Goal: Task Accomplishment & Management: Use online tool/utility

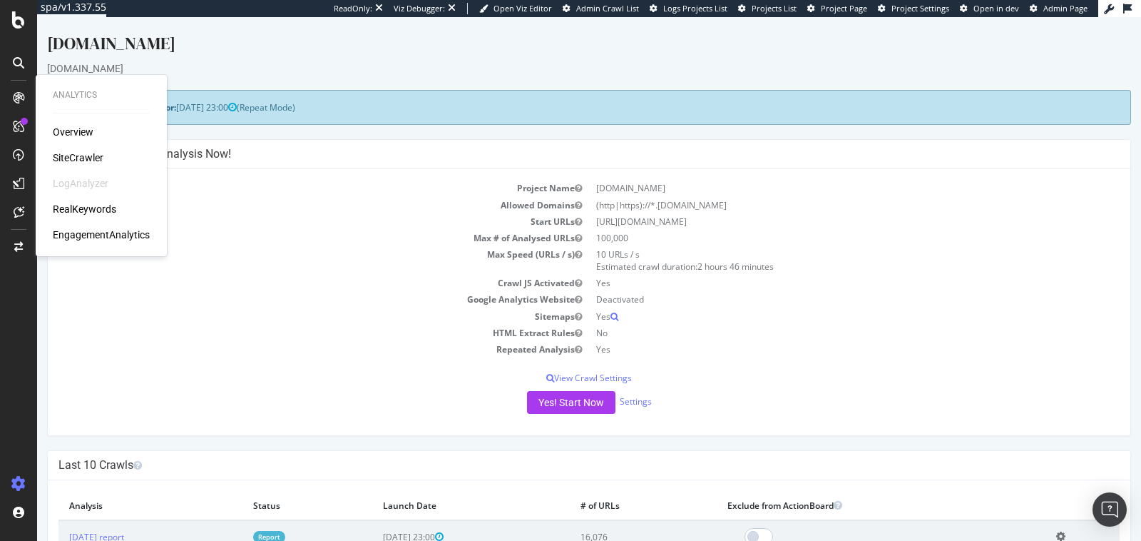
click at [81, 165] on div "Overview SiteCrawler LogAnalyzer RealKeywords EngagementAnalytics" at bounding box center [101, 183] width 97 height 117
click at [86, 158] on div "SiteCrawler" at bounding box center [78, 157] width 51 height 14
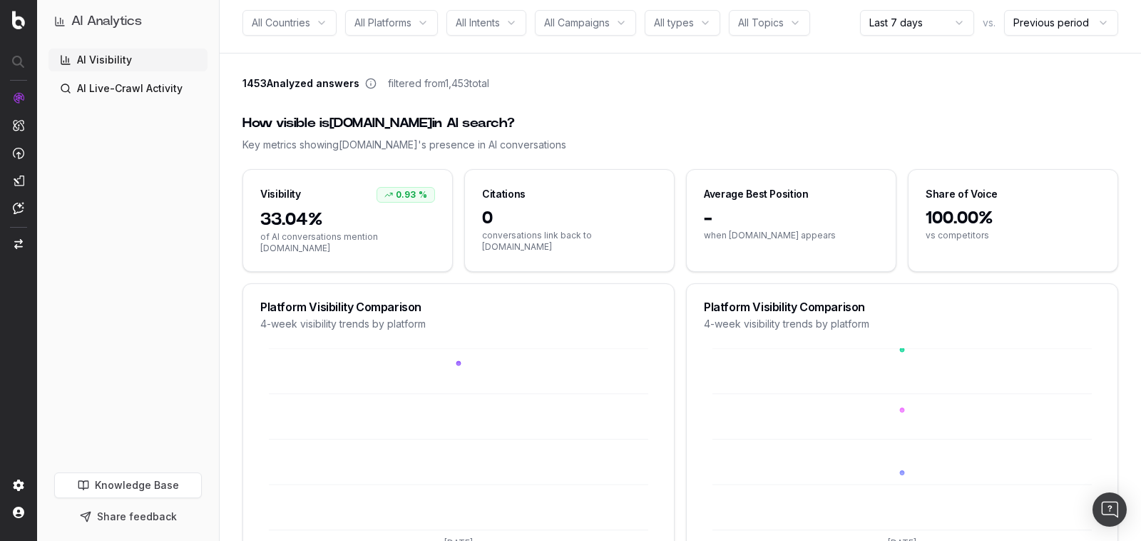
scroll to position [111, 0]
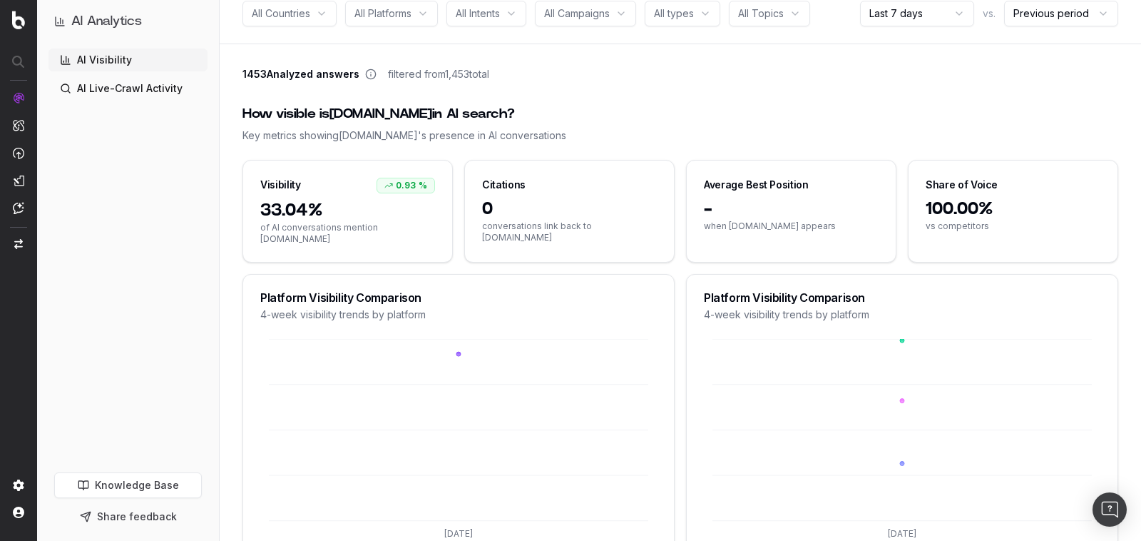
click at [466, 150] on div "How visible is [DOMAIN_NAME] in AI search? Key metrics showing [DOMAIN_NAME] 's…" at bounding box center [681, 123] width 876 height 73
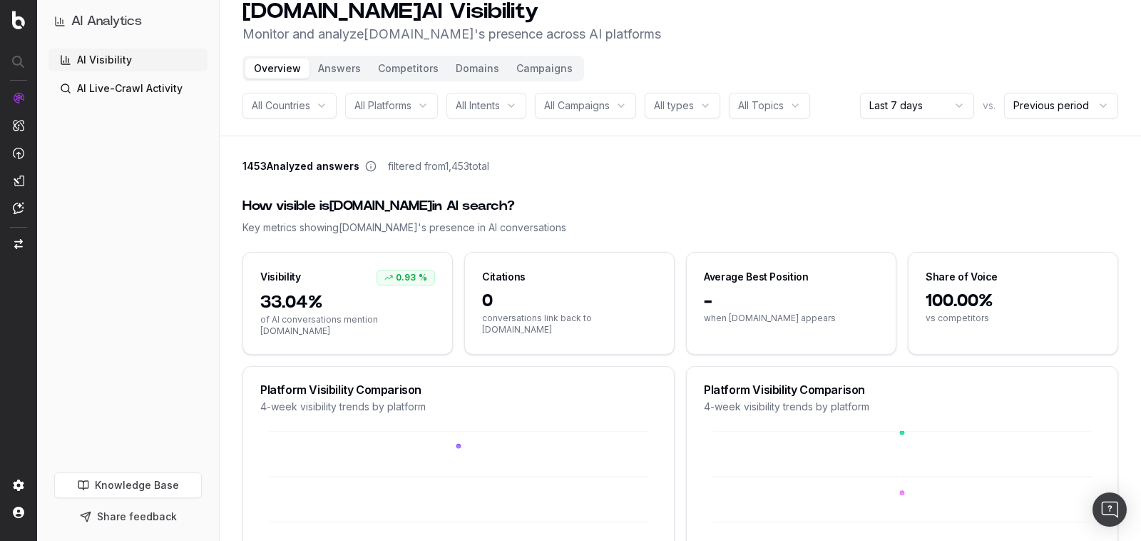
scroll to position [0, 0]
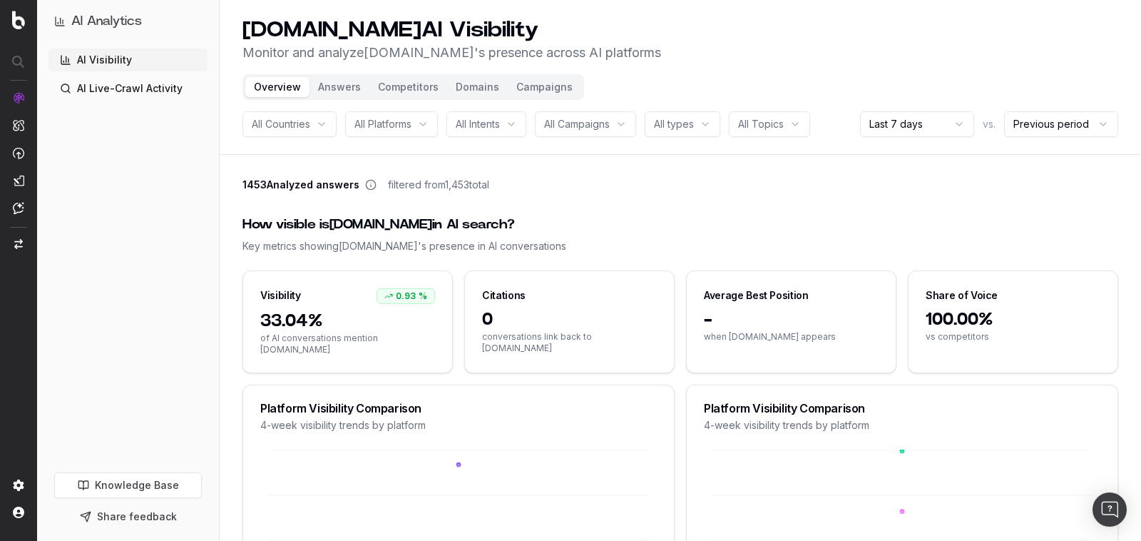
click at [371, 186] on icon at bounding box center [371, 186] width 0 height 2
click at [535, 240] on div "Key metrics showing st-dupont.com 's presence in AI conversations" at bounding box center [681, 246] width 876 height 14
click at [321, 123] on div "All Countries" at bounding box center [290, 124] width 94 height 26
click at [175, 113] on div "AI Visibility AI Live-Crawl Activity" at bounding box center [128, 258] width 159 height 418
click at [168, 85] on link "AI Live-Crawl Activity" at bounding box center [128, 88] width 159 height 23
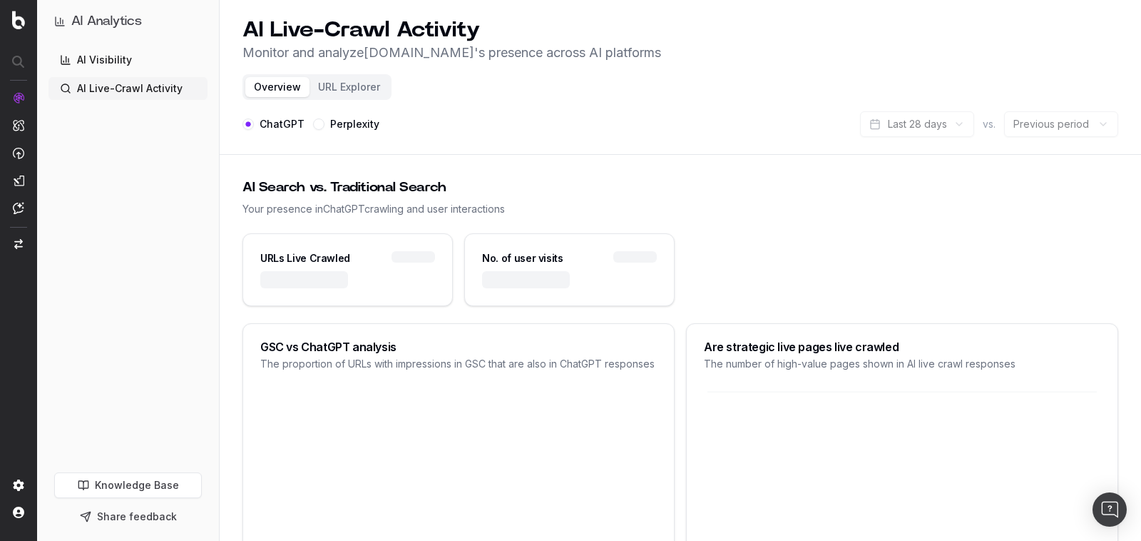
click at [138, 479] on link "Knowledge Base" at bounding box center [128, 485] width 148 height 26
click at [167, 59] on link "AI Visibility" at bounding box center [128, 60] width 159 height 23
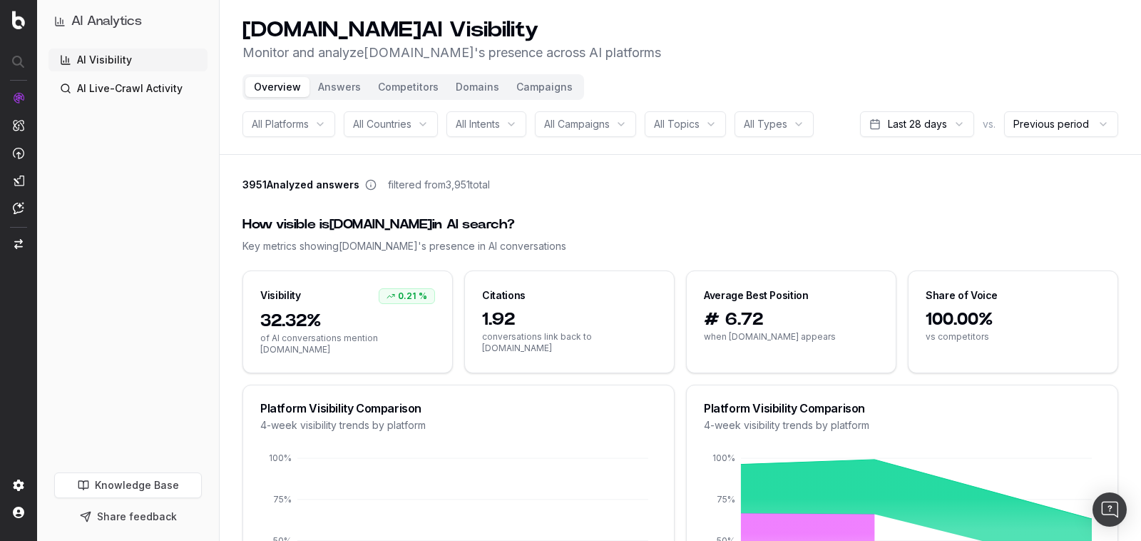
click at [698, 123] on span "All Topics" at bounding box center [677, 124] width 46 height 14
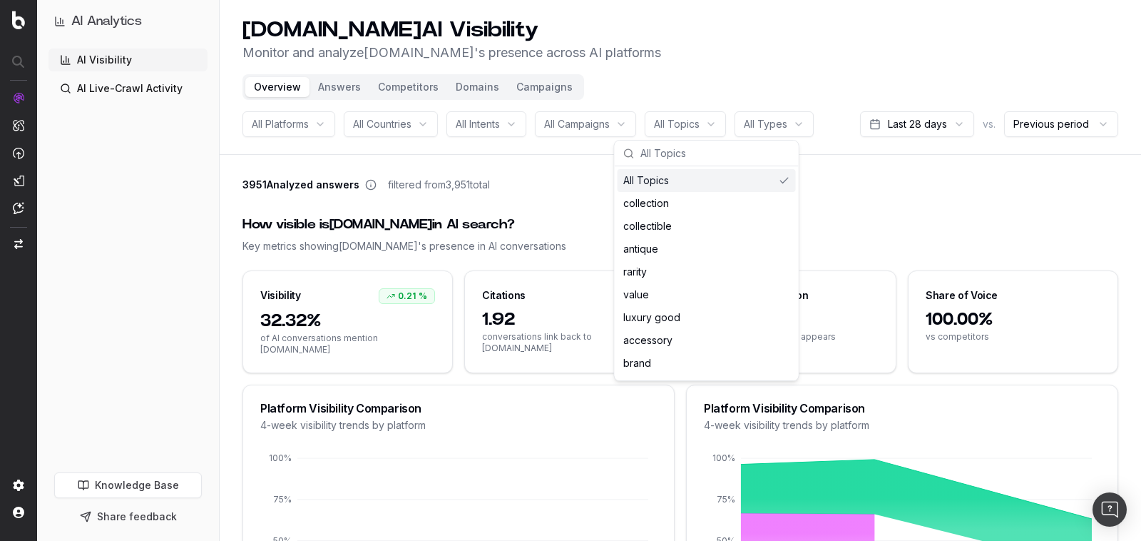
click at [849, 180] on div "3951 Analyzed answers filtered from 3,951 total" at bounding box center [681, 188] width 876 height 20
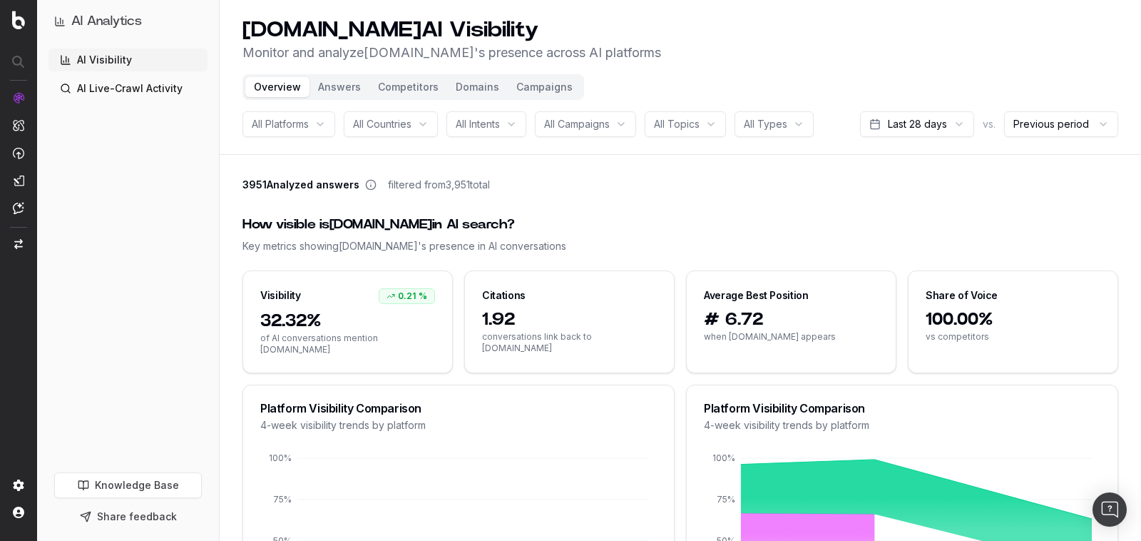
click at [295, 122] on span "All Platforms" at bounding box center [280, 124] width 57 height 14
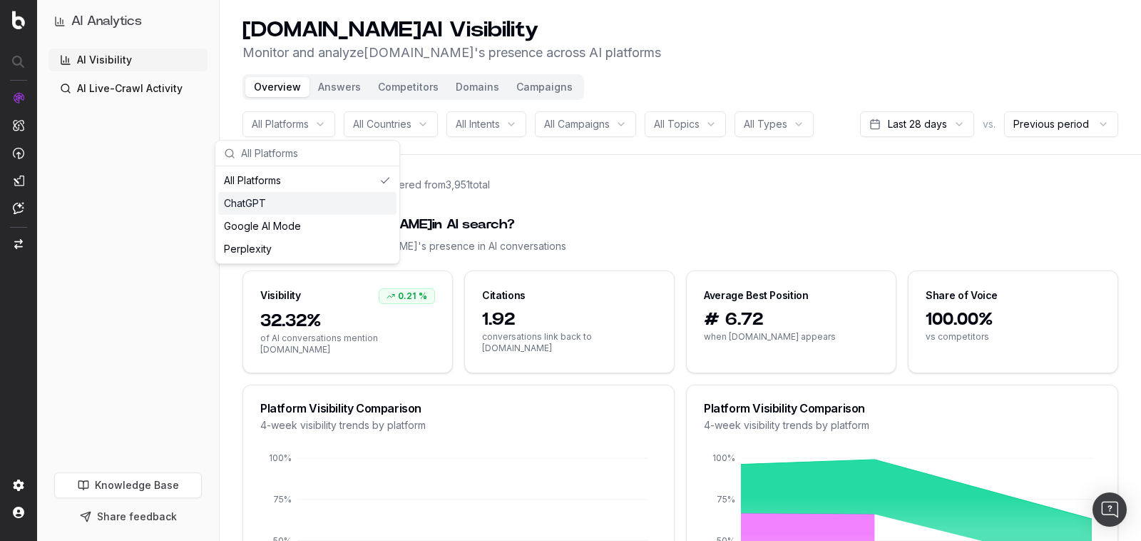
click at [286, 204] on div "ChatGPT" at bounding box center [307, 203] width 178 height 23
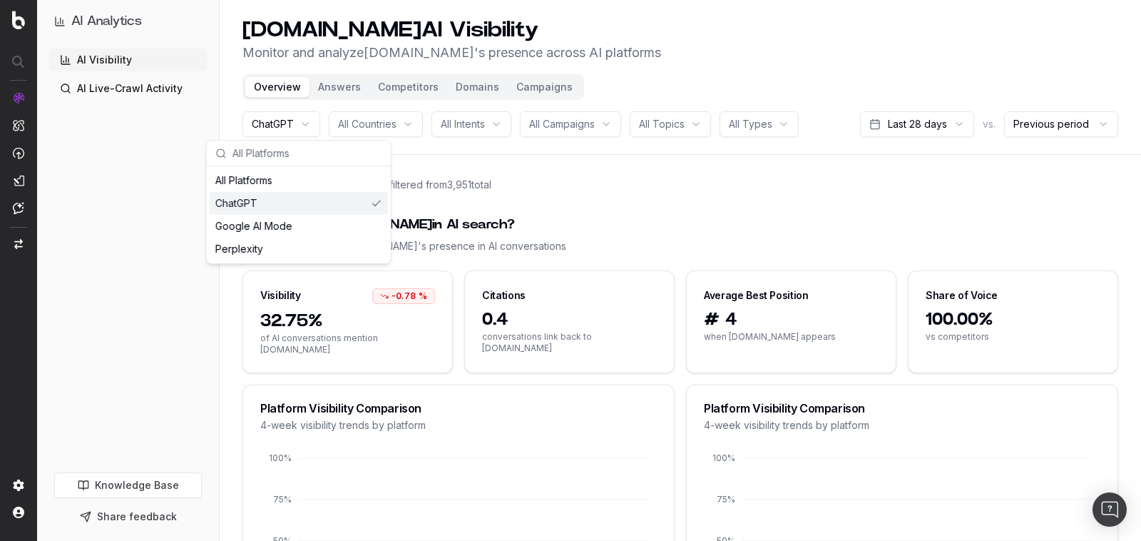
click at [617, 211] on div "How visible is st-dupont.com in AI search? Key metrics showing st-dupont.com 's…" at bounding box center [681, 234] width 876 height 73
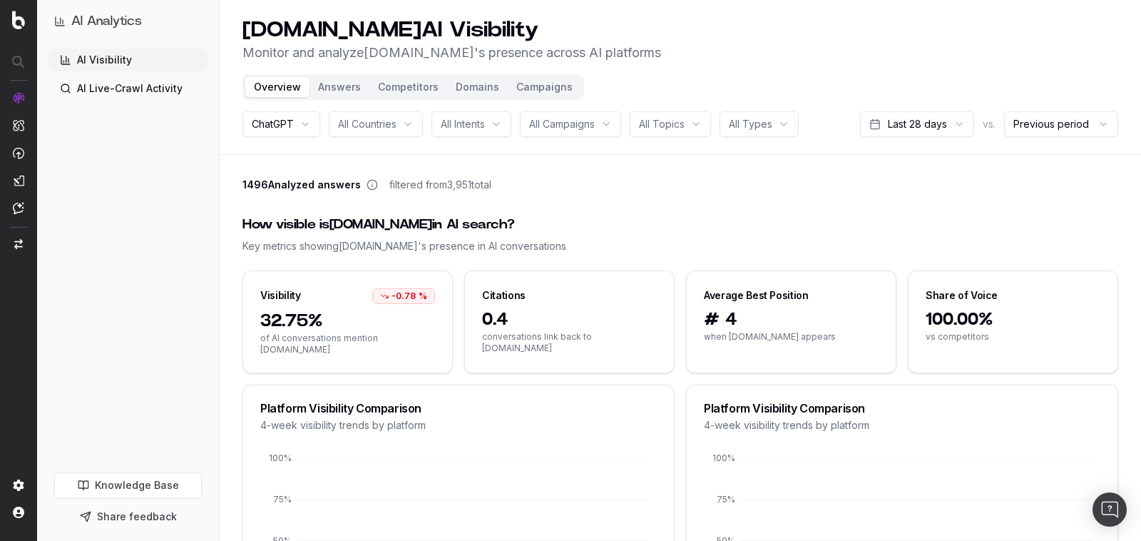
click at [372, 185] on icon at bounding box center [372, 186] width 0 height 2
click at [676, 111] on div "All Topics" at bounding box center [670, 124] width 81 height 26
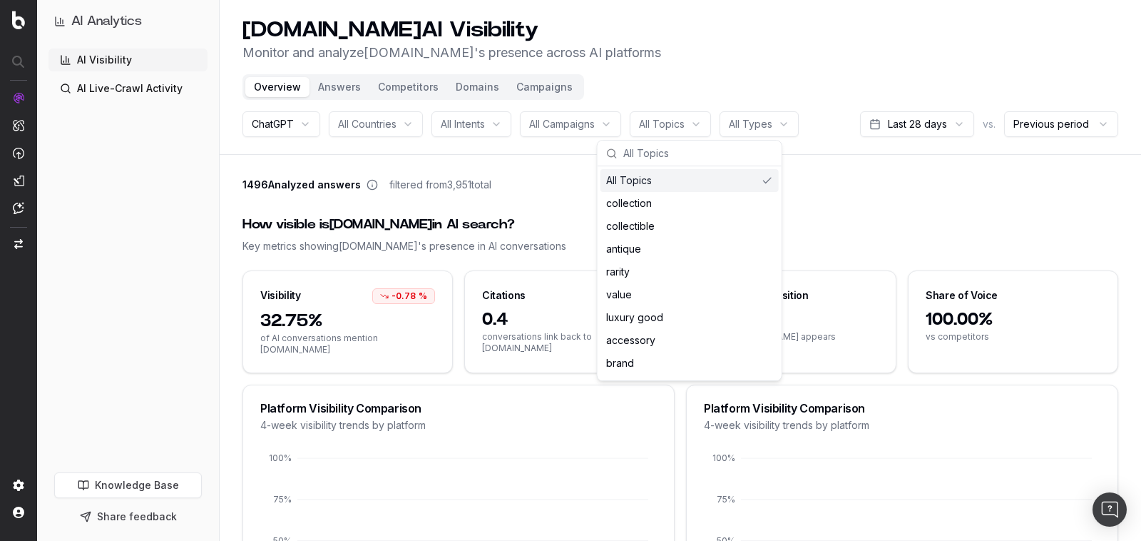
click at [750, 127] on html "AI Analytics AI Visibility AI Live-Crawl Activity Knowledge Base Share feedback…" at bounding box center [570, 270] width 1141 height 541
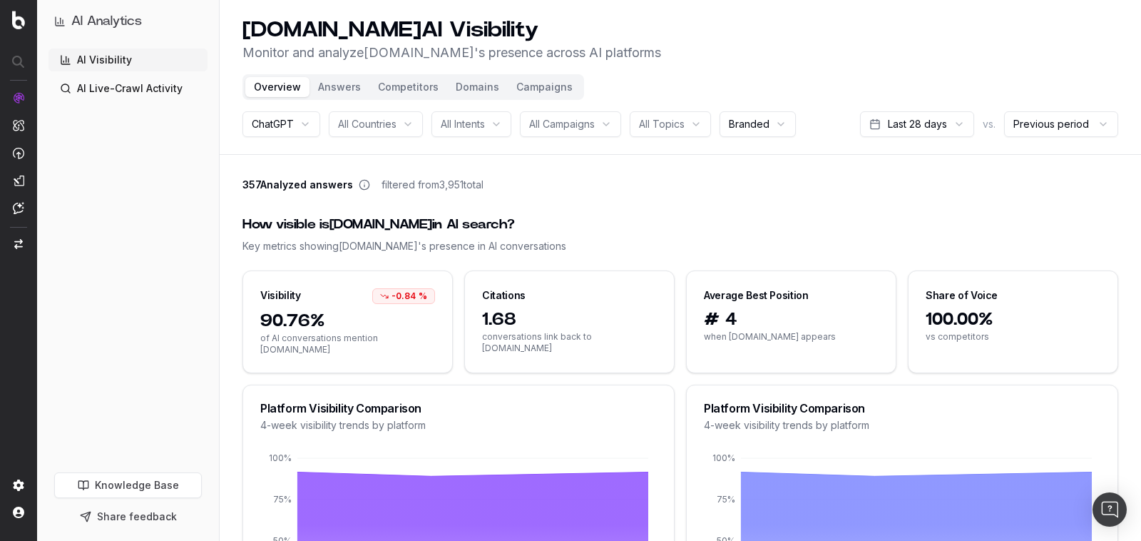
click at [755, 121] on html "AI Analytics AI Visibility AI Live-Crawl Activity Knowledge Base Share feedback…" at bounding box center [570, 270] width 1141 height 541
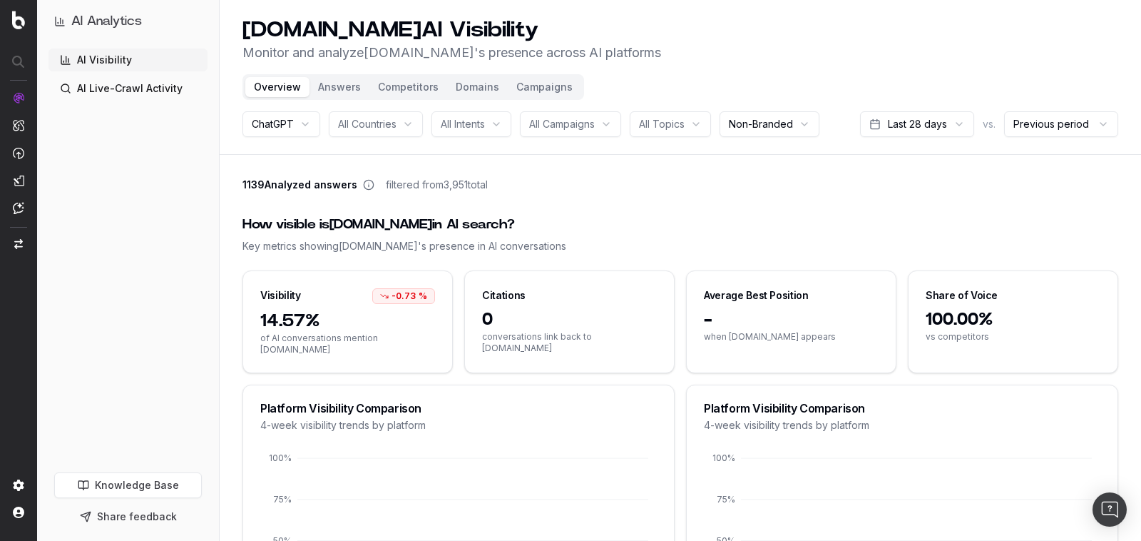
click at [763, 131] on html "AI Analytics AI Visibility AI Live-Crawl Activity Knowledge Base Share feedback…" at bounding box center [570, 270] width 1141 height 541
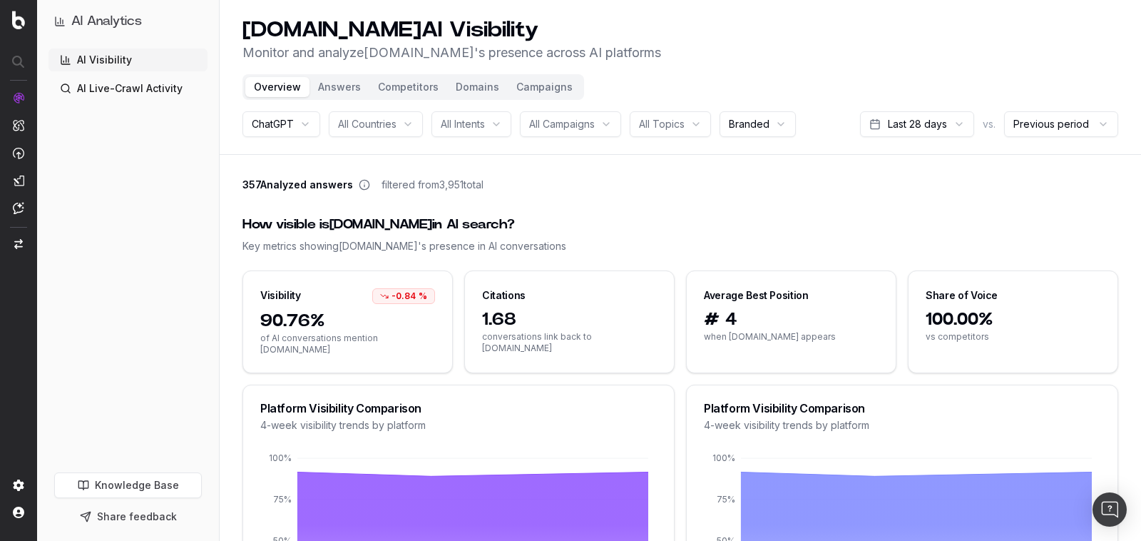
click at [688, 136] on div "All Topics" at bounding box center [670, 124] width 81 height 26
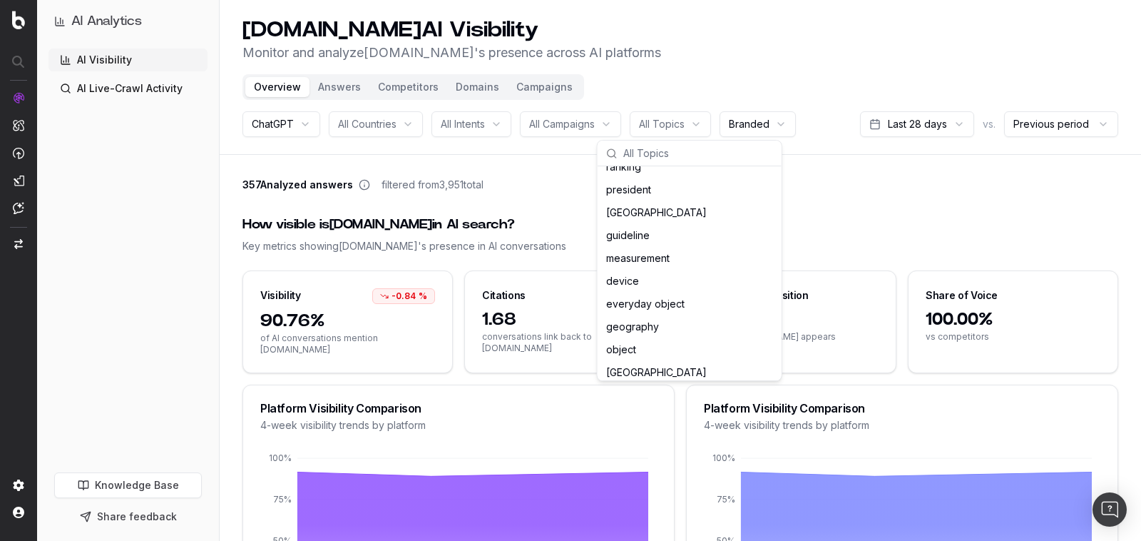
scroll to position [2344, 0]
click at [586, 115] on div "All Campaigns" at bounding box center [570, 124] width 101 height 26
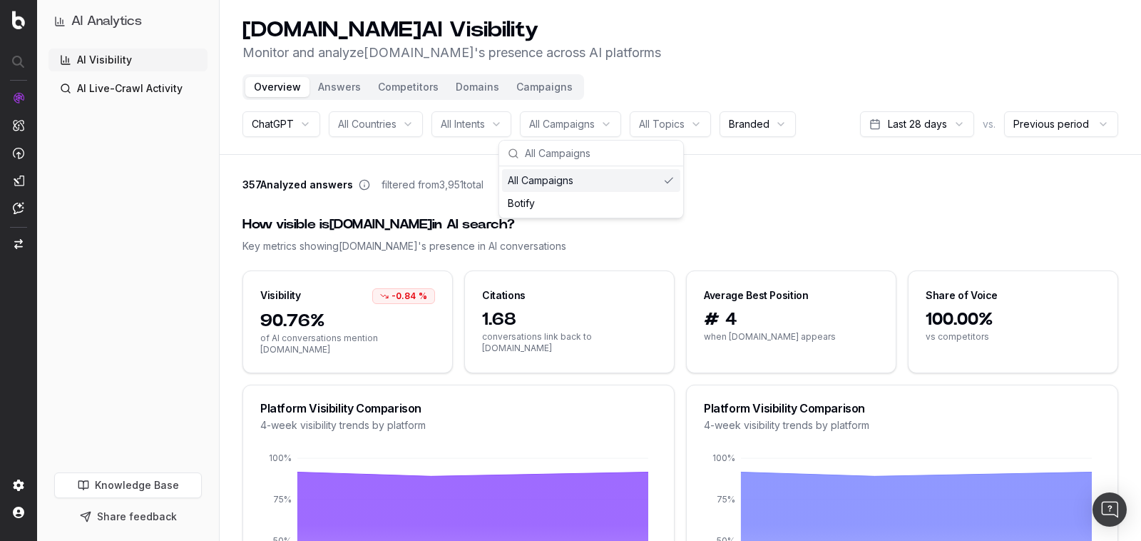
click at [484, 125] on span "All Intents" at bounding box center [463, 124] width 44 height 14
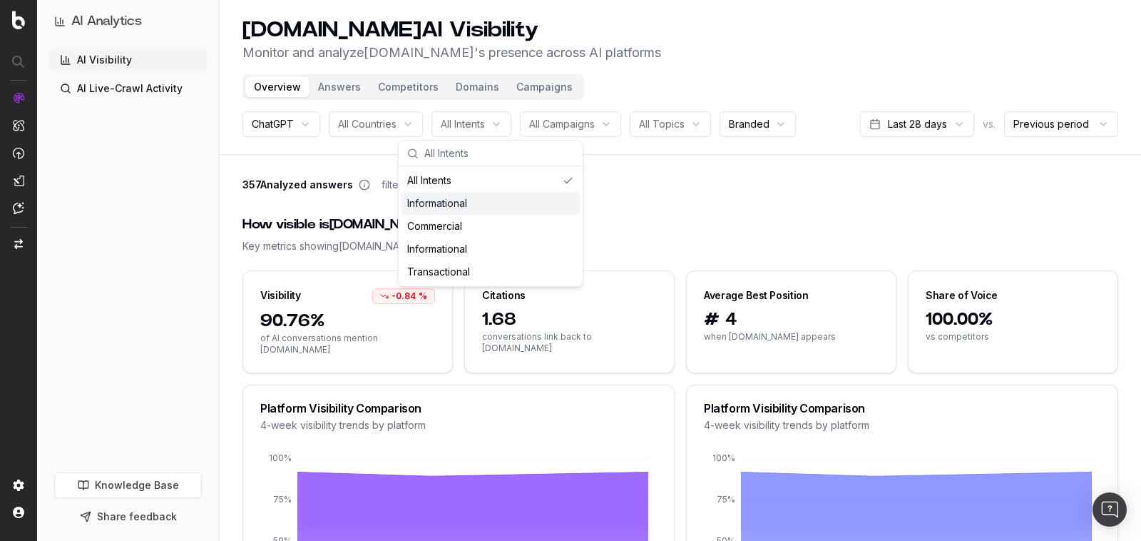
click at [581, 188] on div "357 Analyzed answers filtered from 3,951 total" at bounding box center [681, 188] width 876 height 20
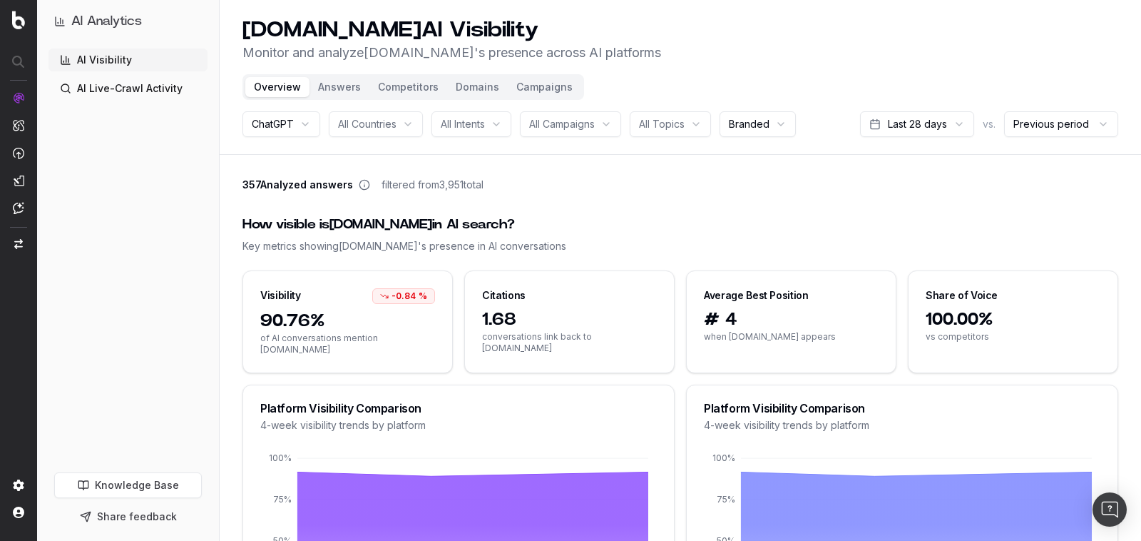
click at [758, 115] on html "AI Analytics AI Visibility AI Live-Crawl Activity Knowledge Base Share feedback…" at bounding box center [570, 270] width 1141 height 541
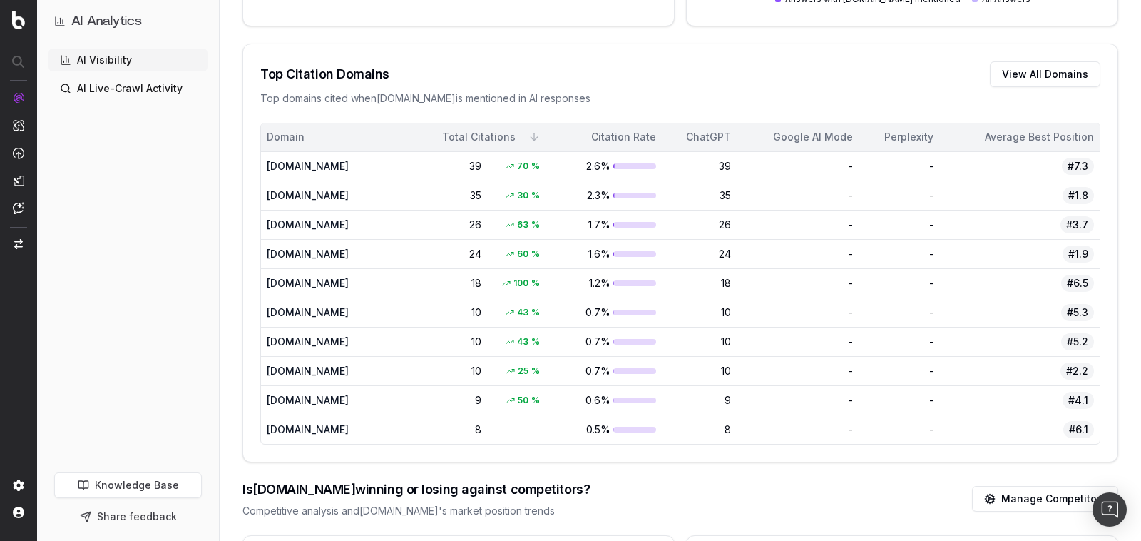
scroll to position [980, 0]
click at [305, 160] on div "www.reddit.com" at bounding box center [323, 167] width 113 height 14
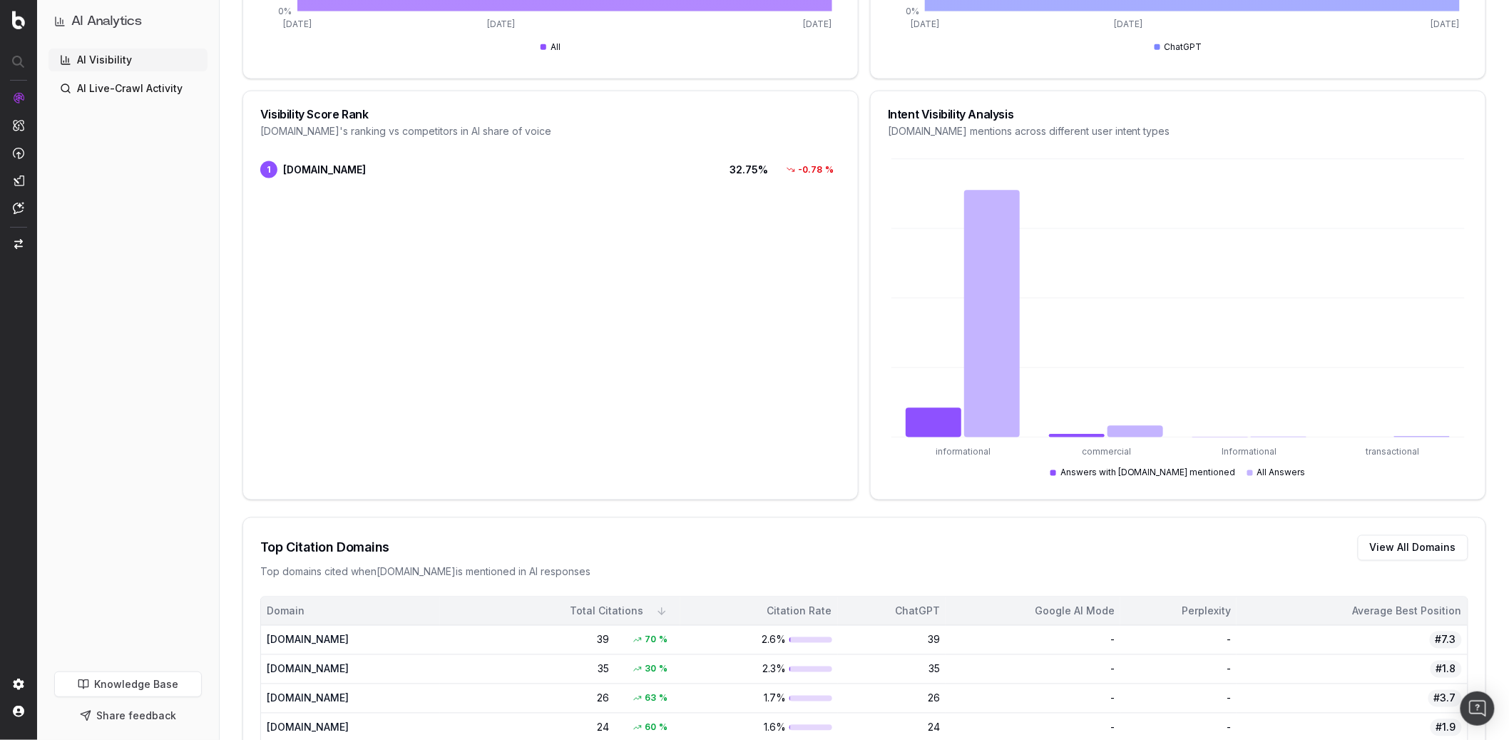
scroll to position [0, 0]
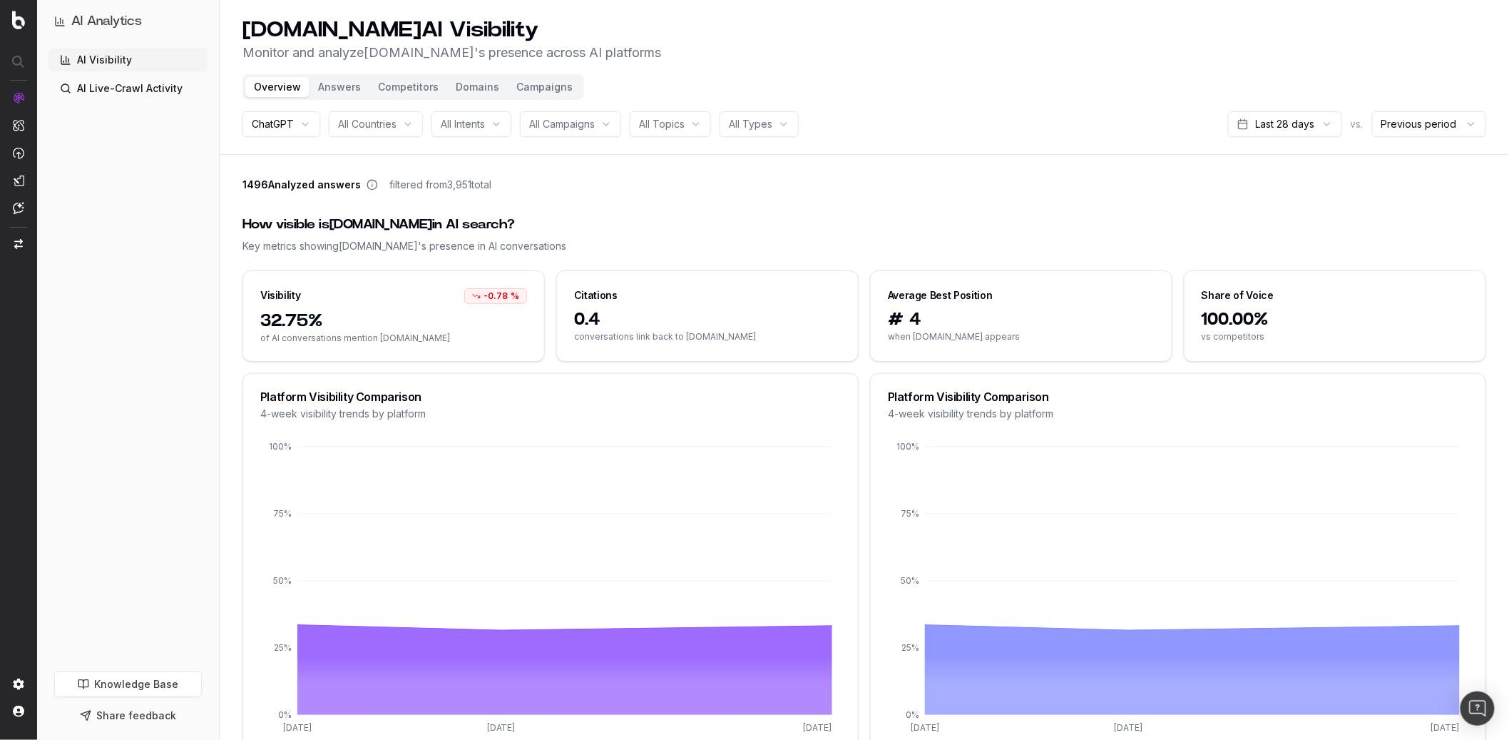
click at [740, 111] on html "AI Analytics AI Visibility AI Live-Crawl Activity Knowledge Base Share feedback…" at bounding box center [754, 370] width 1509 height 740
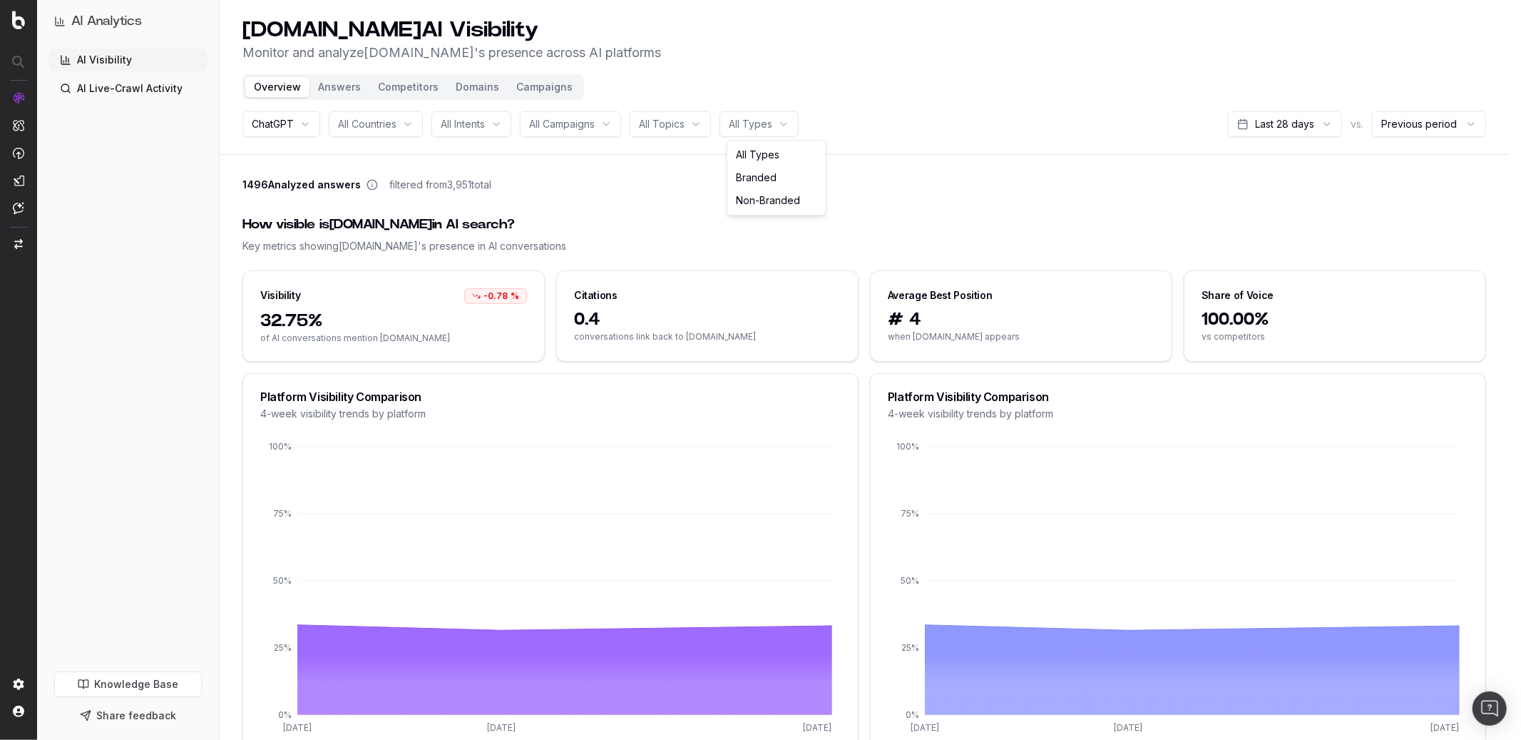
click at [670, 176] on html "AI Analytics AI Visibility AI Live-Crawl Activity Knowledge Base Share feedback…" at bounding box center [760, 370] width 1521 height 740
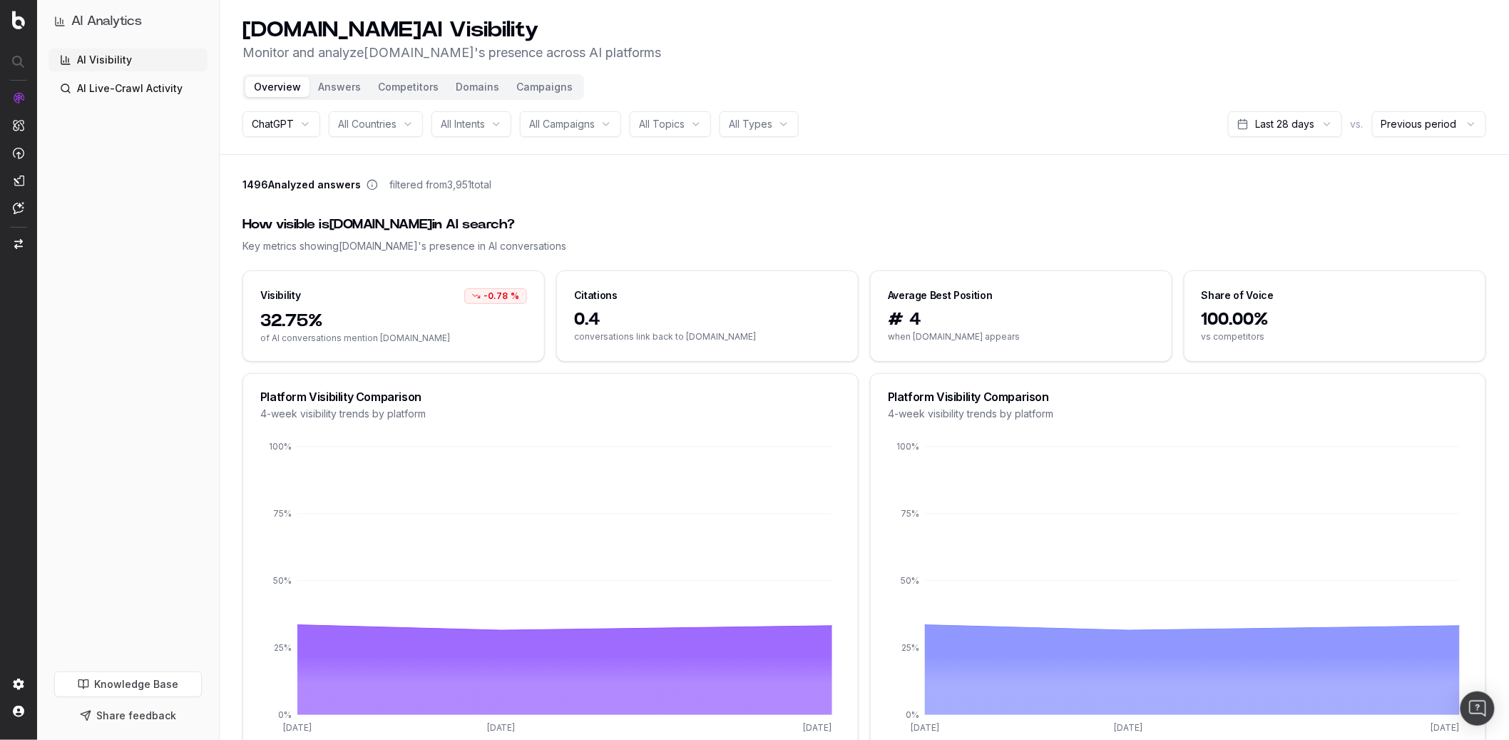
click at [330, 88] on button "Answers" at bounding box center [340, 87] width 60 height 20
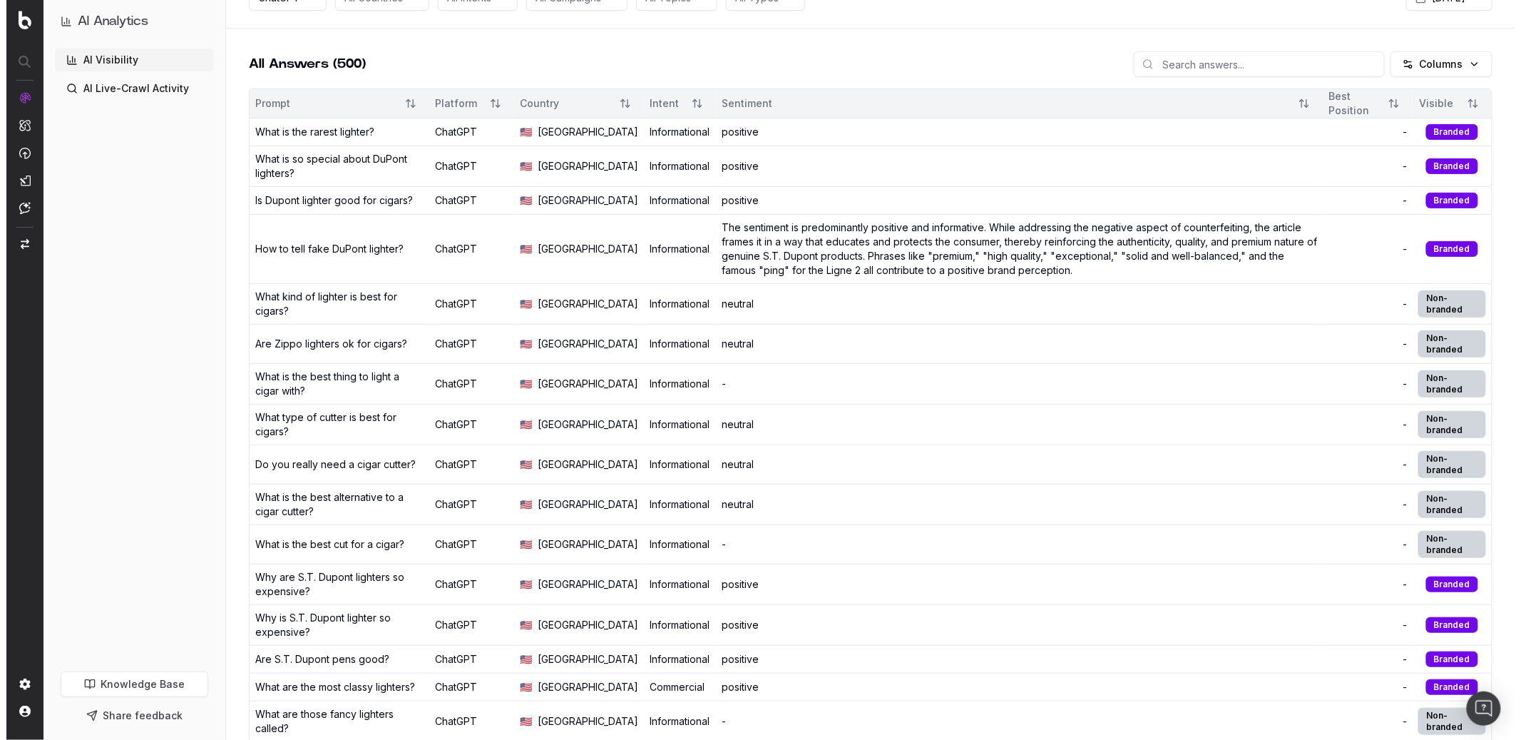
scroll to position [194, 0]
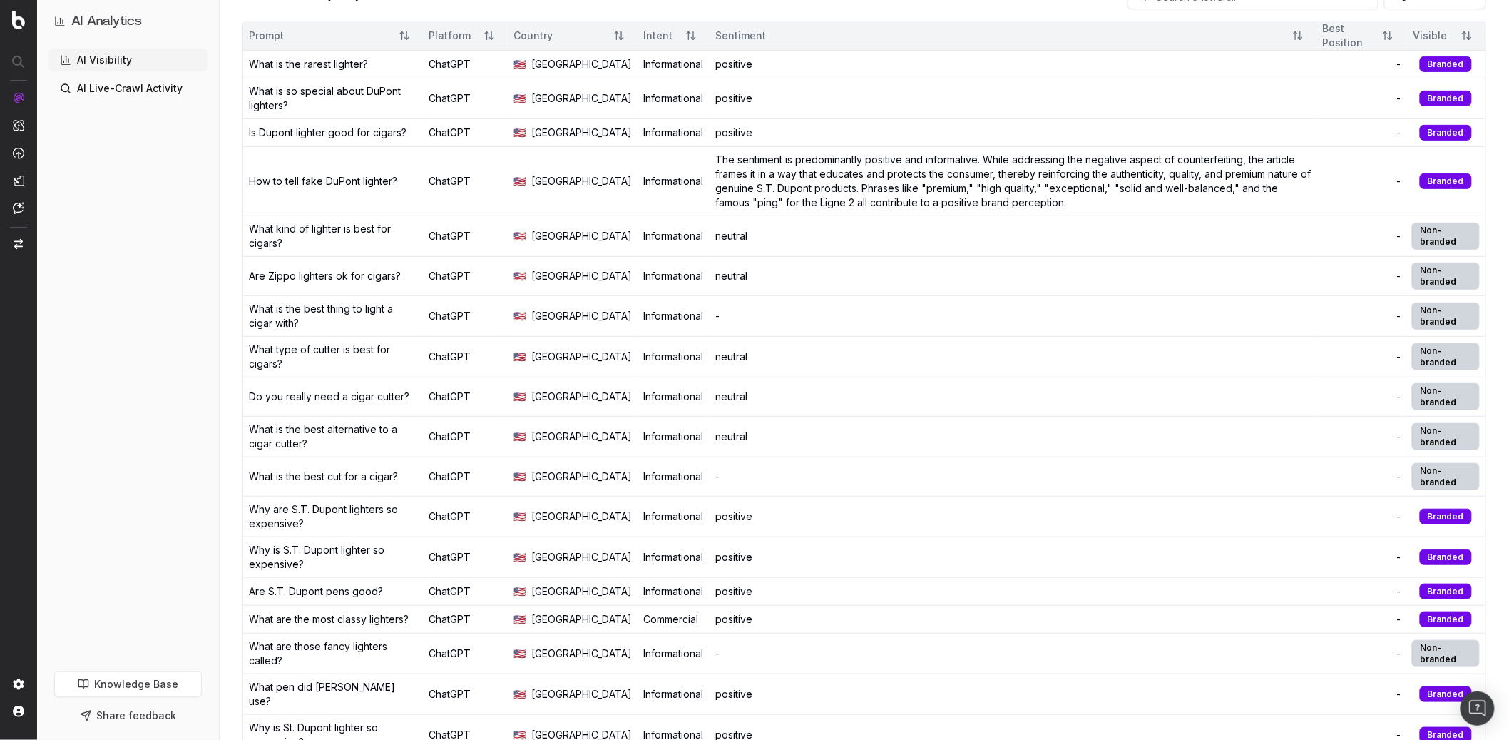
click at [1140, 190] on div "The sentiment is predominantly positive and informative. While addressing the n…" at bounding box center [1013, 181] width 596 height 57
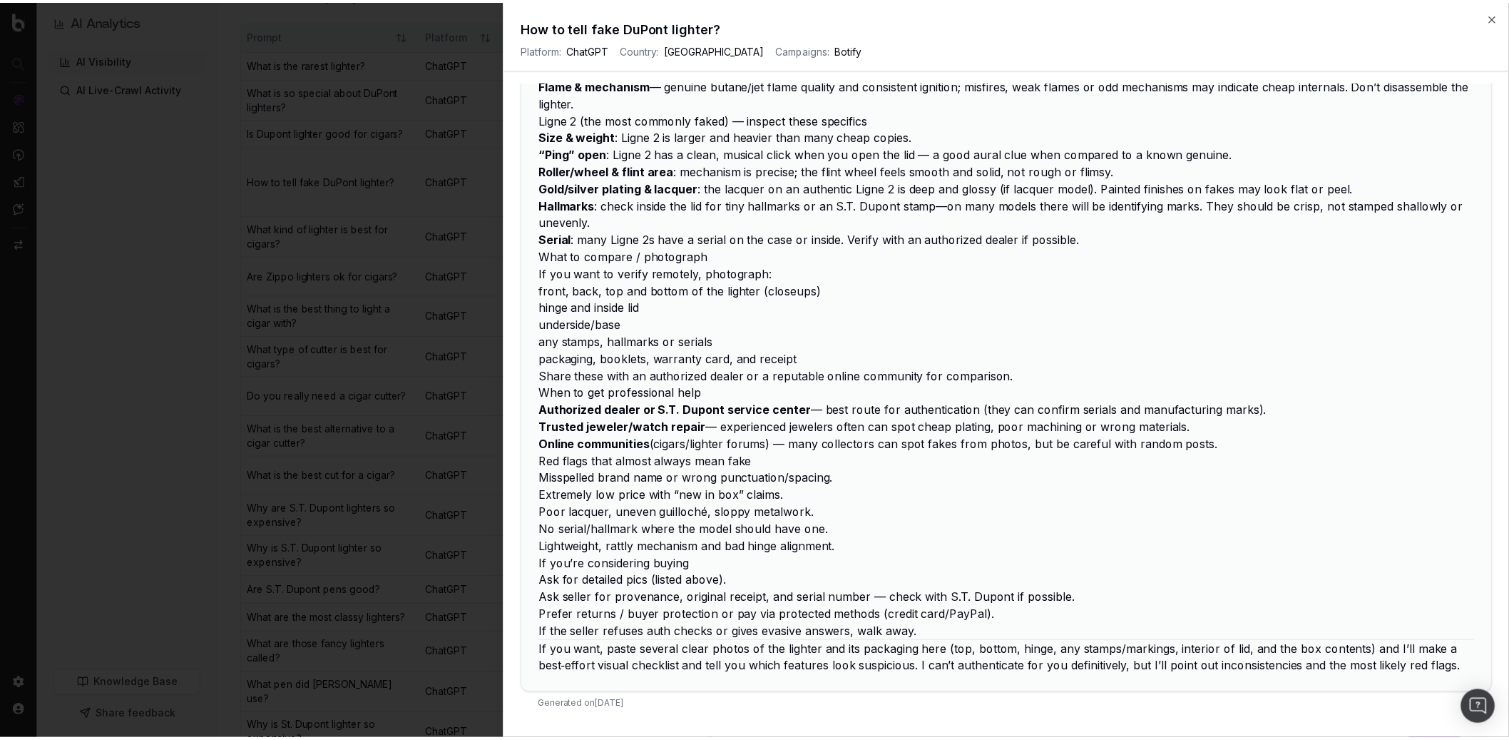
scroll to position [0, 0]
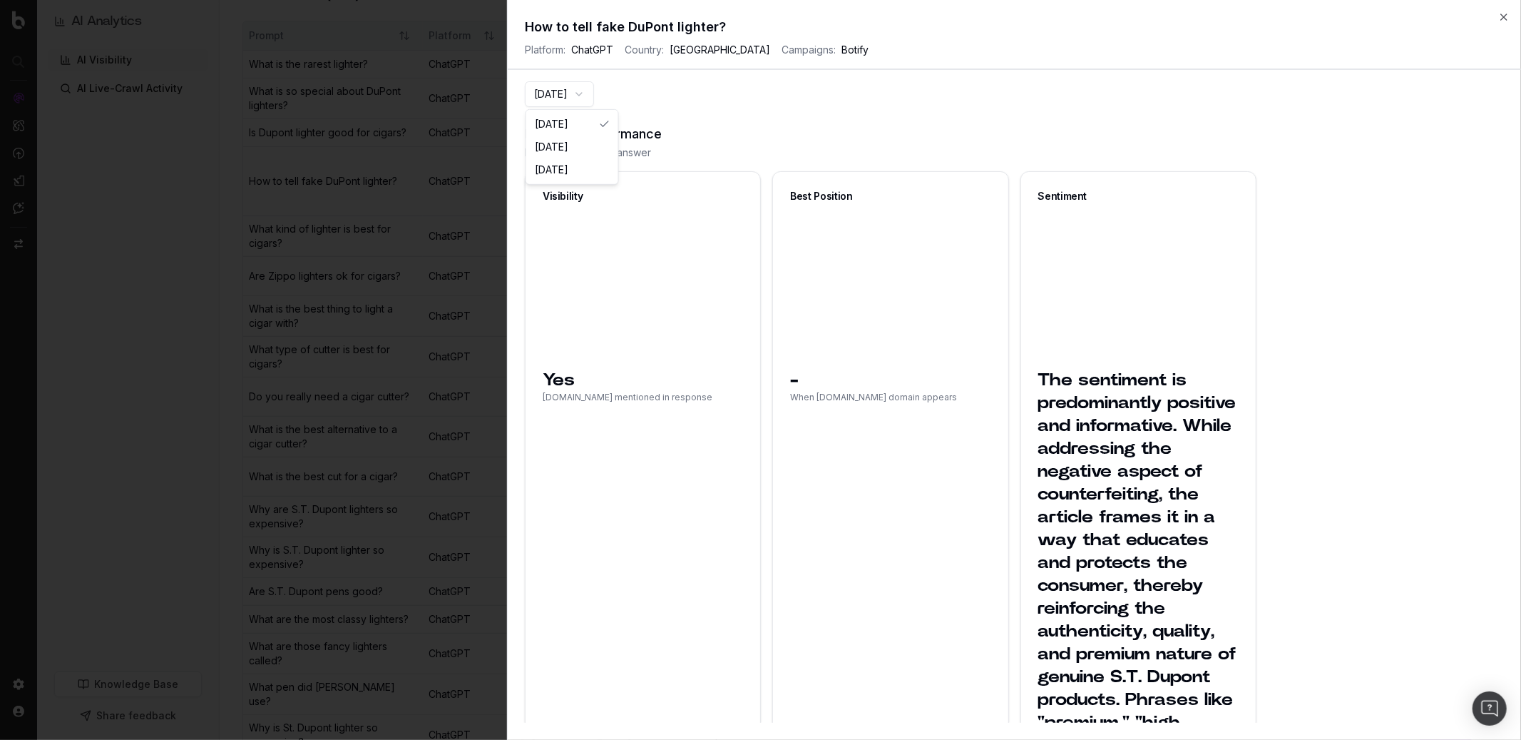
click at [594, 91] on button "2025-10-02" at bounding box center [559, 94] width 69 height 26
click at [1140, 13] on icon "button" at bounding box center [1504, 16] width 11 height 11
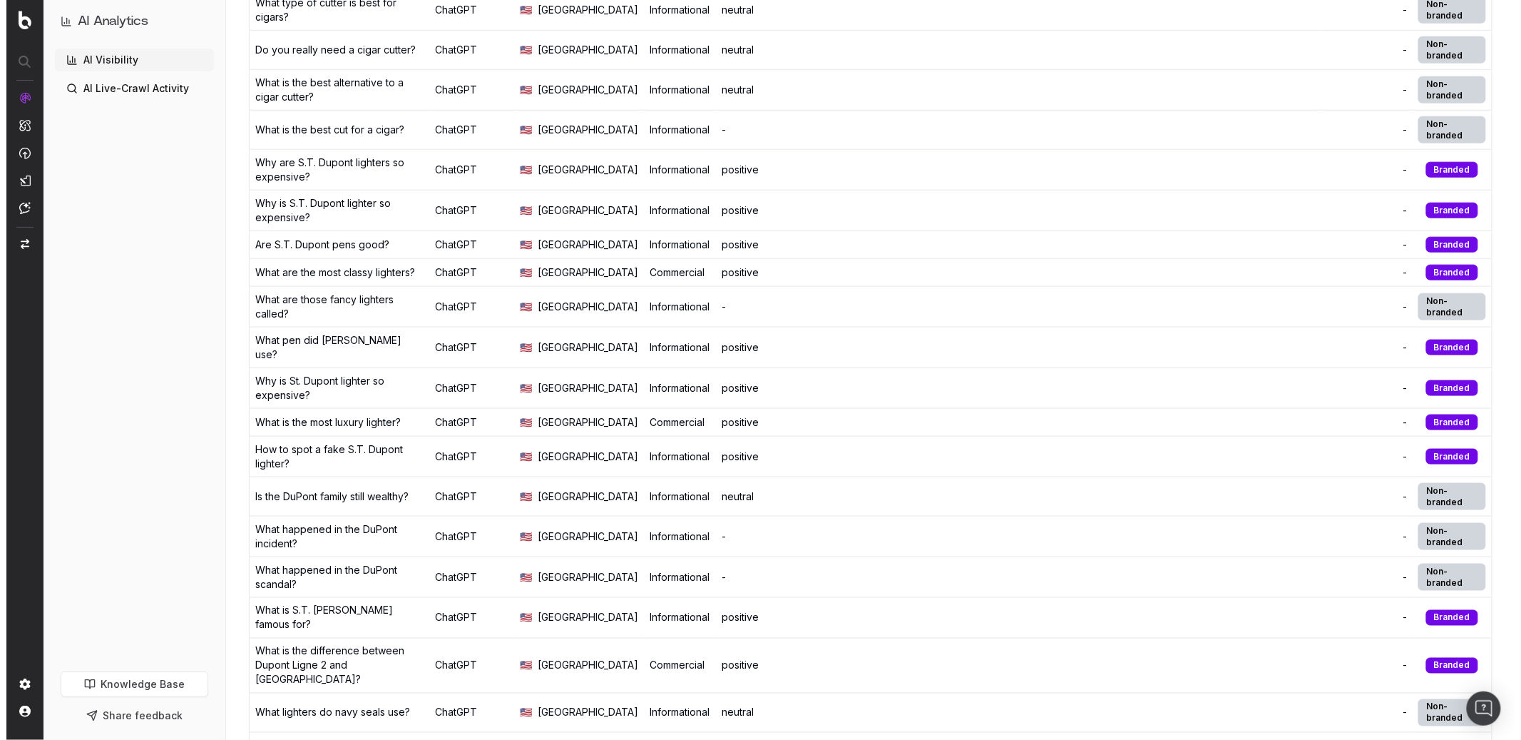
scroll to position [245, 0]
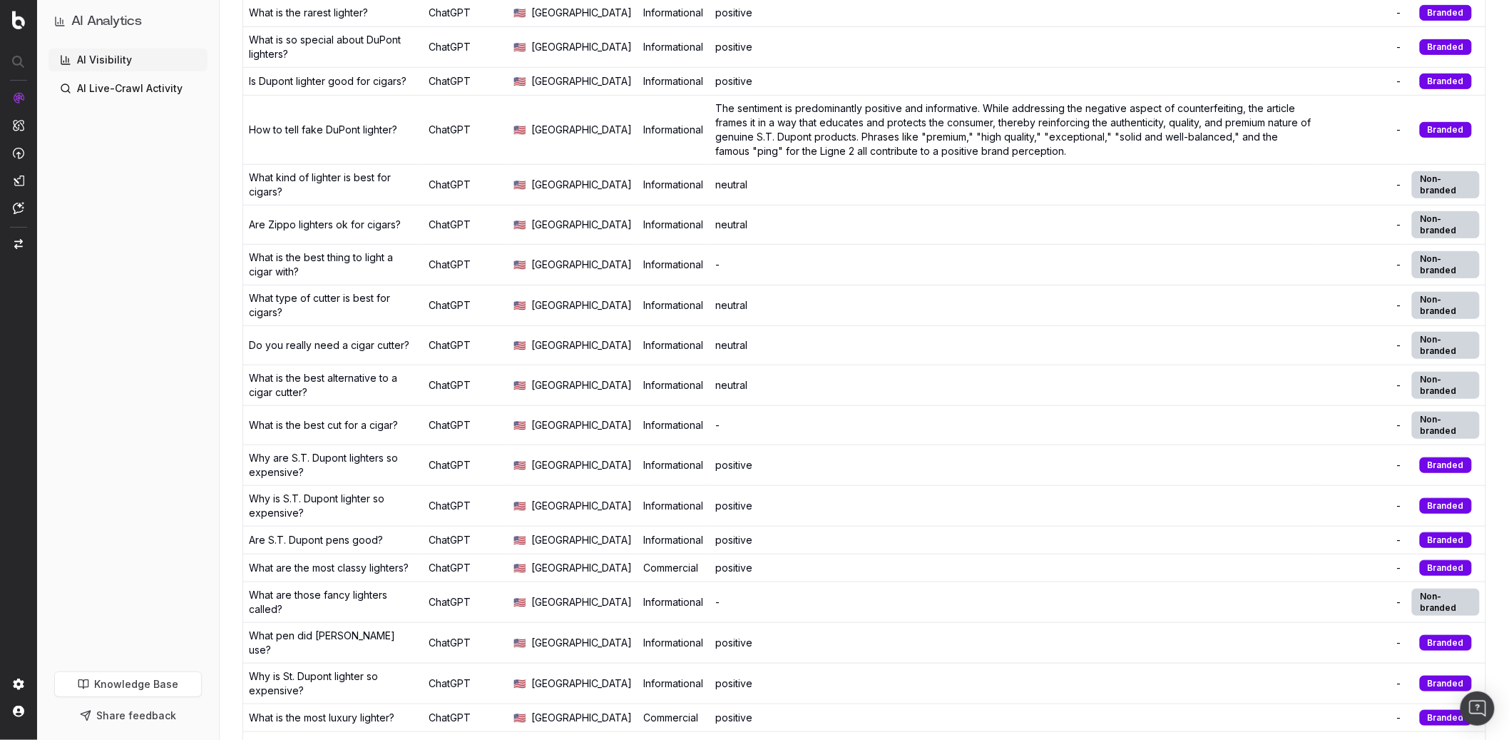
click at [724, 192] on div "neutral" at bounding box center [1013, 185] width 596 height 14
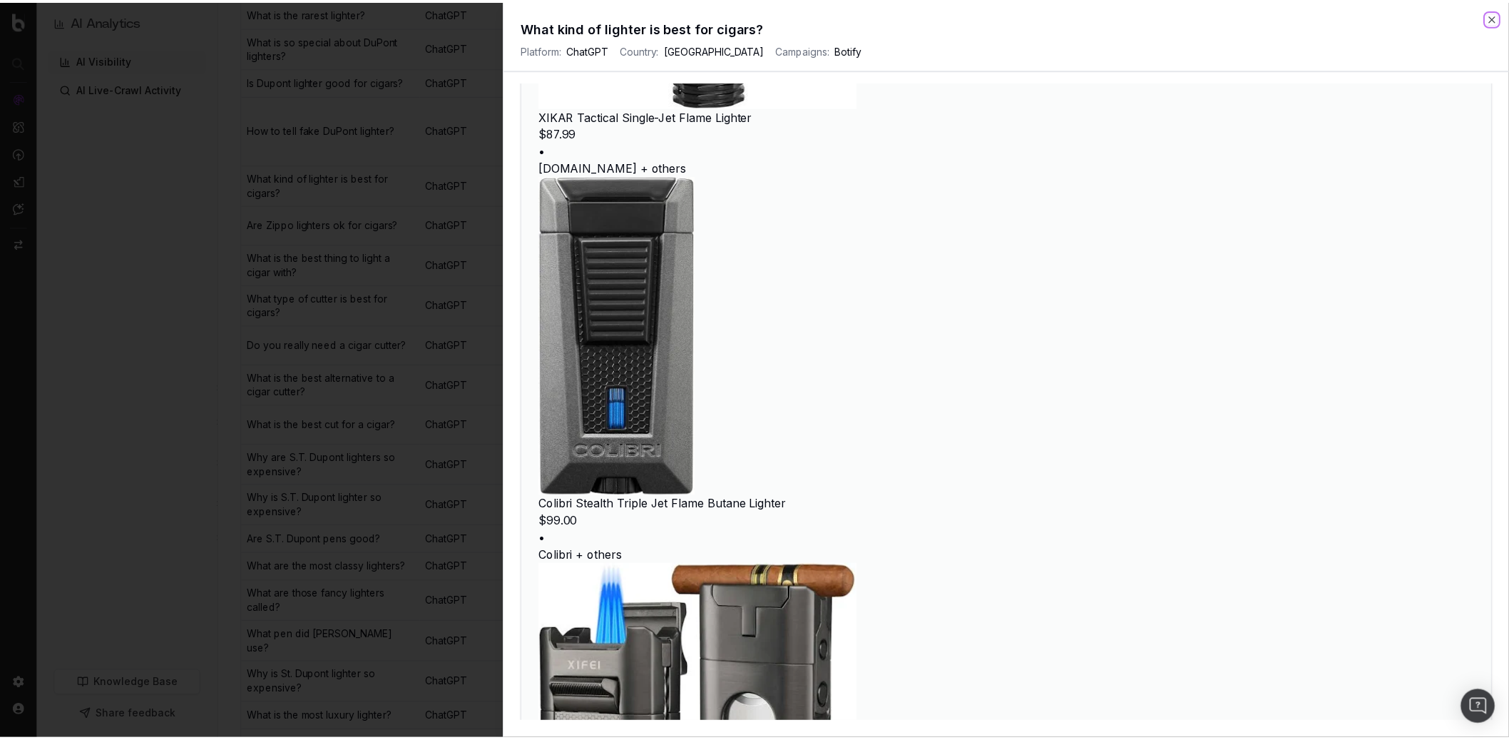
scroll to position [0, 0]
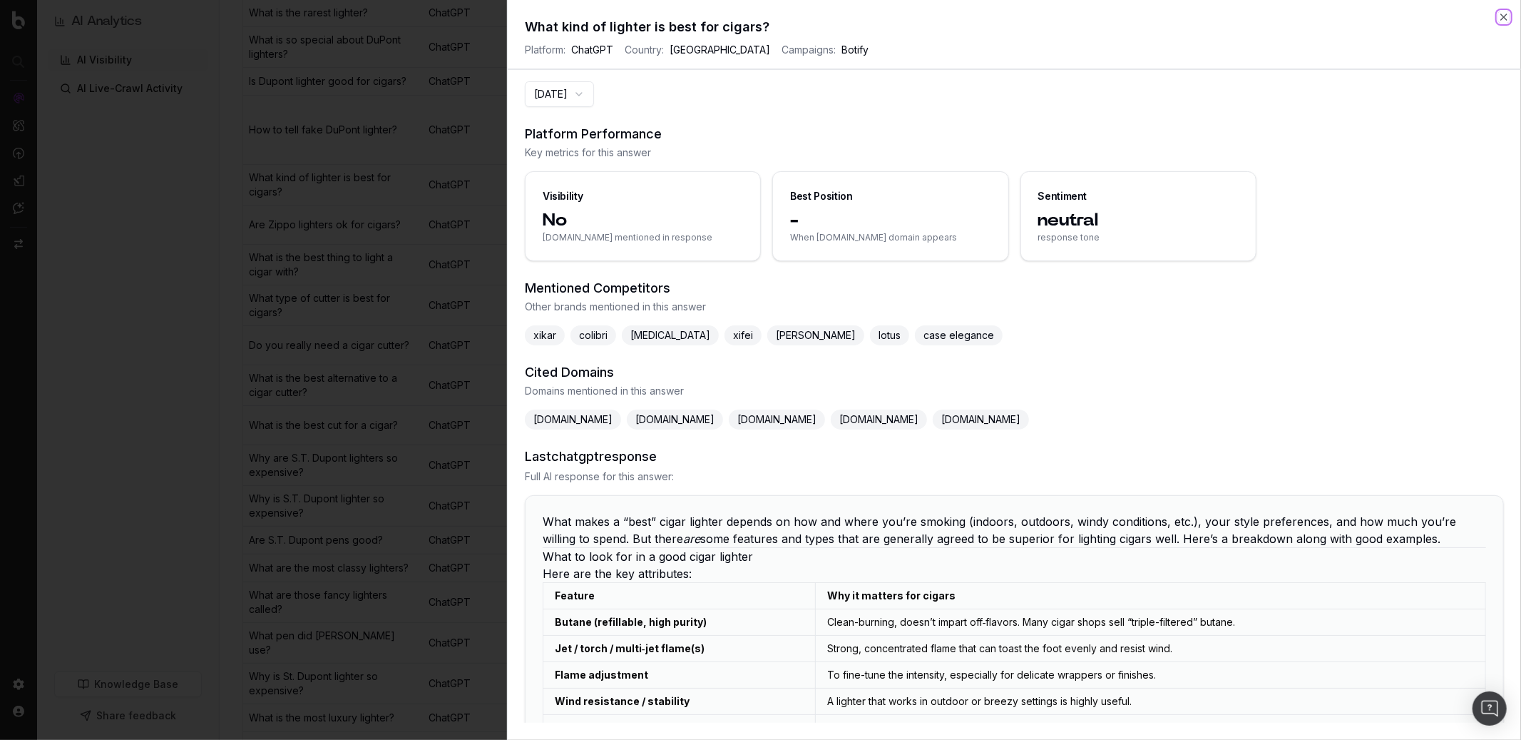
click at [1140, 17] on icon "button" at bounding box center [1504, 17] width 6 height 6
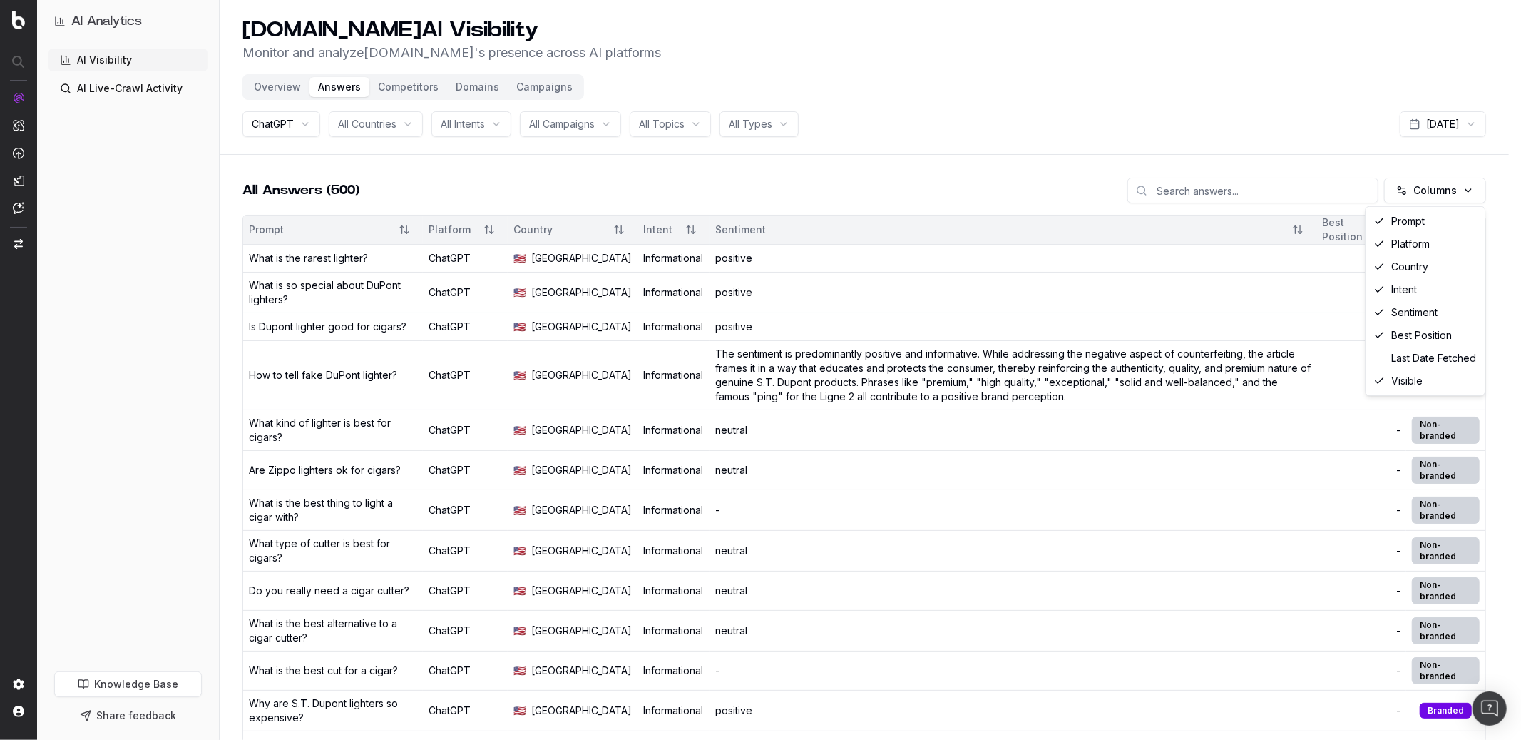
click at [1140, 200] on html "AI Analytics AI Visibility AI Live-Crawl Activity Knowledge Base Share feedback…" at bounding box center [760, 370] width 1521 height 740
click at [1140, 354] on div "Last Date Fetched" at bounding box center [1425, 358] width 113 height 23
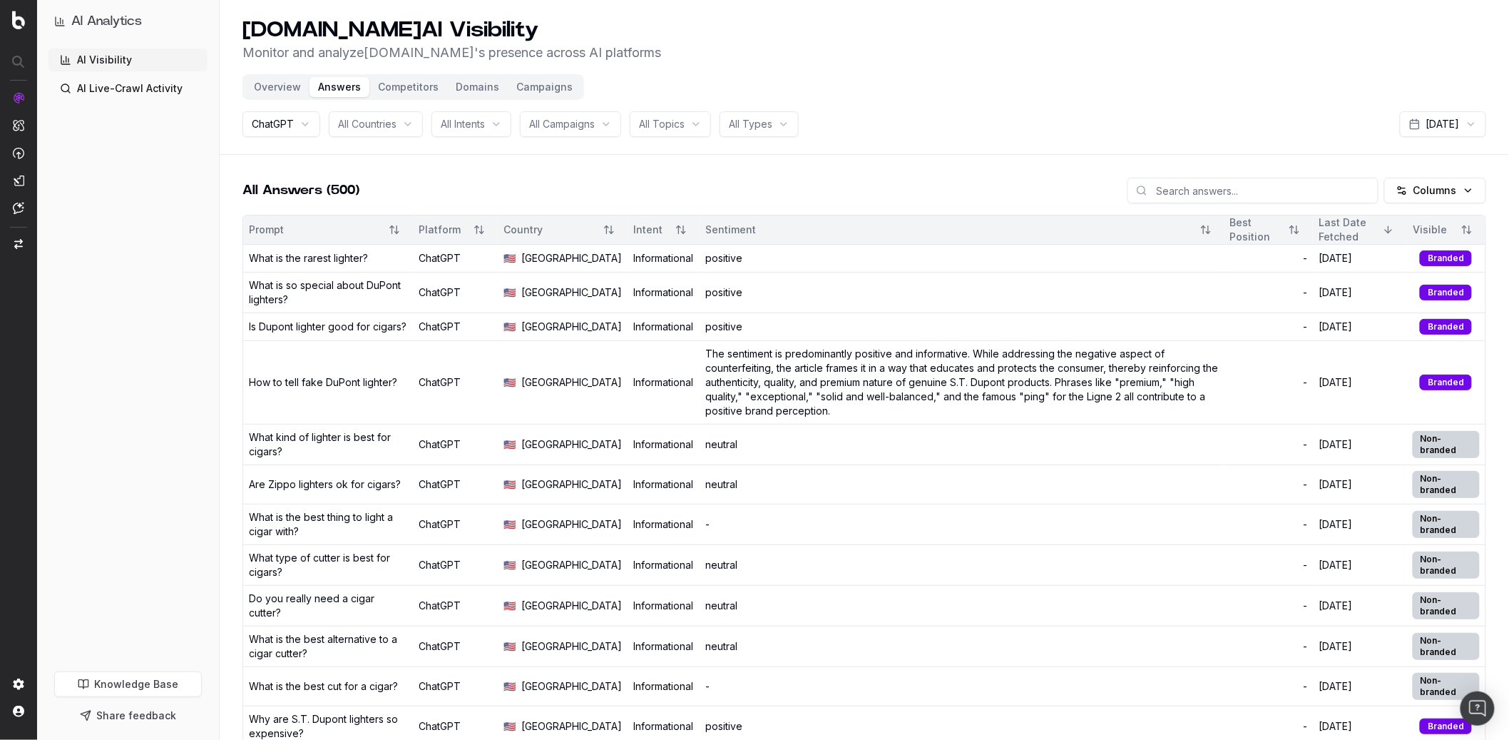
click at [1140, 118] on html "AI Analytics AI Visibility AI Live-Crawl Activity Knowledge Base Share feedback…" at bounding box center [754, 370] width 1509 height 740
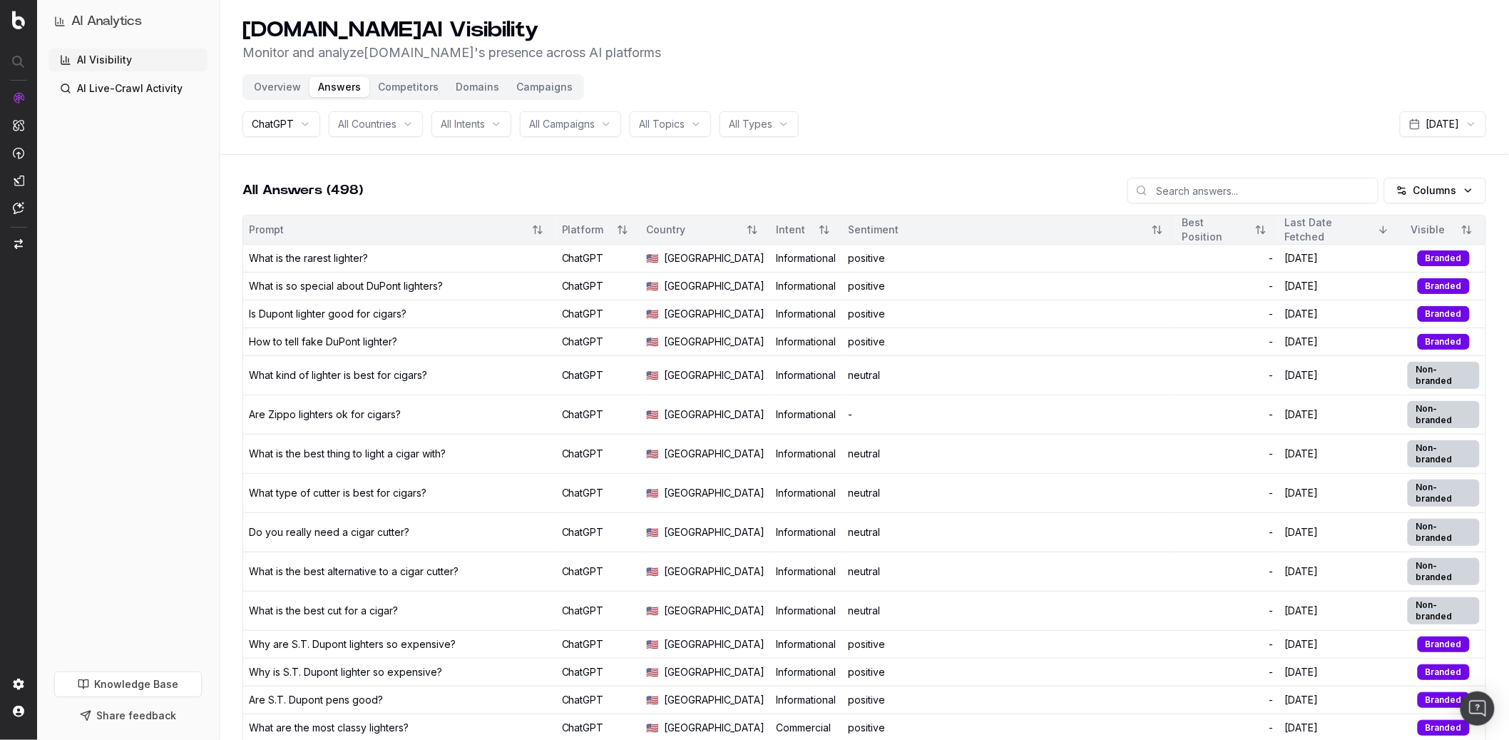
click at [1140, 232] on button "Sort" at bounding box center [1261, 230] width 26 height 26
click at [1140, 229] on button "Sort" at bounding box center [1261, 230] width 26 height 26
click at [926, 272] on td "positive" at bounding box center [1009, 286] width 333 height 28
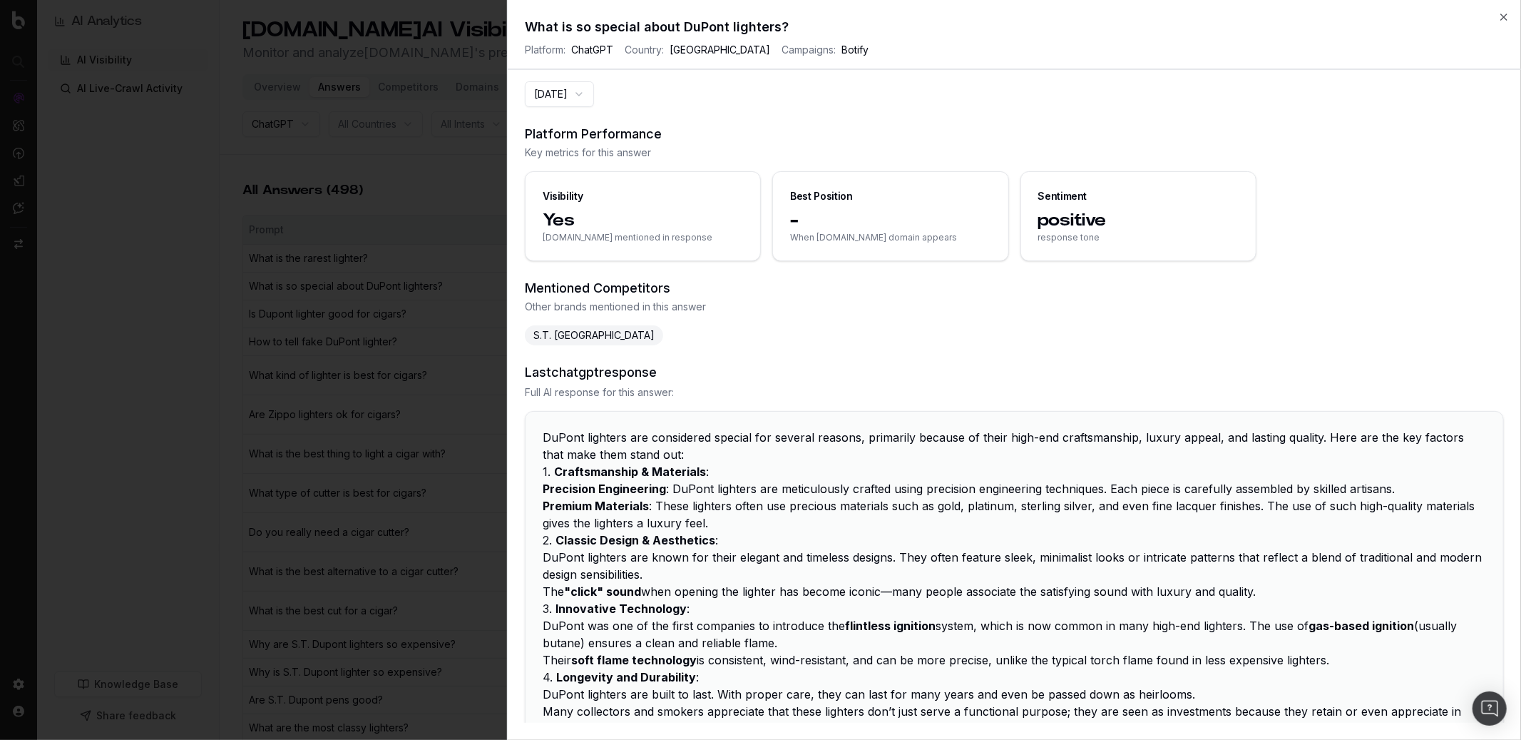
click at [1140, 11] on div "Close What is so special about DuPont lighters? Platform: ChatGPT Country: Unit…" at bounding box center [1014, 370] width 1014 height 740
click at [1140, 15] on icon "button" at bounding box center [1504, 16] width 11 height 11
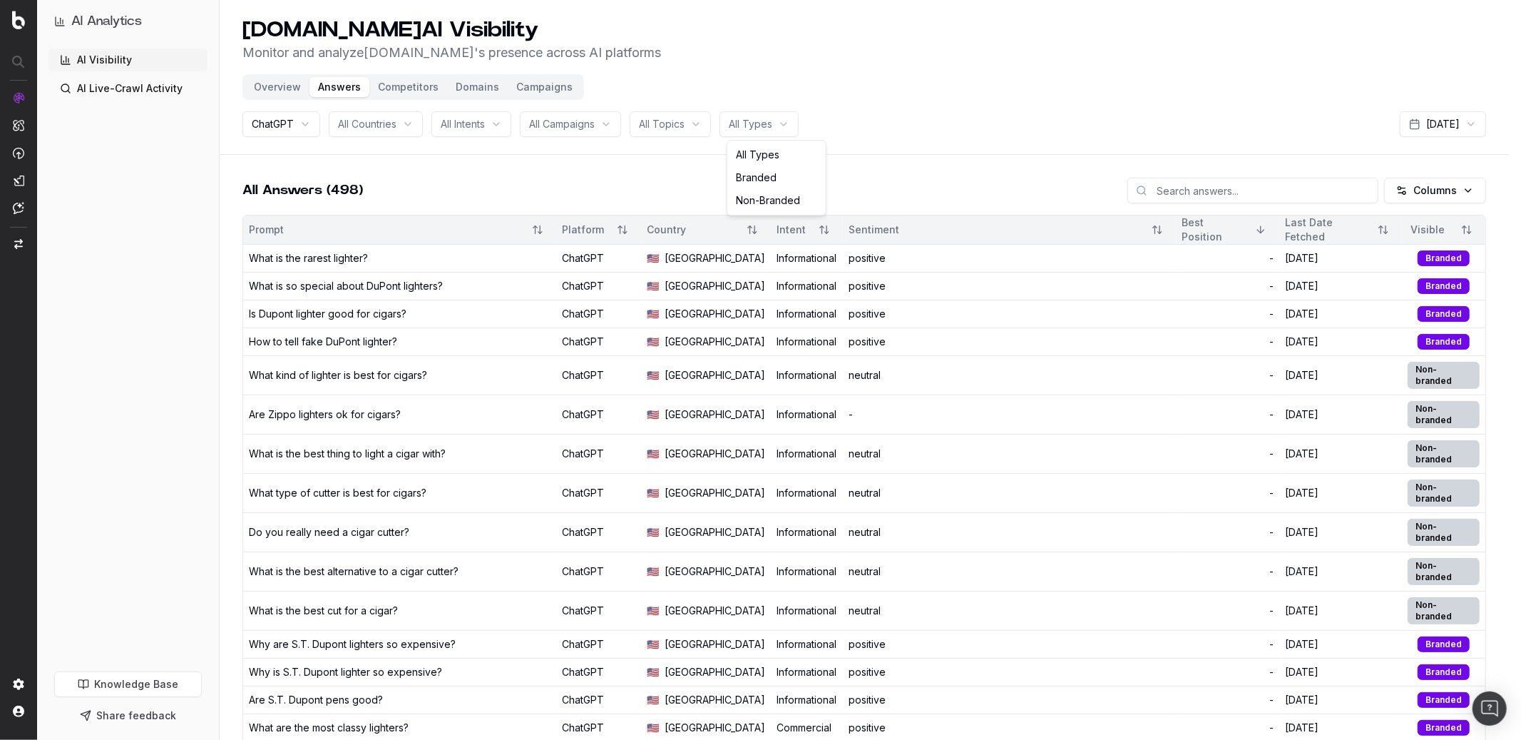
click at [786, 116] on html "AI Analytics AI Visibility AI Live-Crawl Activity Knowledge Base Share feedback…" at bounding box center [760, 370] width 1521 height 740
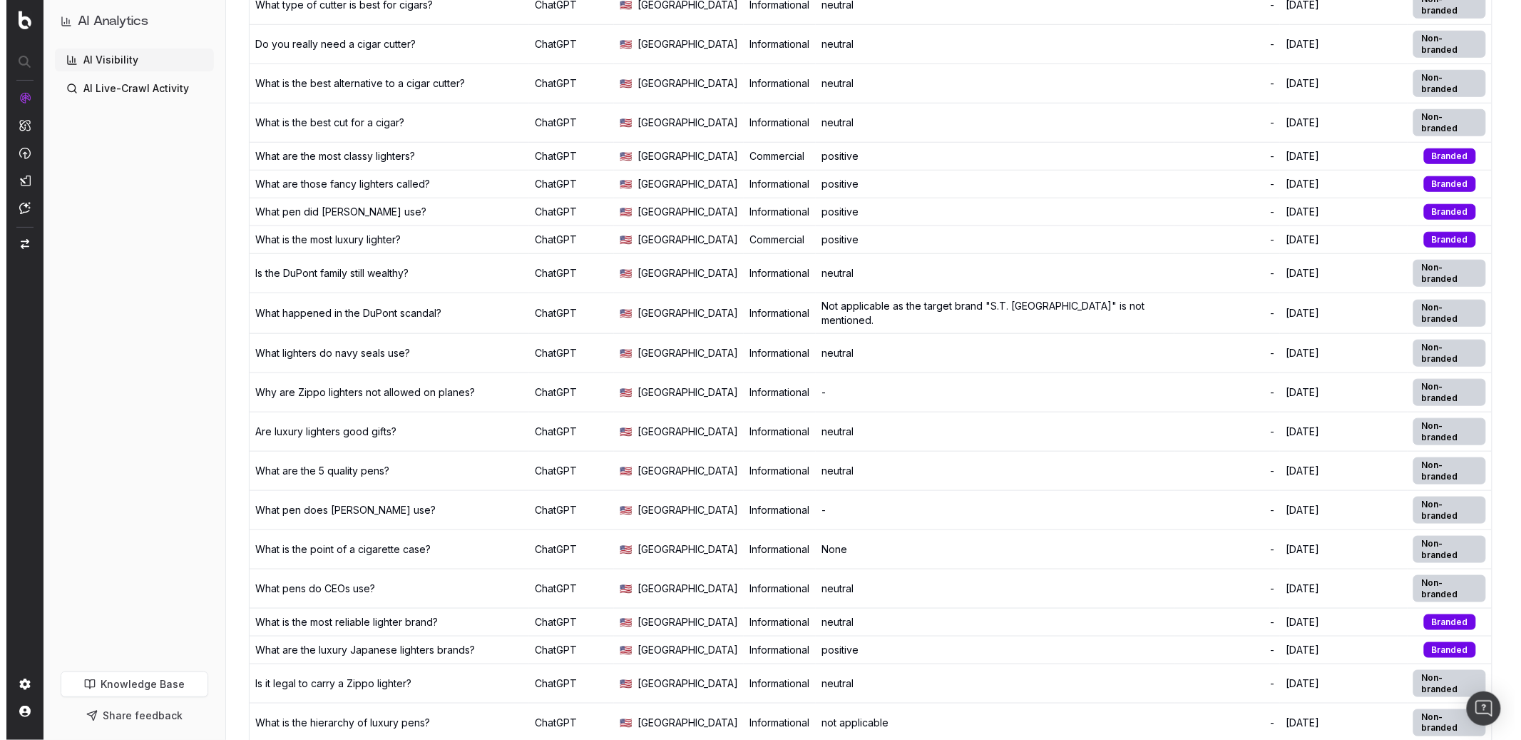
scroll to position [407, 0]
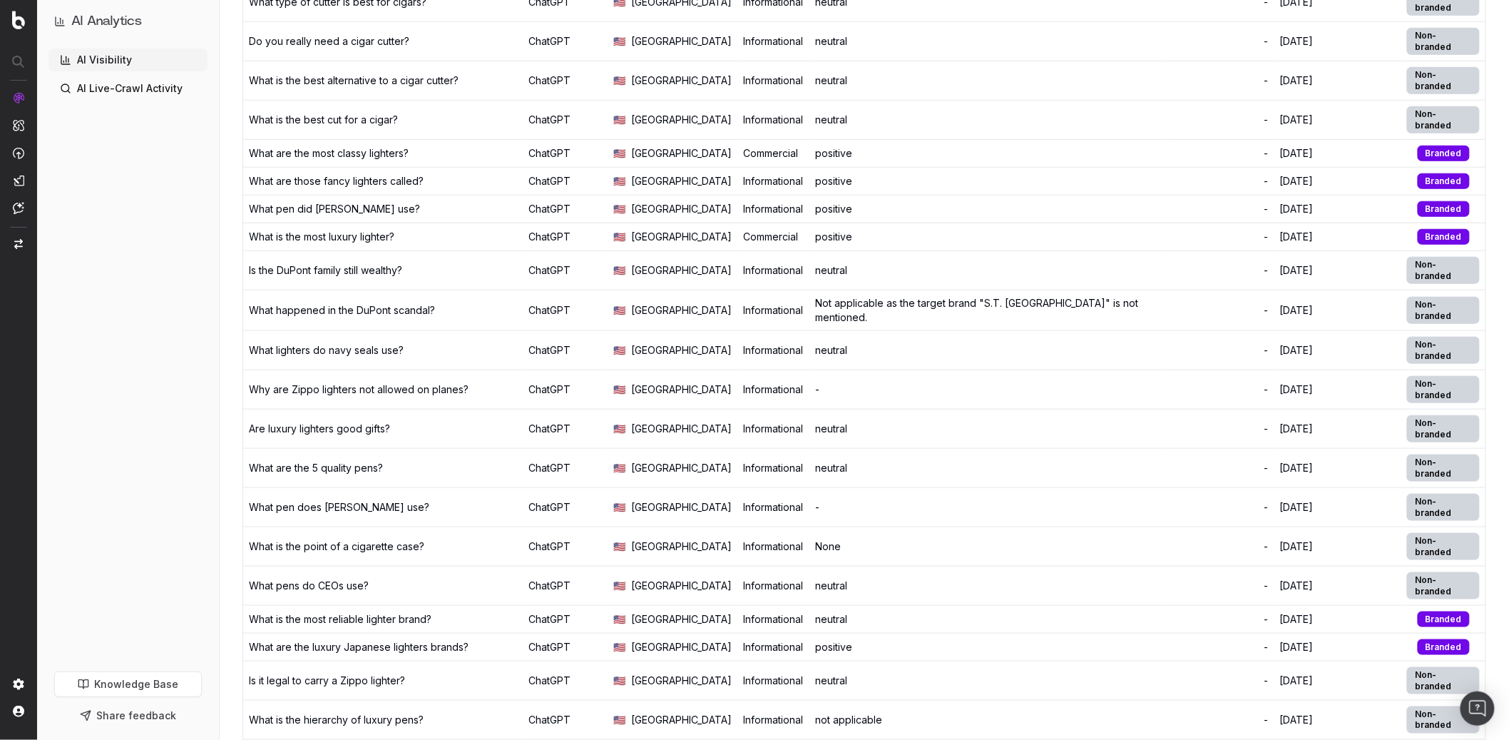
click at [946, 540] on div "not applicable" at bounding box center [988, 720] width 347 height 14
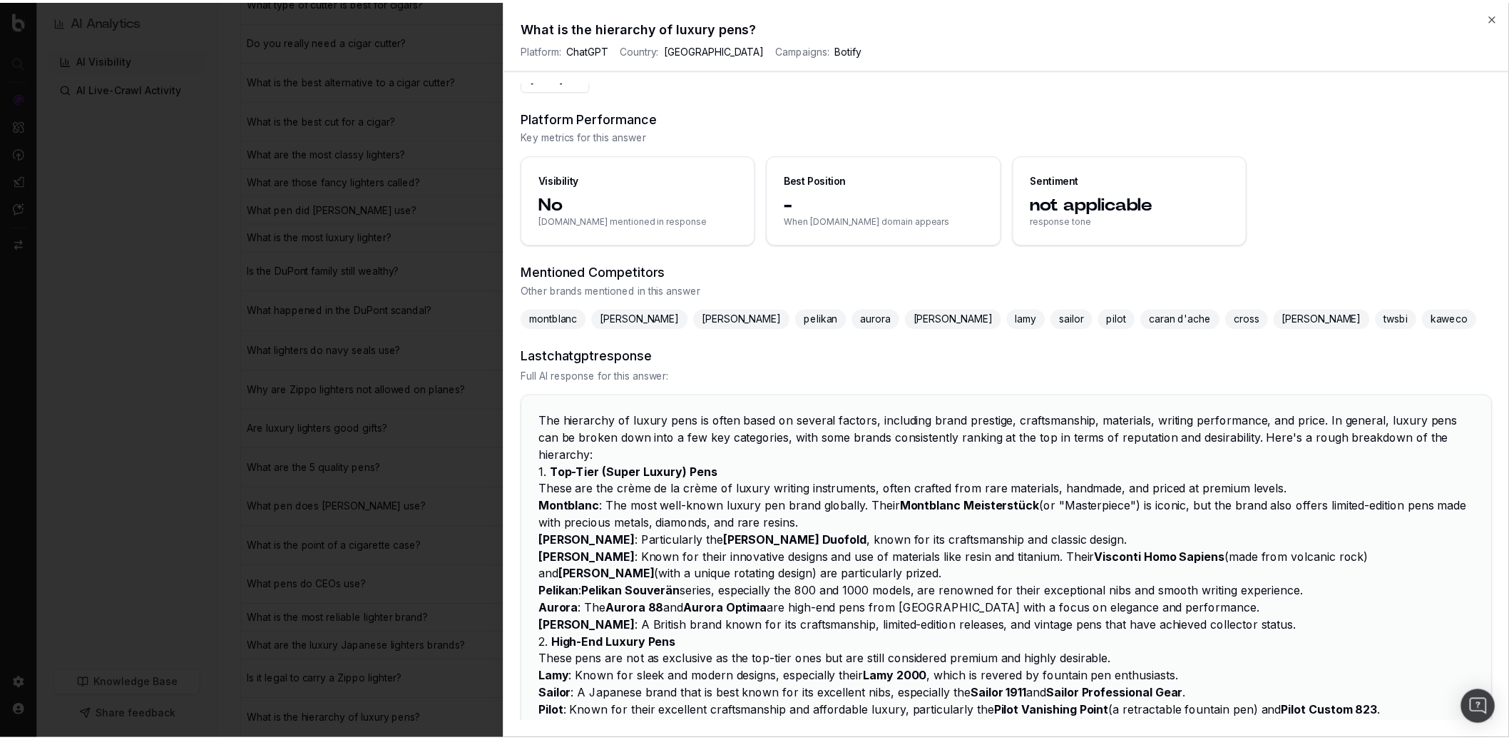
scroll to position [0, 0]
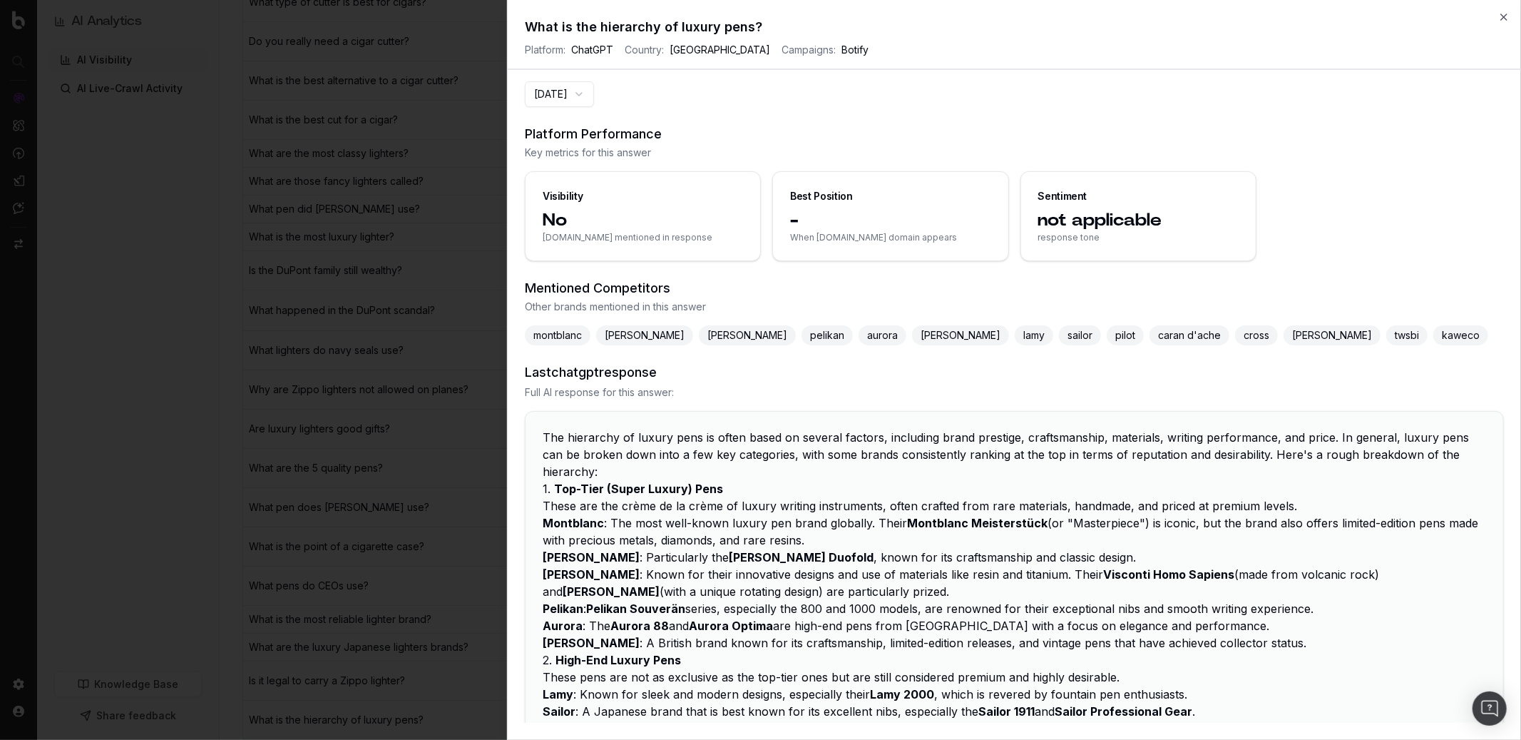
click at [1140, 19] on div "What is the hierarchy of luxury pens? Platform: ChatGPT Country: United States …" at bounding box center [1015, 43] width 1014 height 53
click at [1140, 15] on icon "button" at bounding box center [1504, 17] width 6 height 6
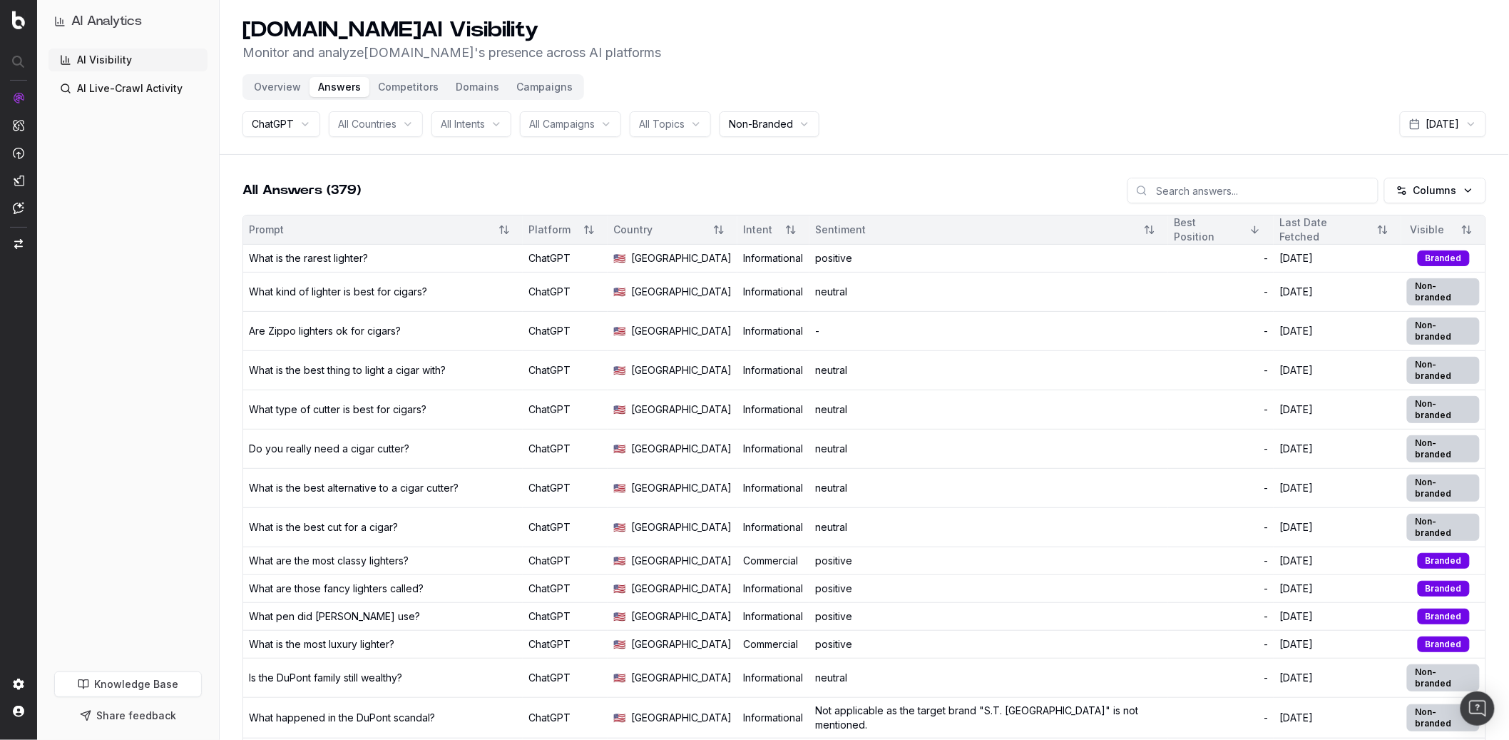
click at [394, 86] on button "Competitors" at bounding box center [408, 87] width 78 height 20
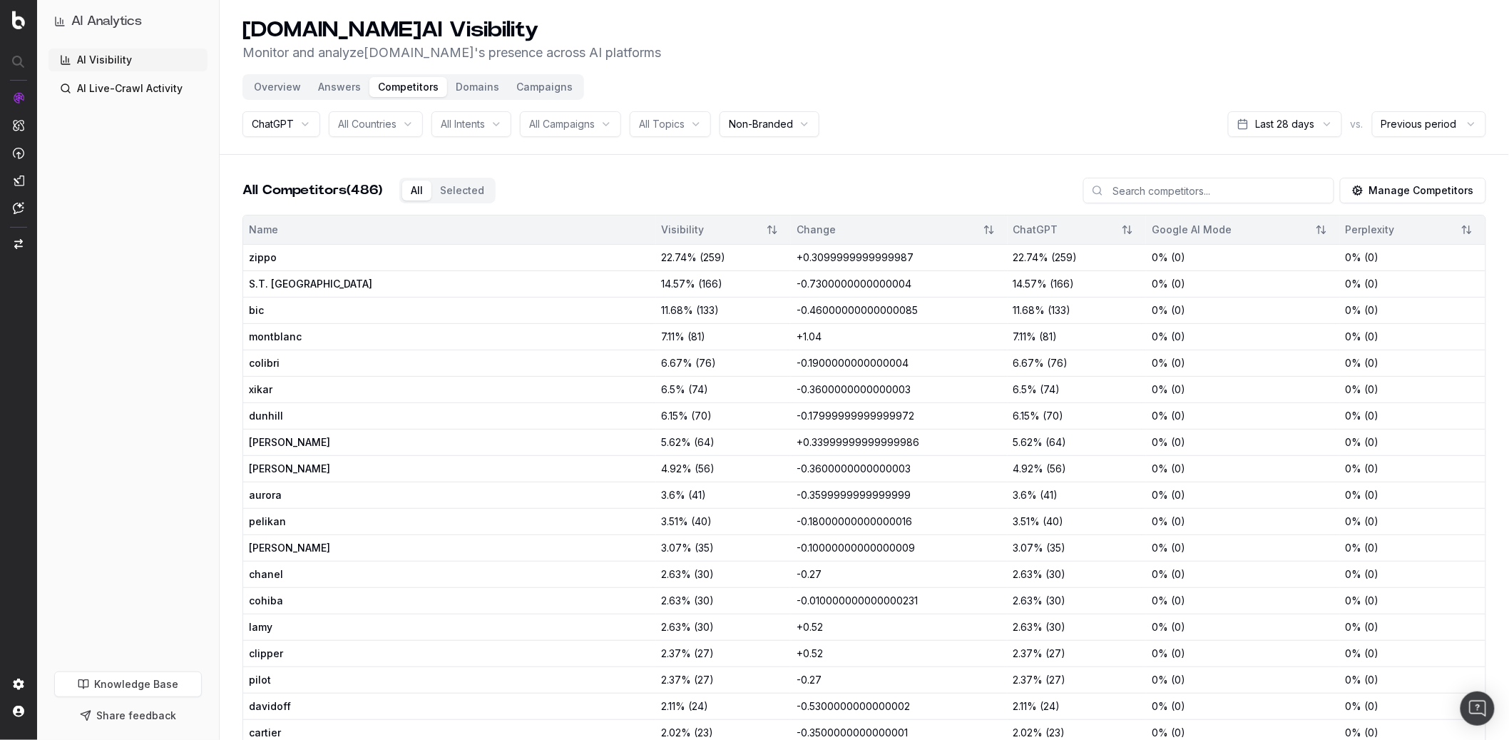
click at [742, 195] on div "All Competitors (486) All Selected Manage Competitors" at bounding box center [865, 196] width 1244 height 37
click at [446, 194] on button "Selected" at bounding box center [462, 190] width 61 height 20
click at [365, 188] on div "All Competitors (486) All Selected" at bounding box center [369, 191] width 253 height 26
click at [1140, 189] on button "Manage Competitors" at bounding box center [1413, 191] width 146 height 26
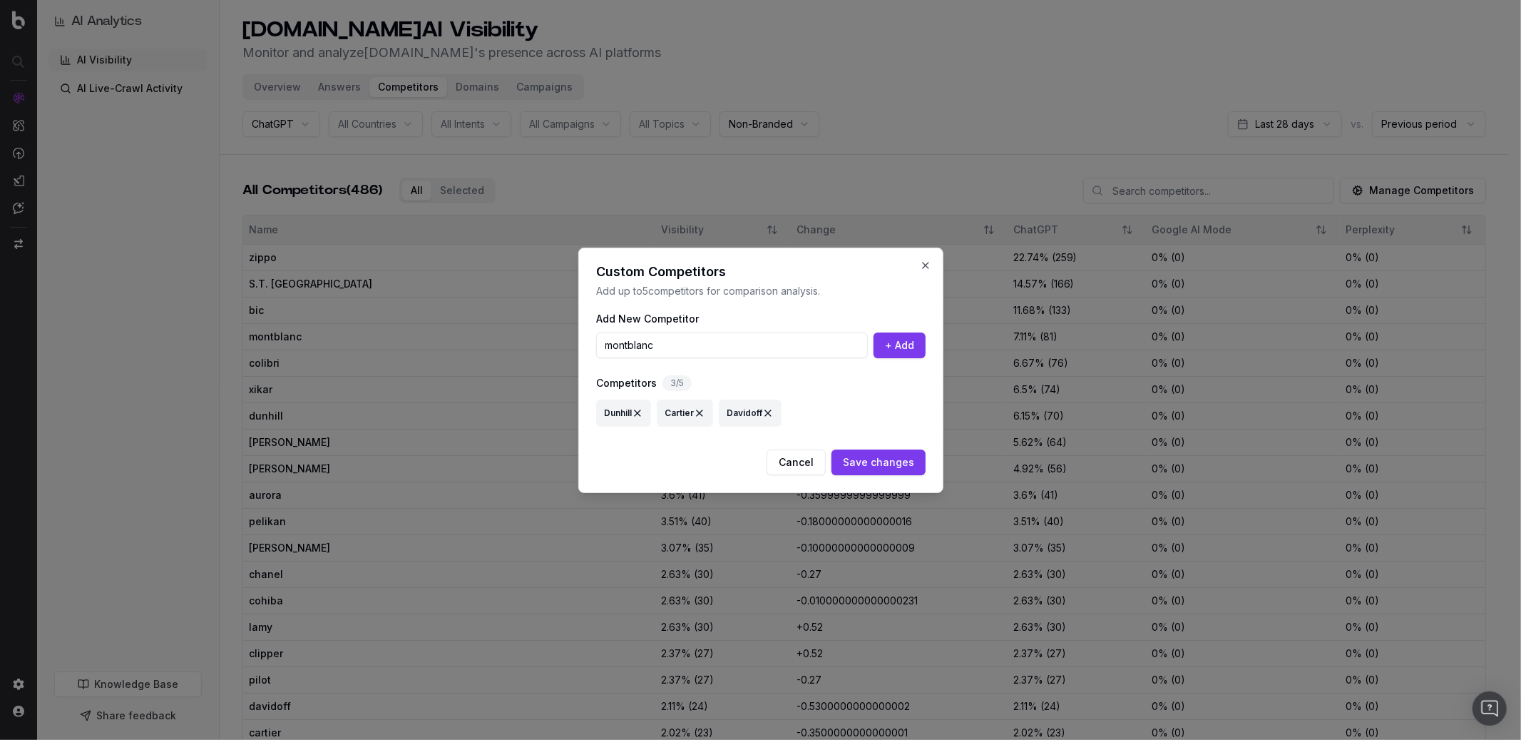
click at [606, 342] on input "montblanc" at bounding box center [732, 345] width 272 height 26
type input "montblanc"
click at [897, 354] on button "+ Add" at bounding box center [900, 345] width 52 height 26
click at [894, 463] on button "Save changes" at bounding box center [879, 462] width 94 height 26
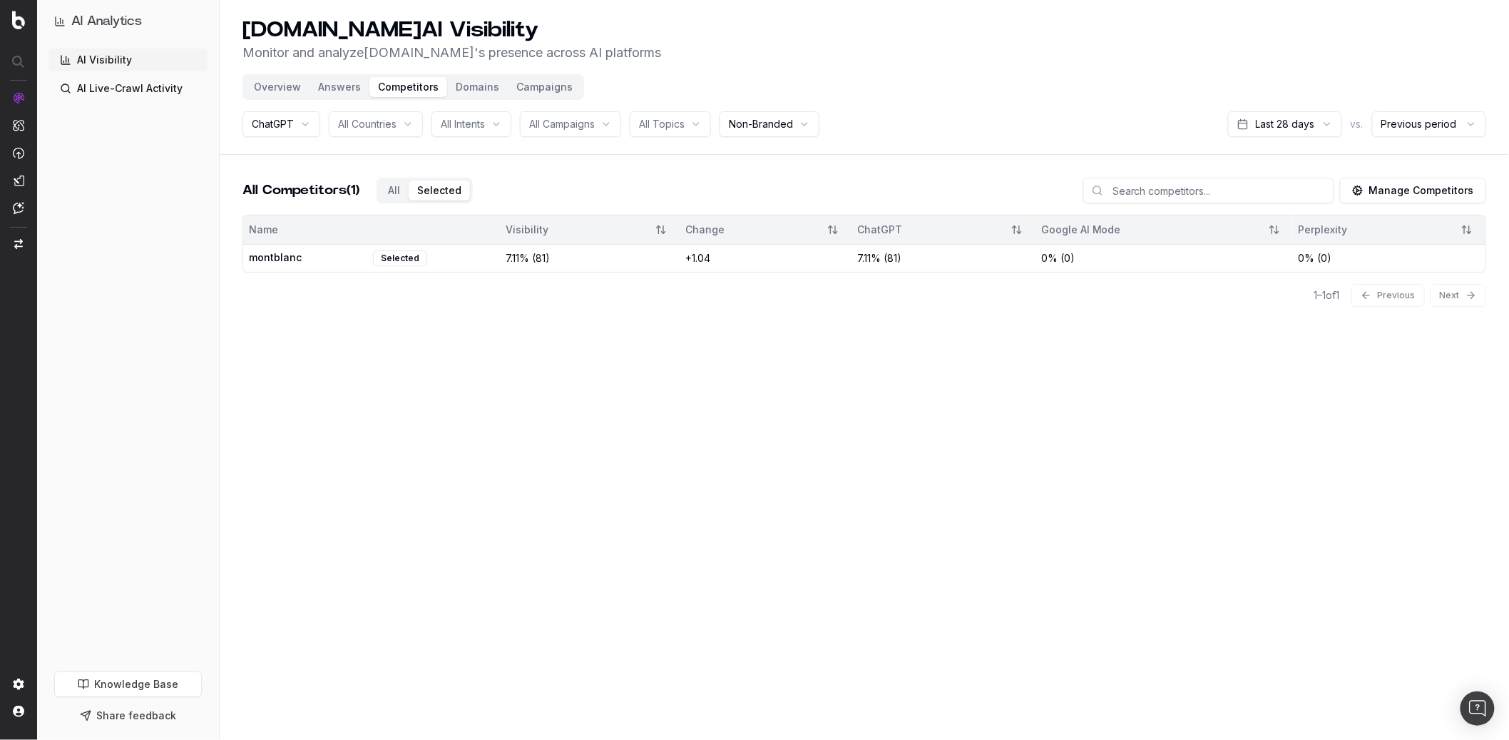
click at [459, 188] on button "Selected" at bounding box center [439, 190] width 61 height 20
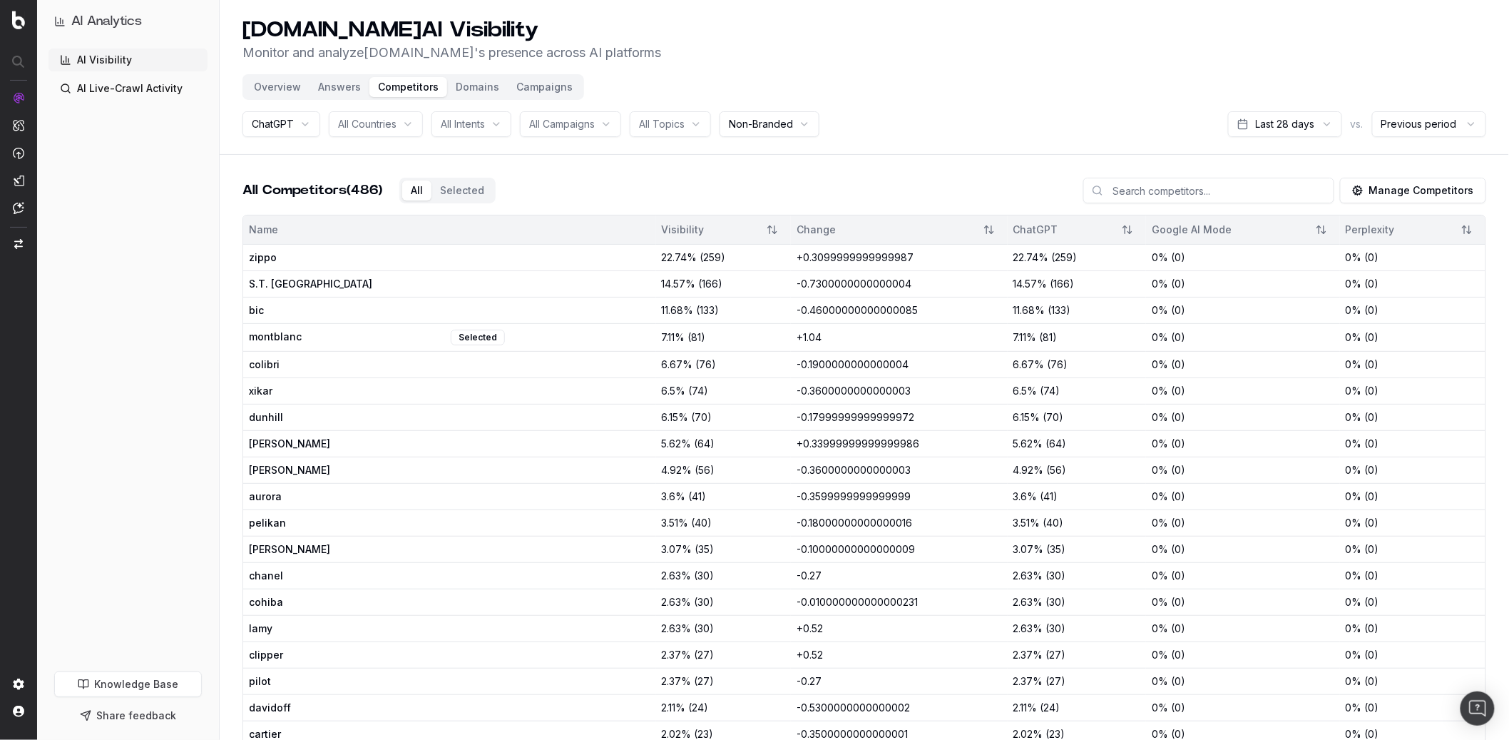
click at [383, 187] on div "All Competitors (486) All Selected" at bounding box center [369, 191] width 253 height 26
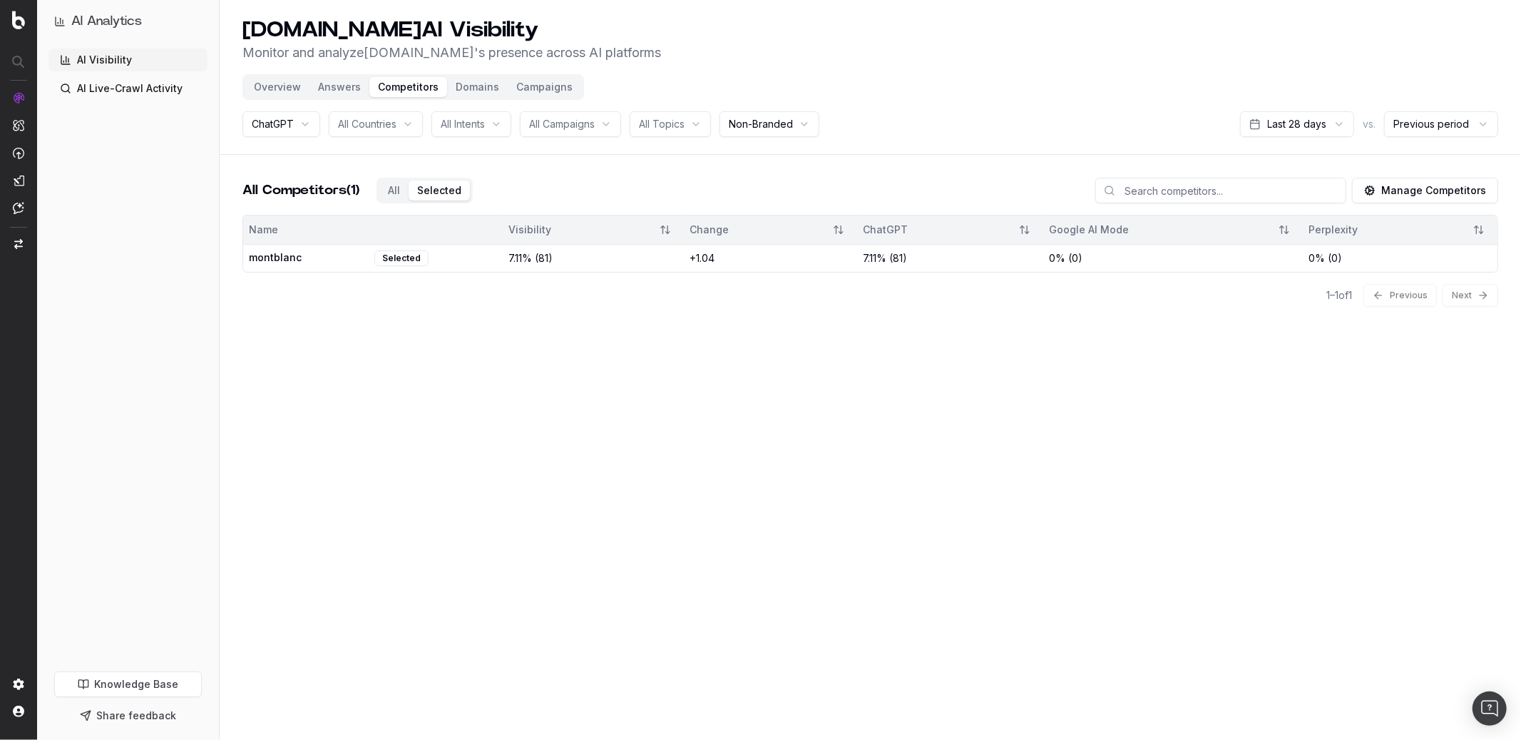
click at [469, 199] on div "All Selected" at bounding box center [425, 191] width 96 height 26
click at [401, 193] on div "All Selected" at bounding box center [425, 191] width 96 height 26
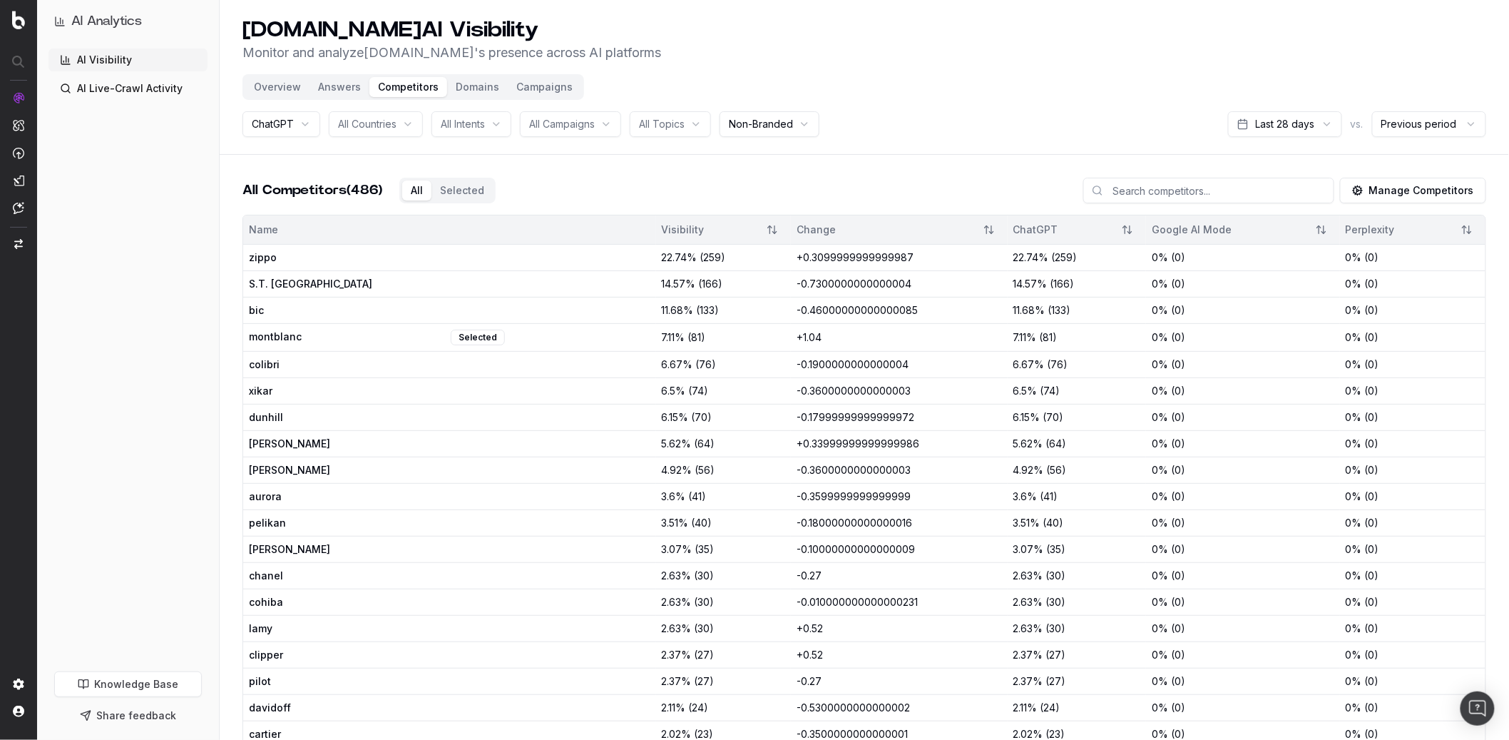
click at [473, 91] on button "Domains" at bounding box center [477, 87] width 61 height 20
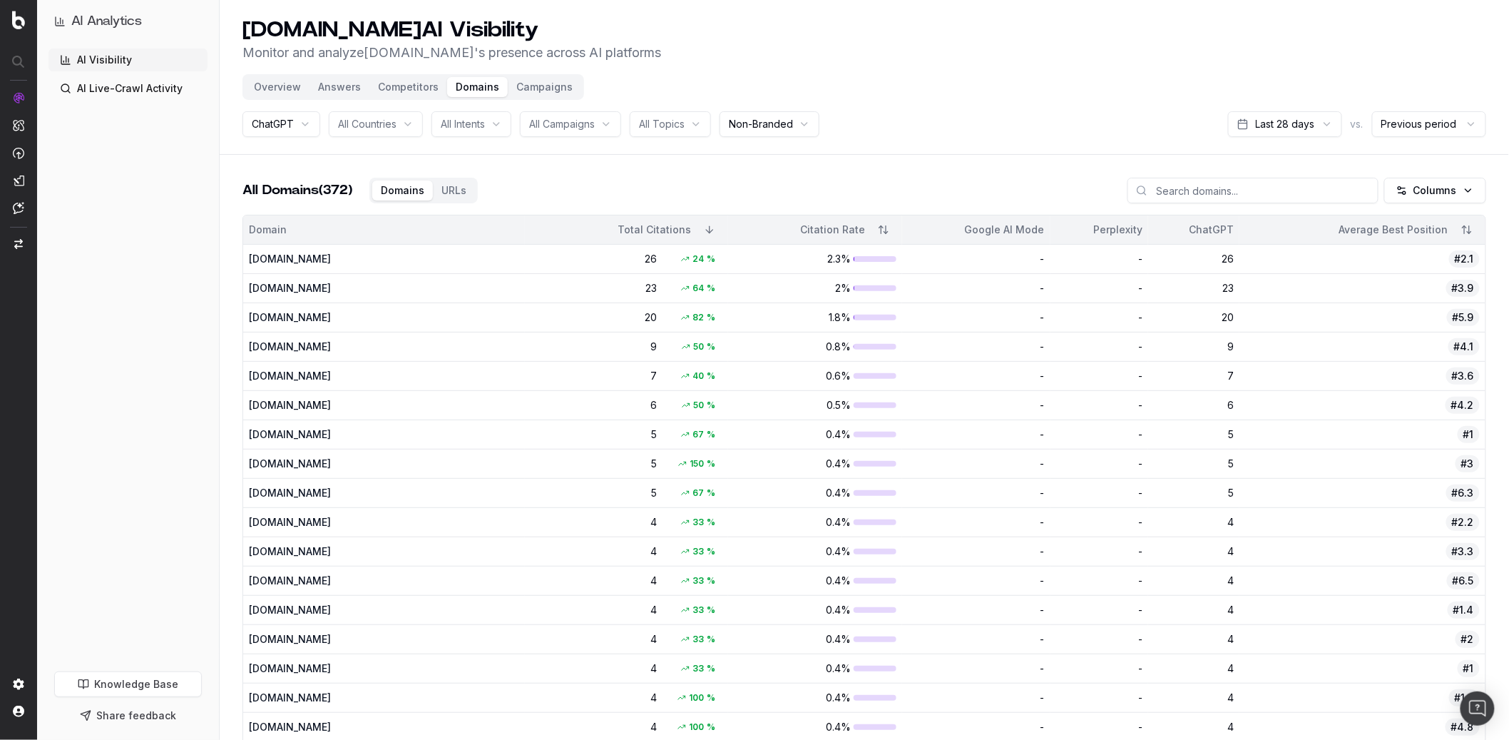
click at [528, 95] on button "Campaigns" at bounding box center [544, 87] width 73 height 20
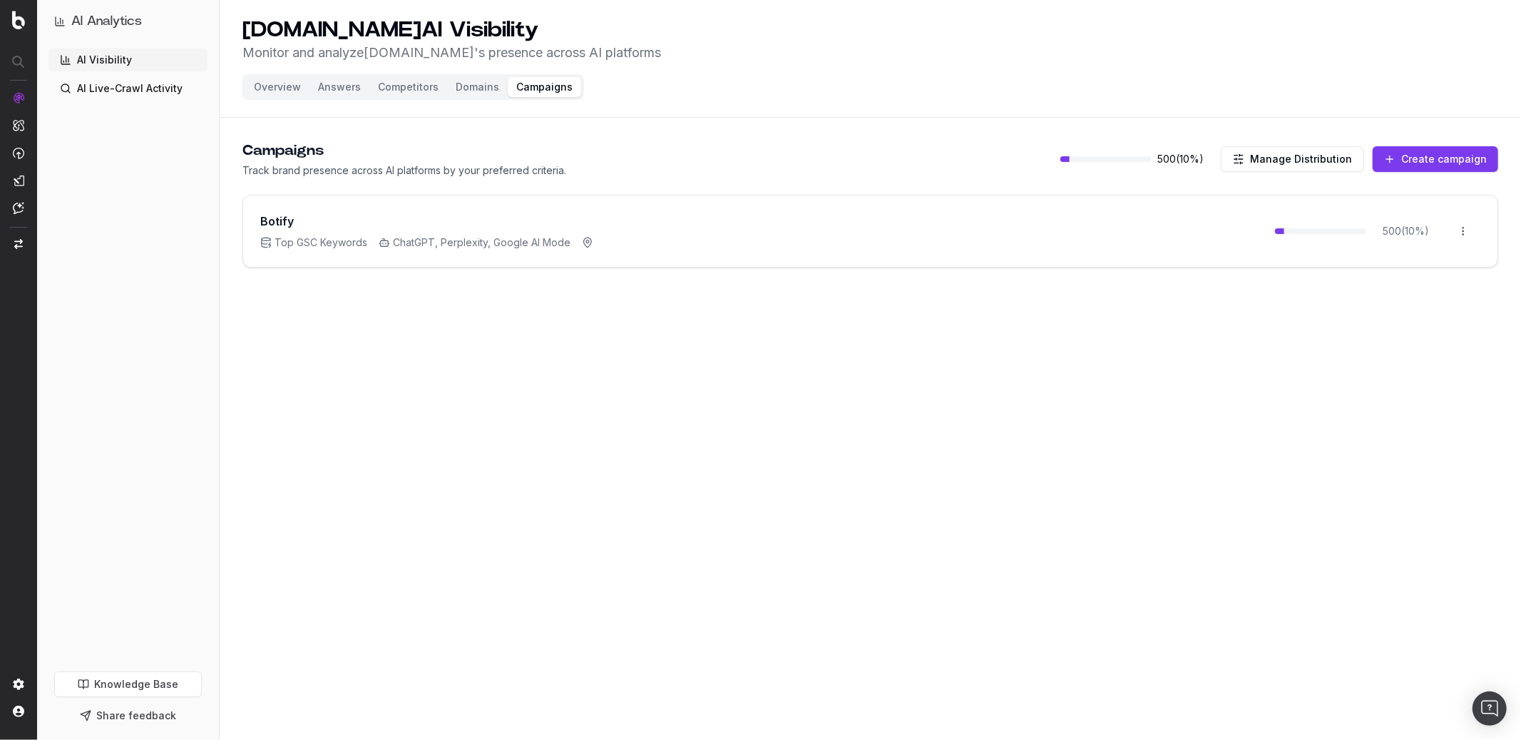
click at [656, 252] on div "Botify Top GSC Keywords ChatGPT, Perplexity, Google AI Mode 500 ( 10 %) Open me…" at bounding box center [870, 230] width 1255 height 71
click at [1140, 229] on html "AI Analytics AI Visibility AI Live-Crawl Activity Knowledge Base Share feedback…" at bounding box center [760, 370] width 1521 height 740
click at [1140, 260] on div "Edit campaign" at bounding box center [1423, 261] width 108 height 23
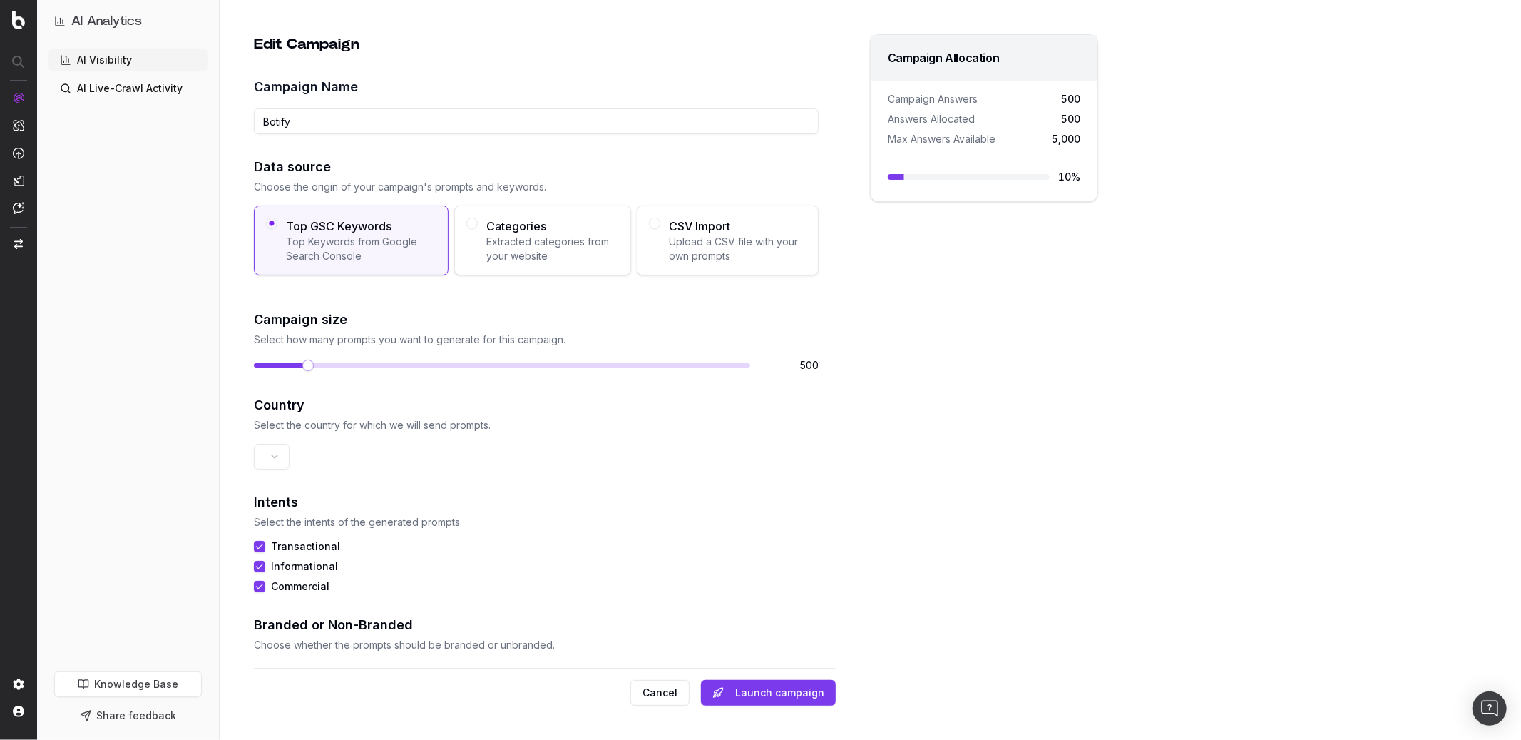
drag, startPoint x: 345, startPoint y: 112, endPoint x: 387, endPoint y: 119, distance: 42.0
click at [387, 119] on input "Botify" at bounding box center [536, 121] width 565 height 26
click at [422, 157] on h2 "Data source" at bounding box center [536, 167] width 565 height 20
click at [272, 460] on html "AI Analytics AI Visibility AI Live-Crawl Activity Knowledge Base Share feedback…" at bounding box center [760, 370] width 1521 height 740
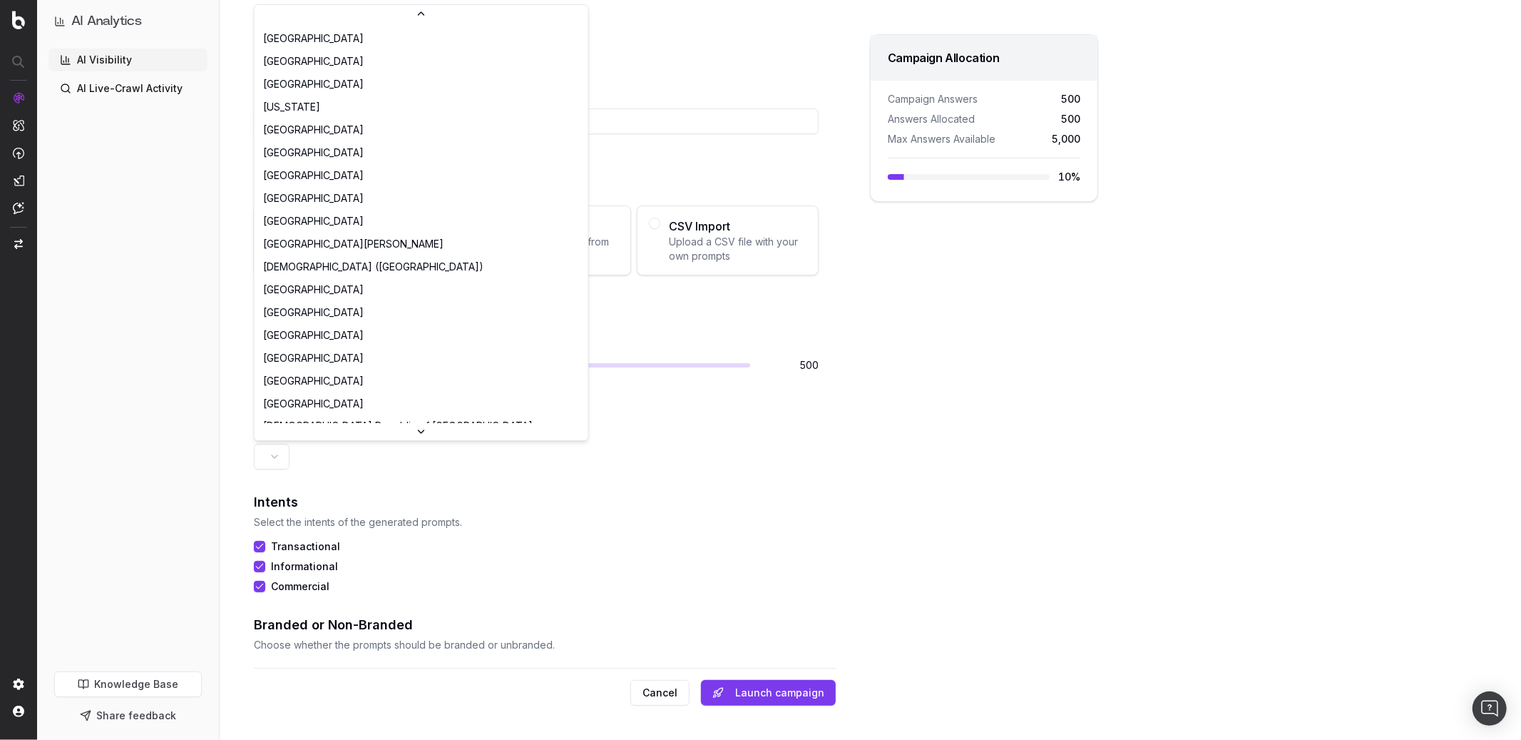
scroll to position [1404, 0]
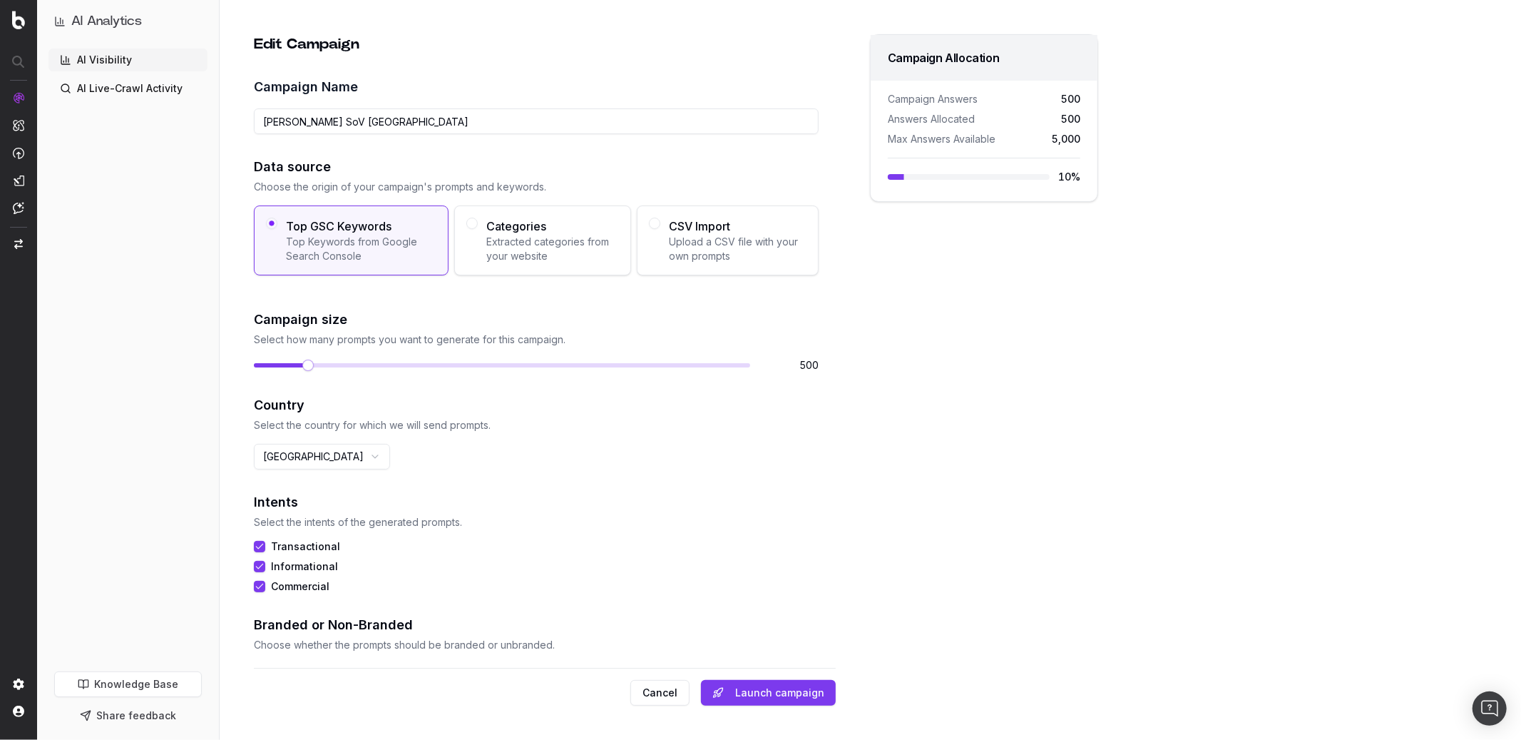
drag, startPoint x: 342, startPoint y: 121, endPoint x: 422, endPoint y: 122, distance: 80.6
click at [422, 122] on input "S.T Dupont SoV USA" at bounding box center [536, 121] width 565 height 26
type input "S.T Dupont SoV France"
click at [543, 487] on div "Edit Campaign Campaign Name S.T Dupont SoV France Data source Choose the origin…" at bounding box center [544, 348] width 583 height 628
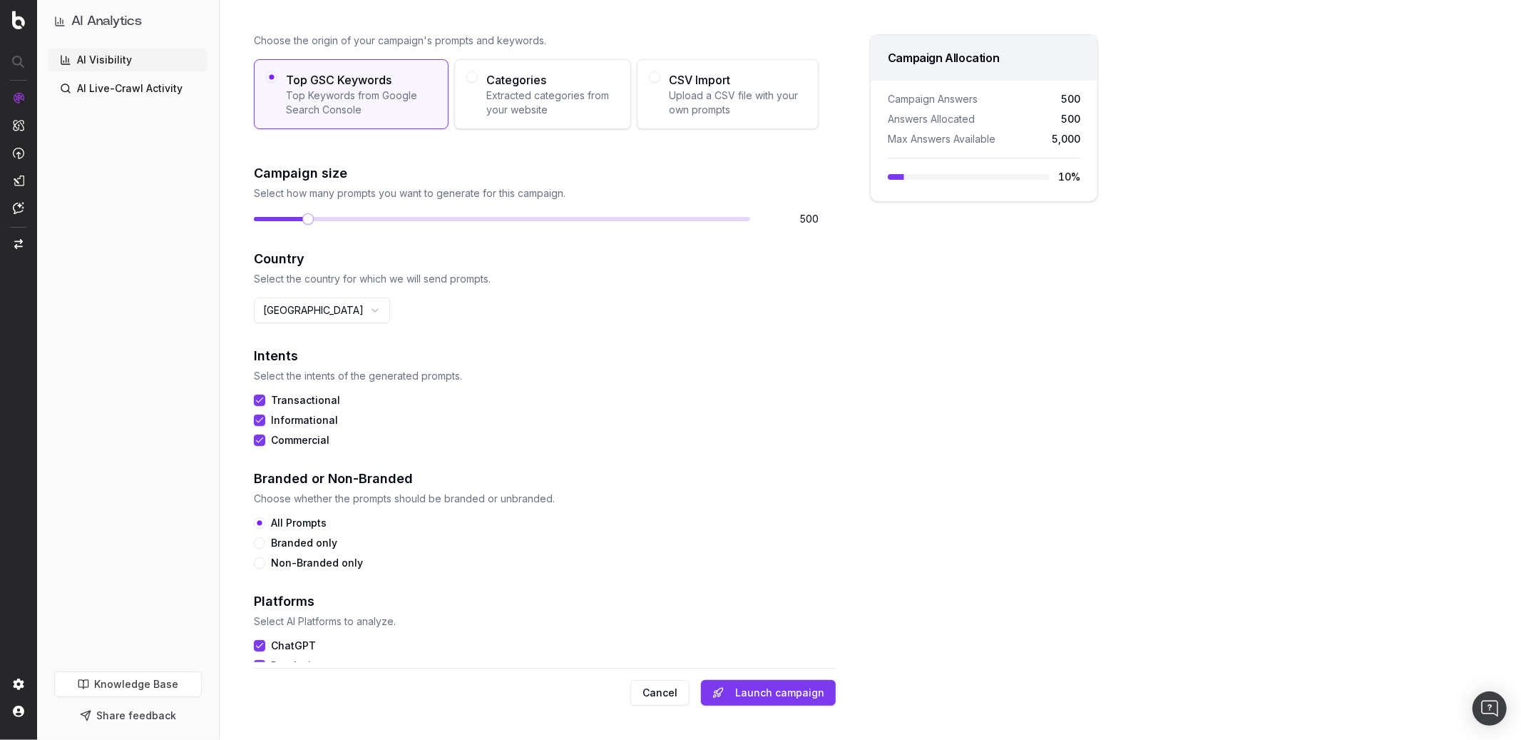
scroll to position [0, 0]
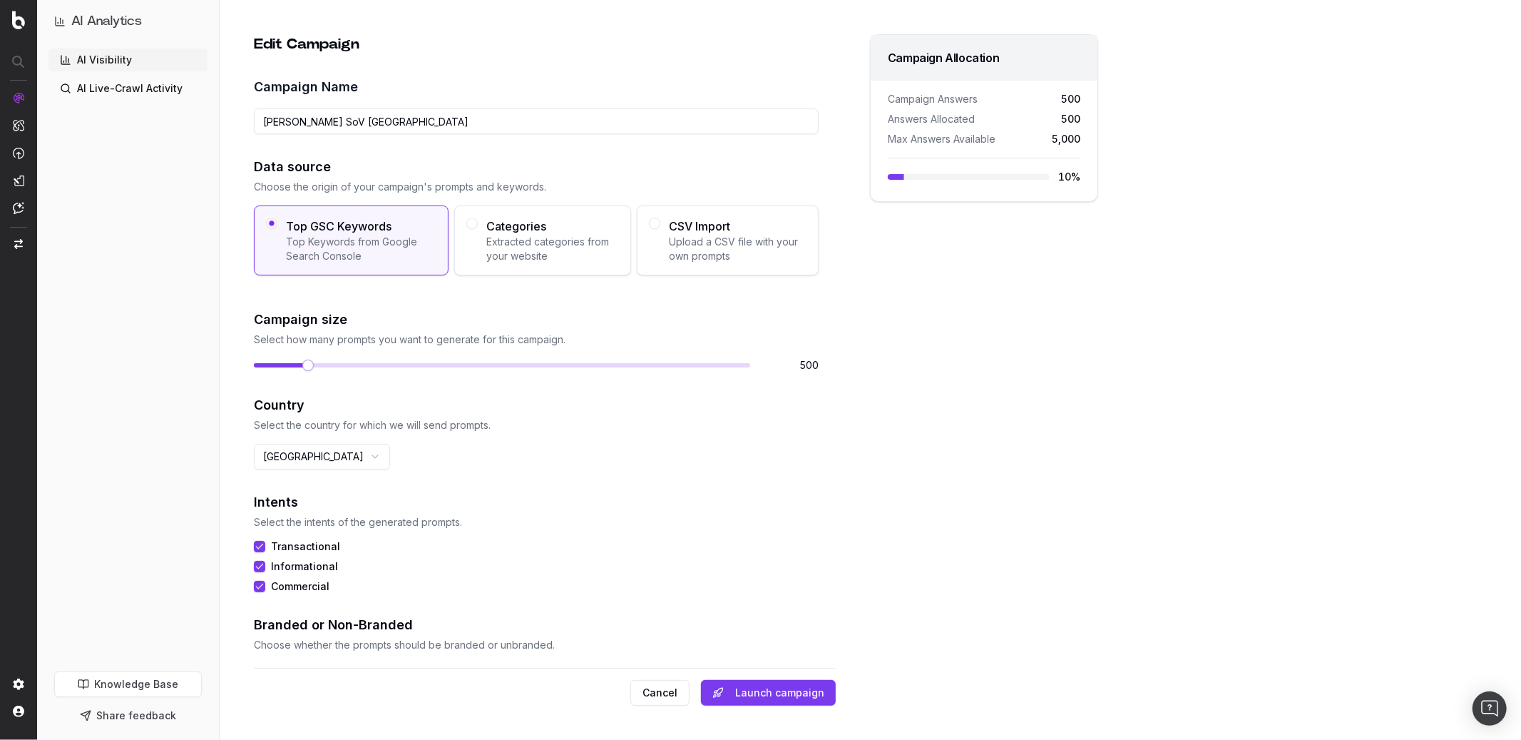
click at [668, 540] on button "Cancel" at bounding box center [660, 693] width 59 height 26
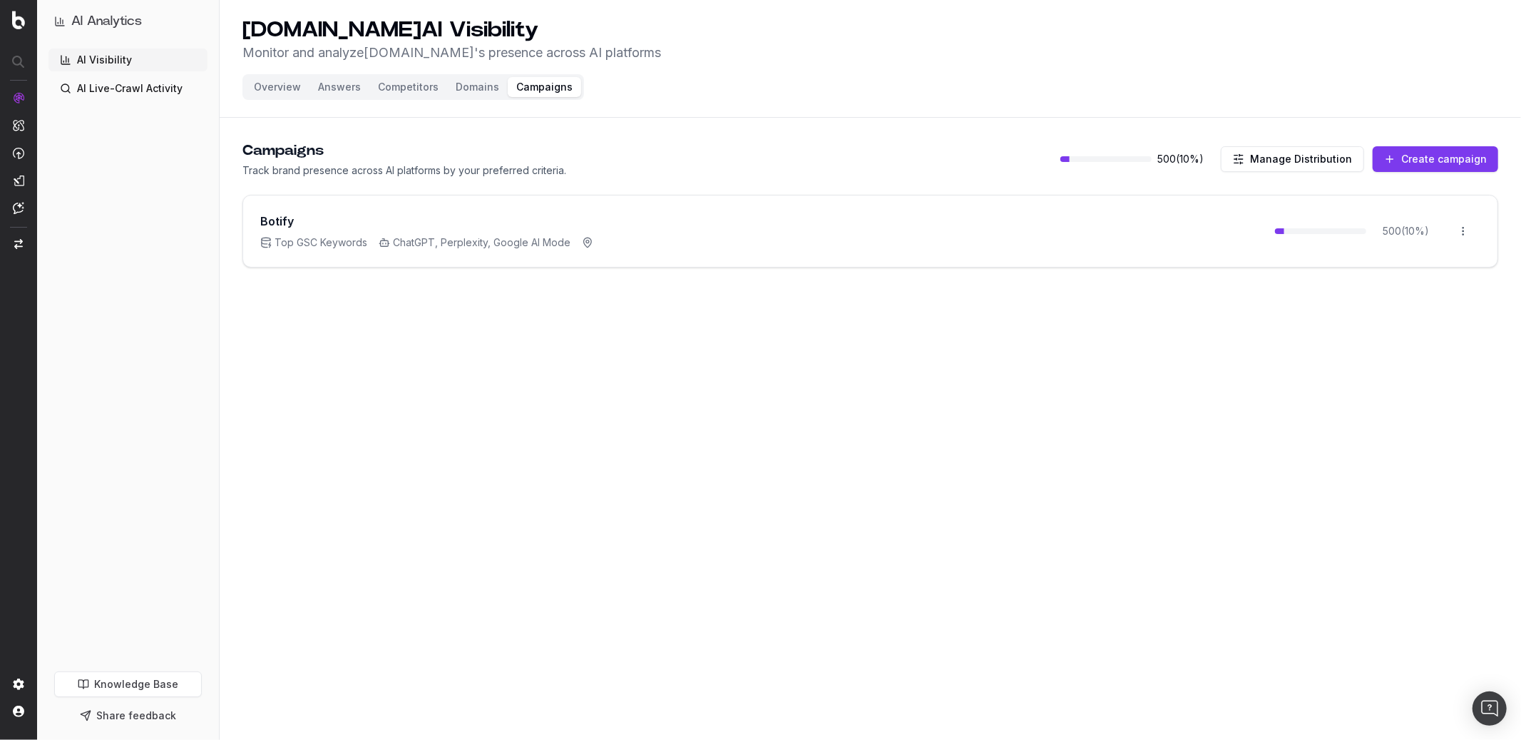
click at [1140, 153] on button "Create campaign" at bounding box center [1436, 159] width 126 height 26
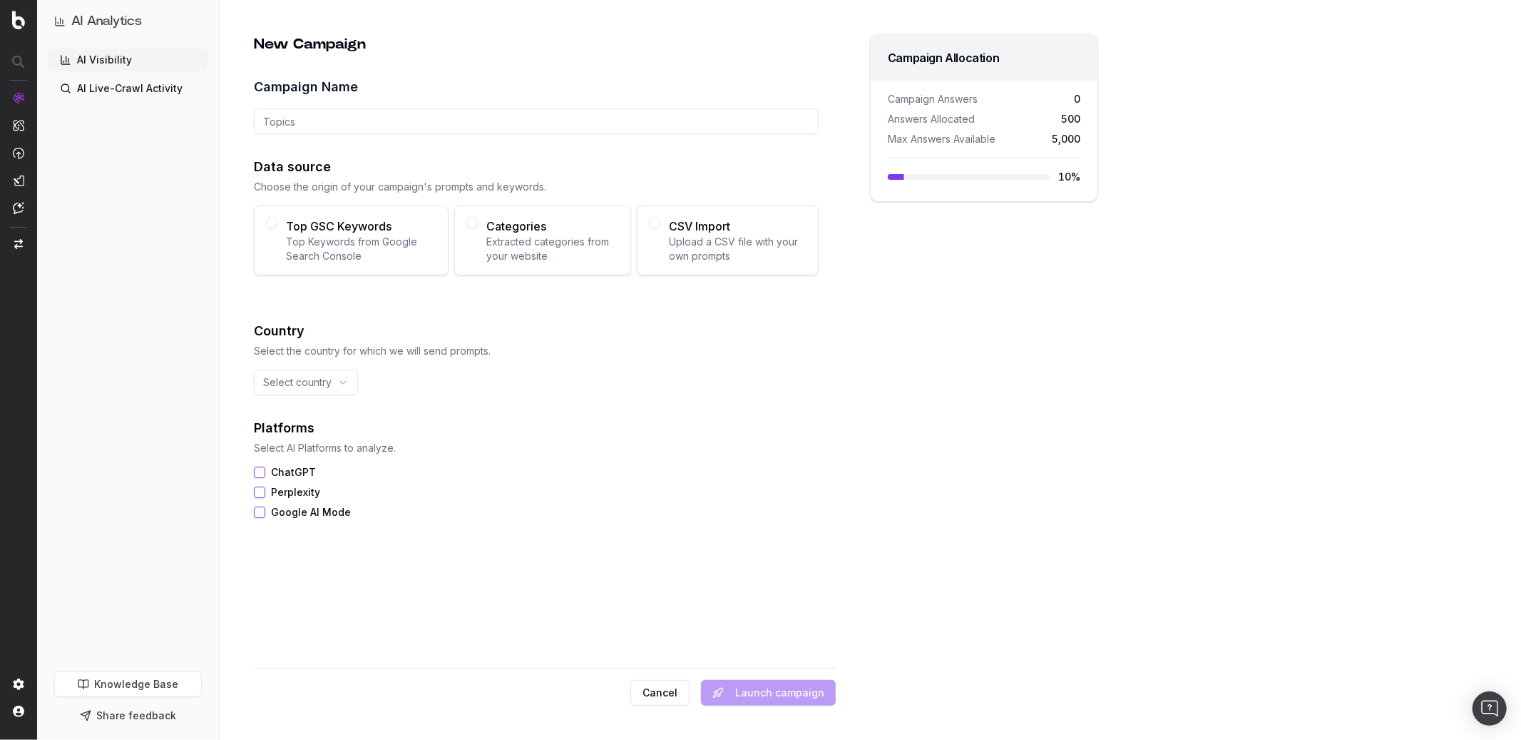
click at [316, 121] on input "Campaign Name" at bounding box center [536, 121] width 565 height 26
type input "S.T Dupont SoV France"
click at [310, 247] on span "Top Keywords from Google Search Console" at bounding box center [361, 249] width 150 height 29
click at [277, 229] on button "Top GSC Keywords Top Keywords from Google Search Console" at bounding box center [271, 223] width 11 height 11
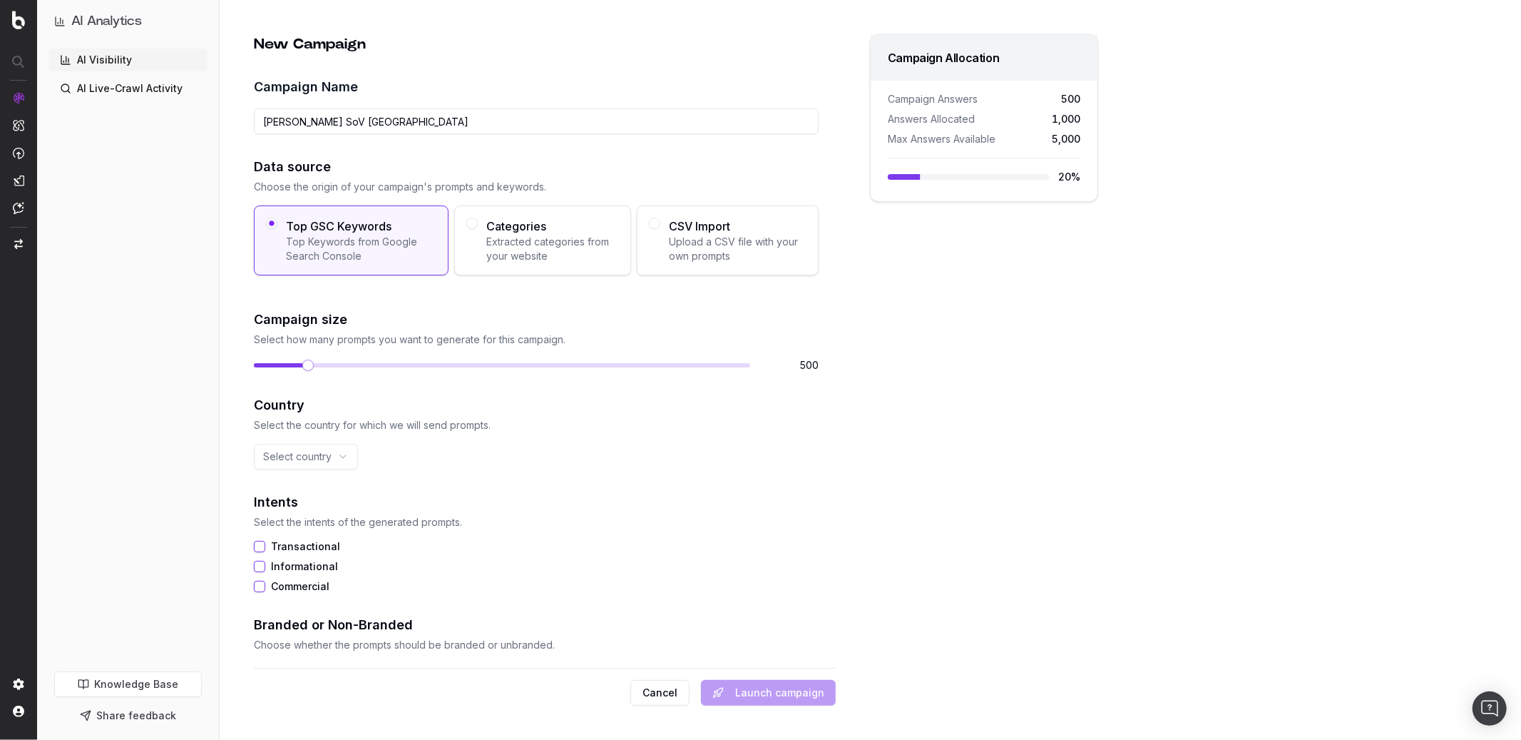
click at [302, 371] on span at bounding box center [307, 364] width 11 height 11
click at [305, 451] on html "AI Analytics AI Visibility AI Live-Crawl Activity Knowledge Base Share feedback…" at bounding box center [760, 370] width 1521 height 740
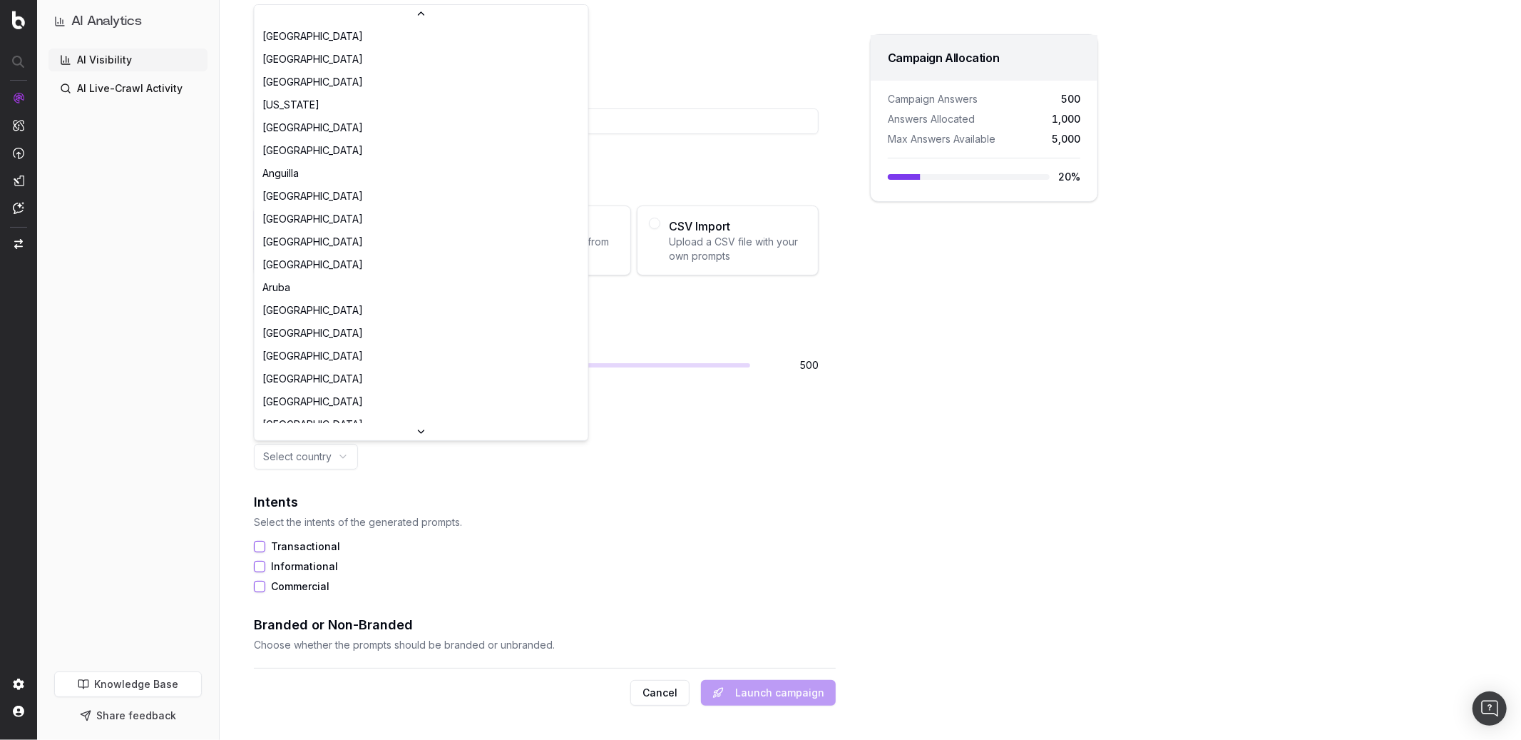
scroll to position [1355, 0]
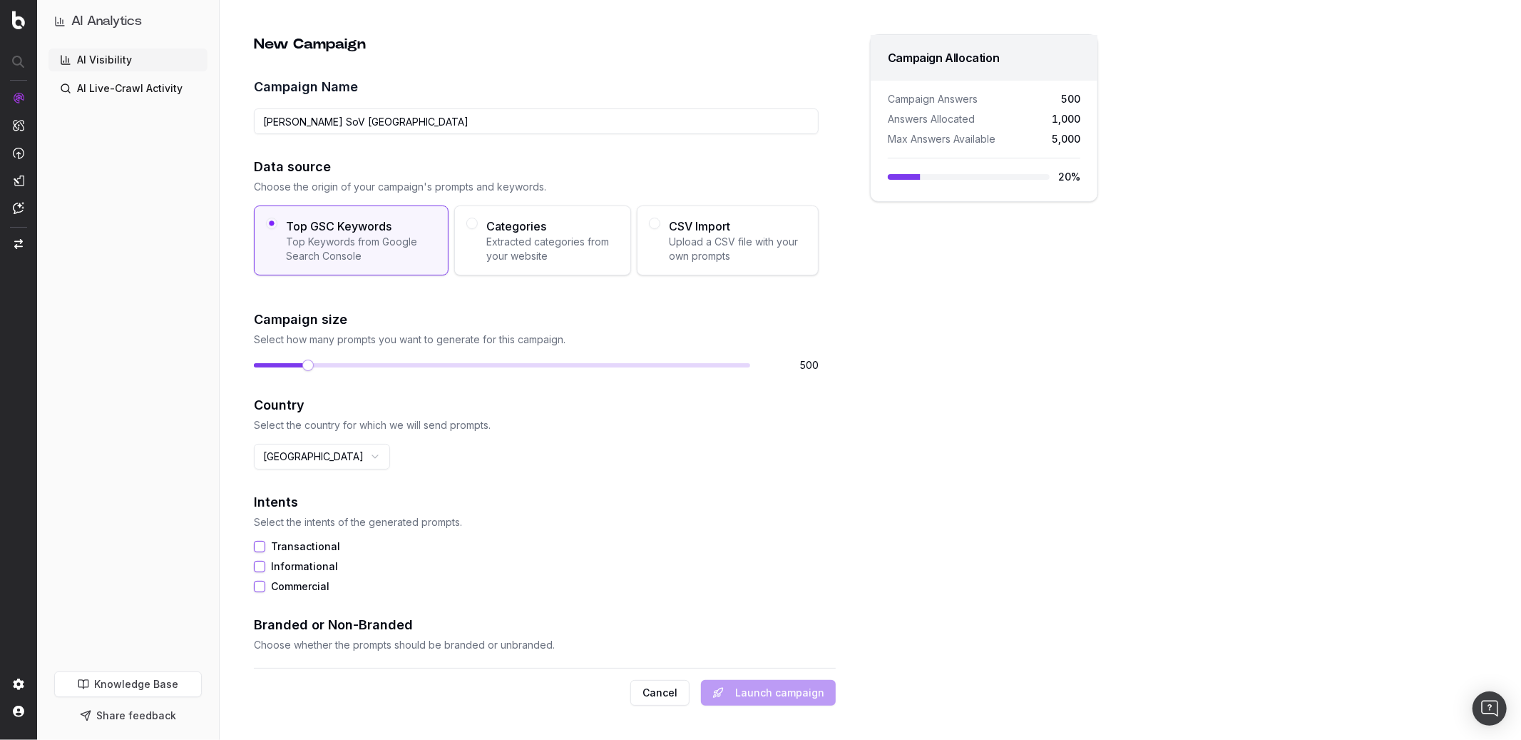
click at [238, 498] on div "New Campaign Campaign Name S.T Dupont SoV France Data source Choose the origin …" at bounding box center [676, 370] width 913 height 740
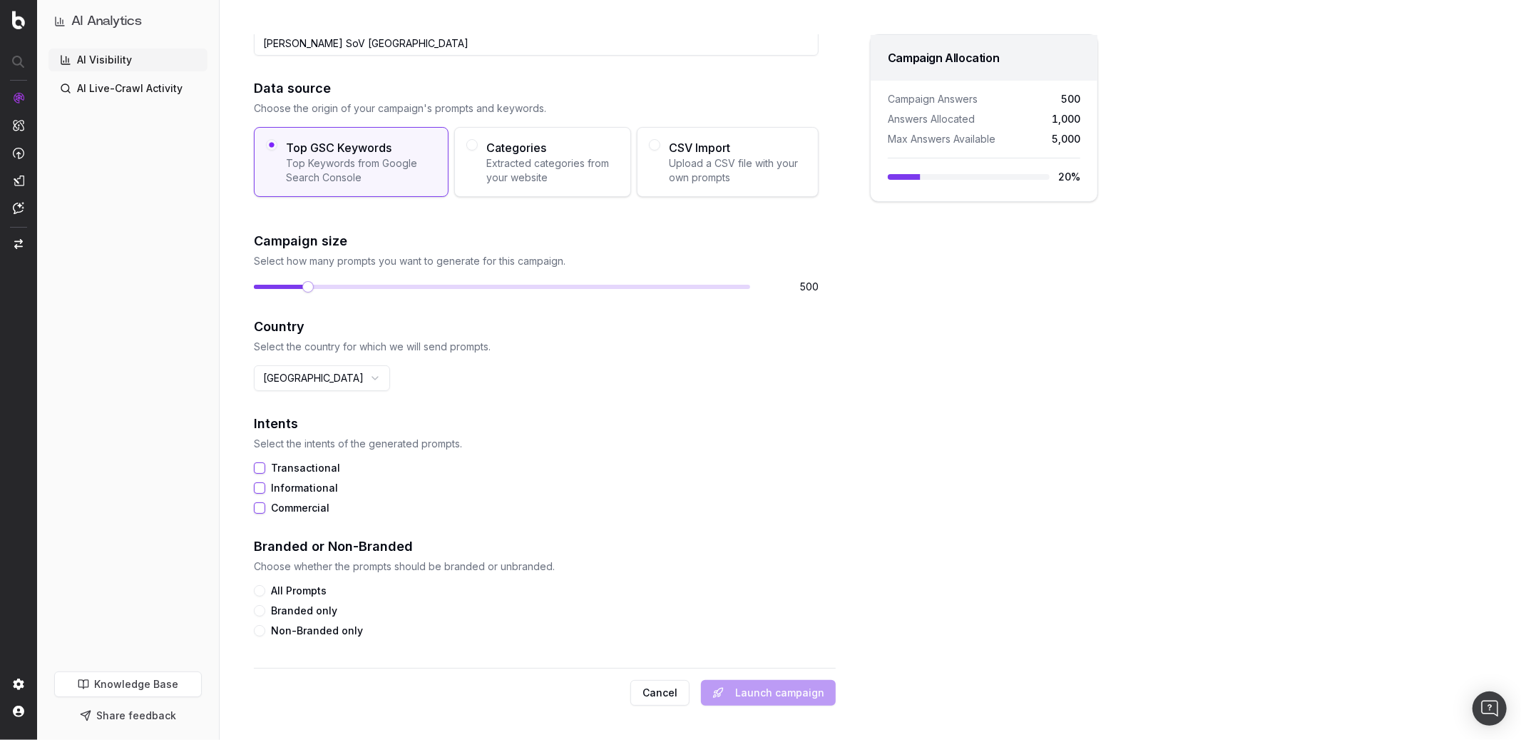
scroll to position [191, 0]
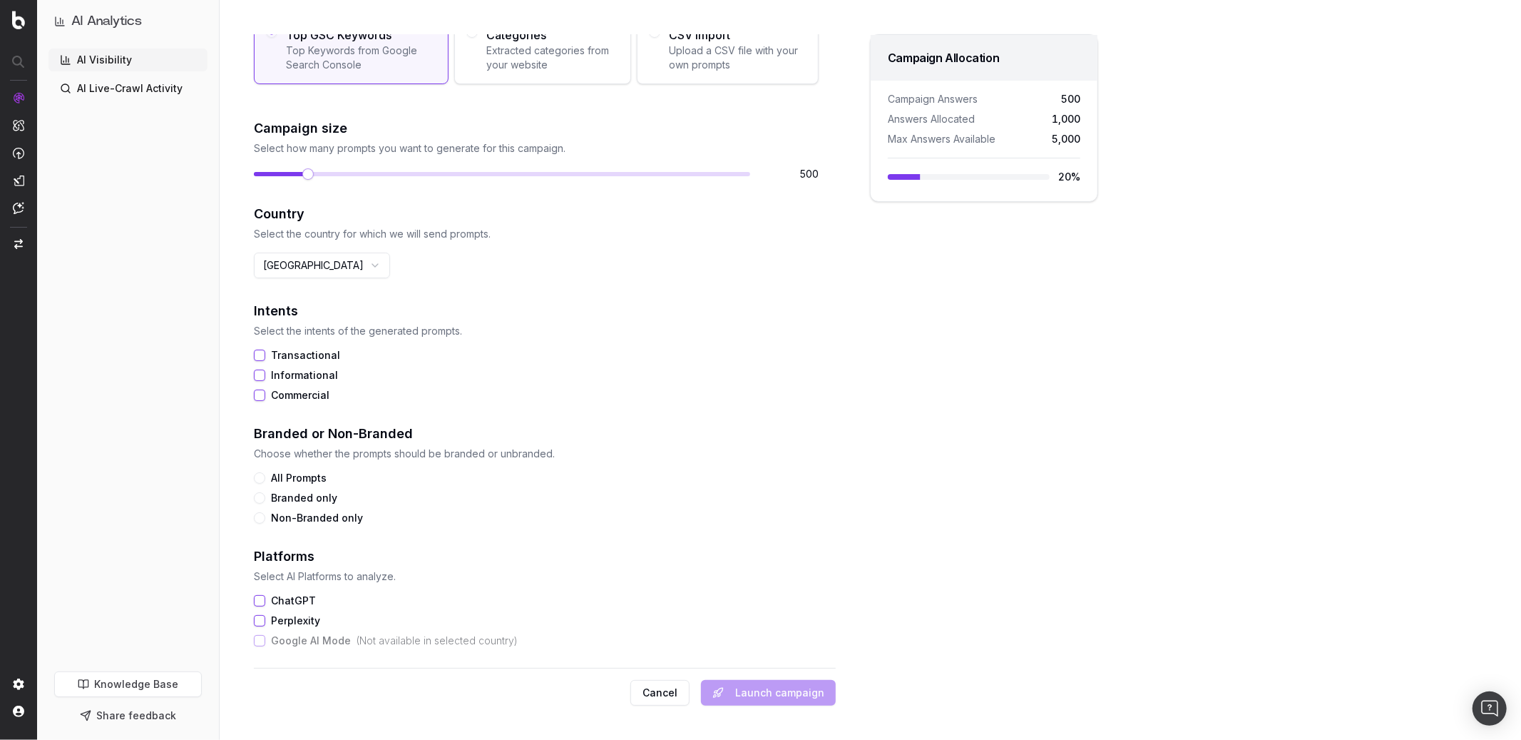
click at [262, 358] on button "Transactional" at bounding box center [259, 354] width 11 height 11
click at [262, 375] on button "Informational" at bounding box center [259, 374] width 11 height 11
click at [262, 393] on button "Commercial" at bounding box center [259, 394] width 11 height 11
click at [257, 478] on button "All Prompts" at bounding box center [259, 477] width 11 height 11
click at [254, 540] on button "ChatGPT" at bounding box center [259, 600] width 11 height 11
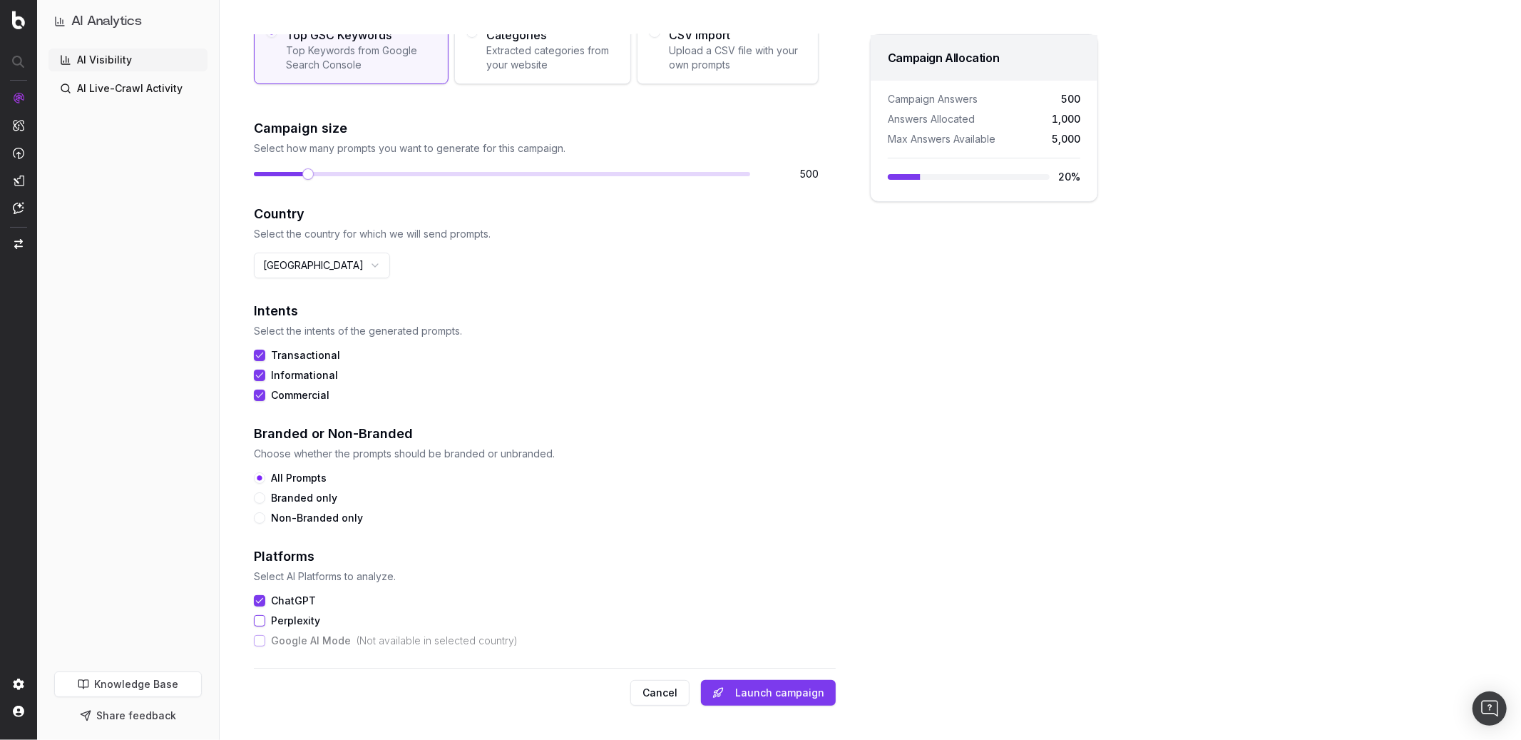
click at [261, 540] on button "Perplexity" at bounding box center [259, 620] width 11 height 11
click at [751, 540] on button "Launch campaign" at bounding box center [768, 693] width 135 height 26
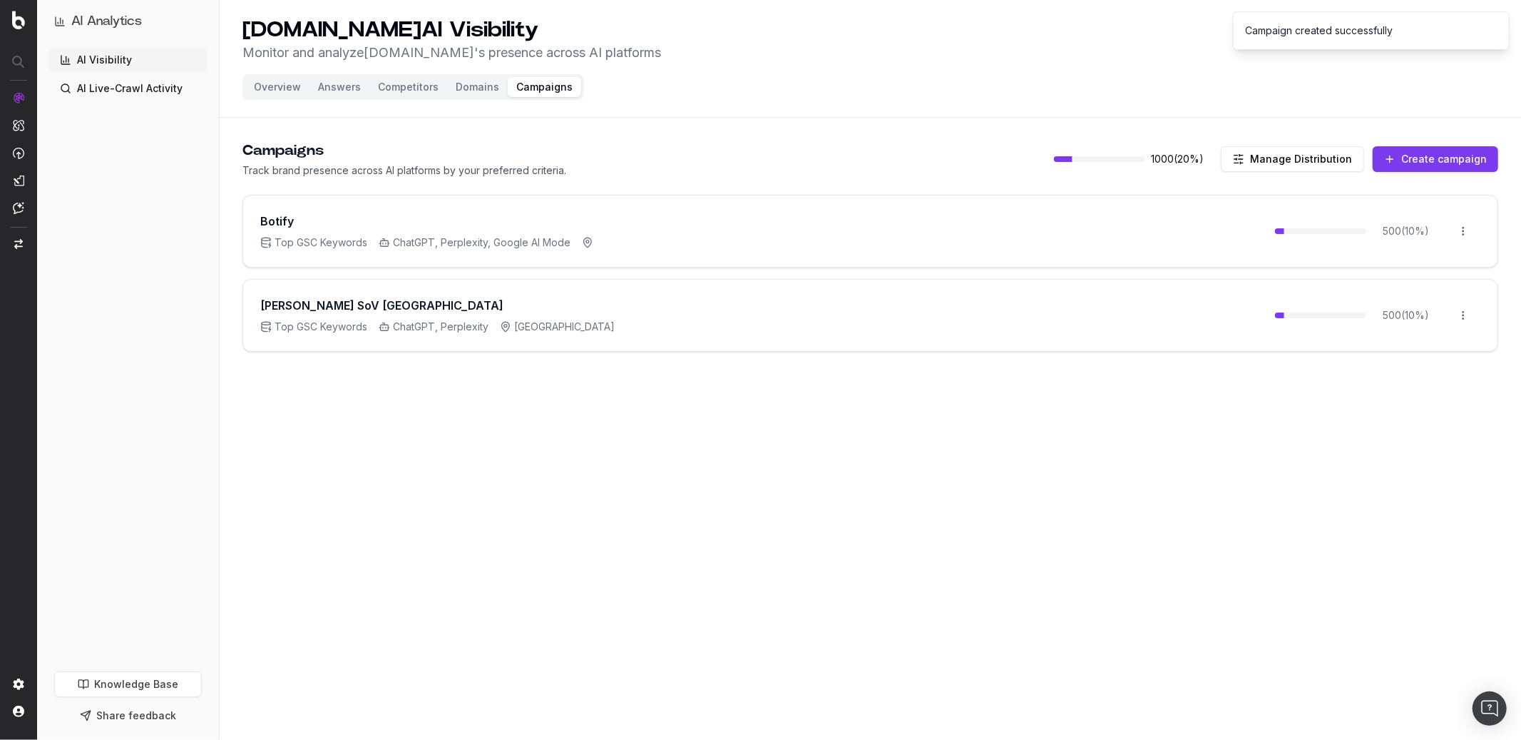
click at [1140, 162] on button "Manage Distribution" at bounding box center [1292, 159] width 143 height 26
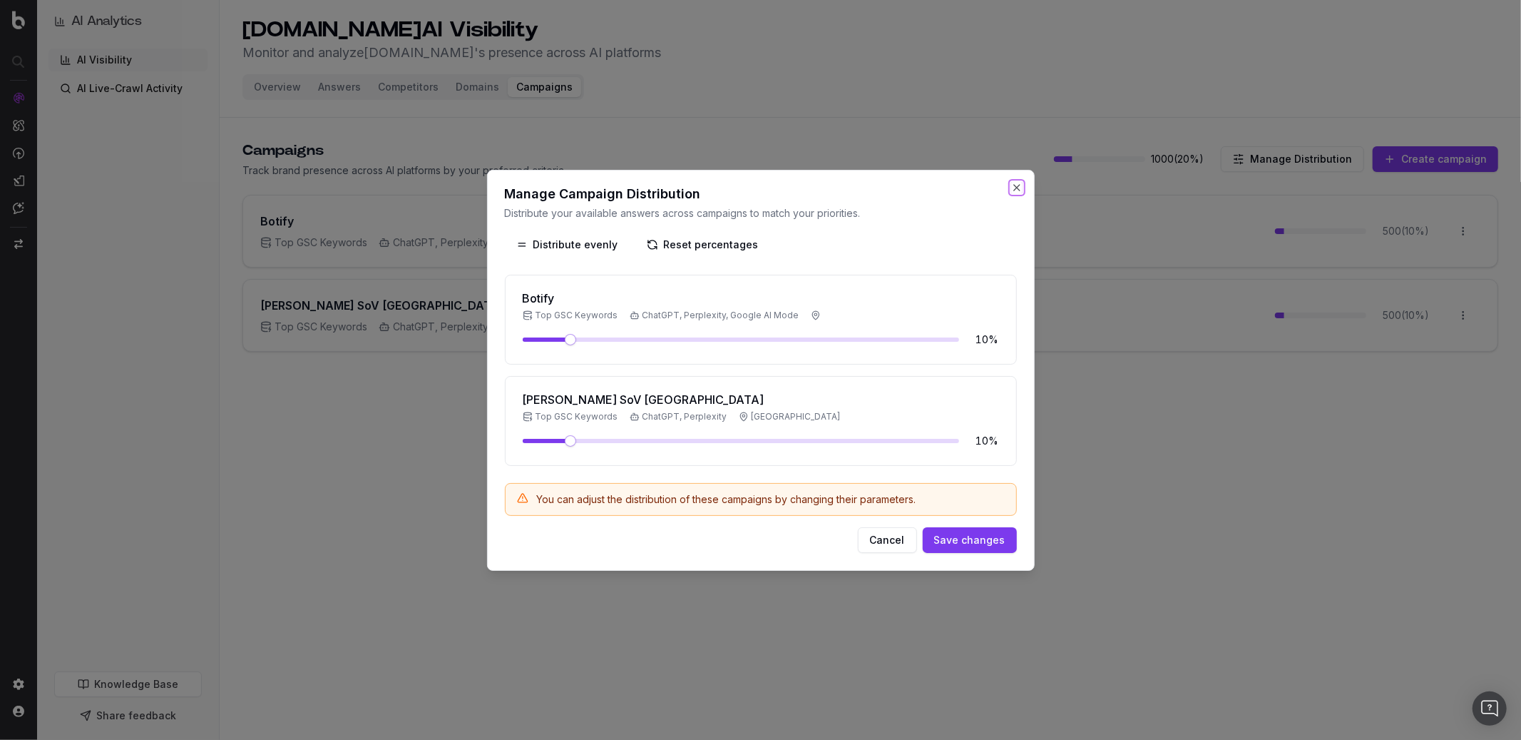
click at [1018, 188] on button "Close" at bounding box center [1016, 187] width 11 height 11
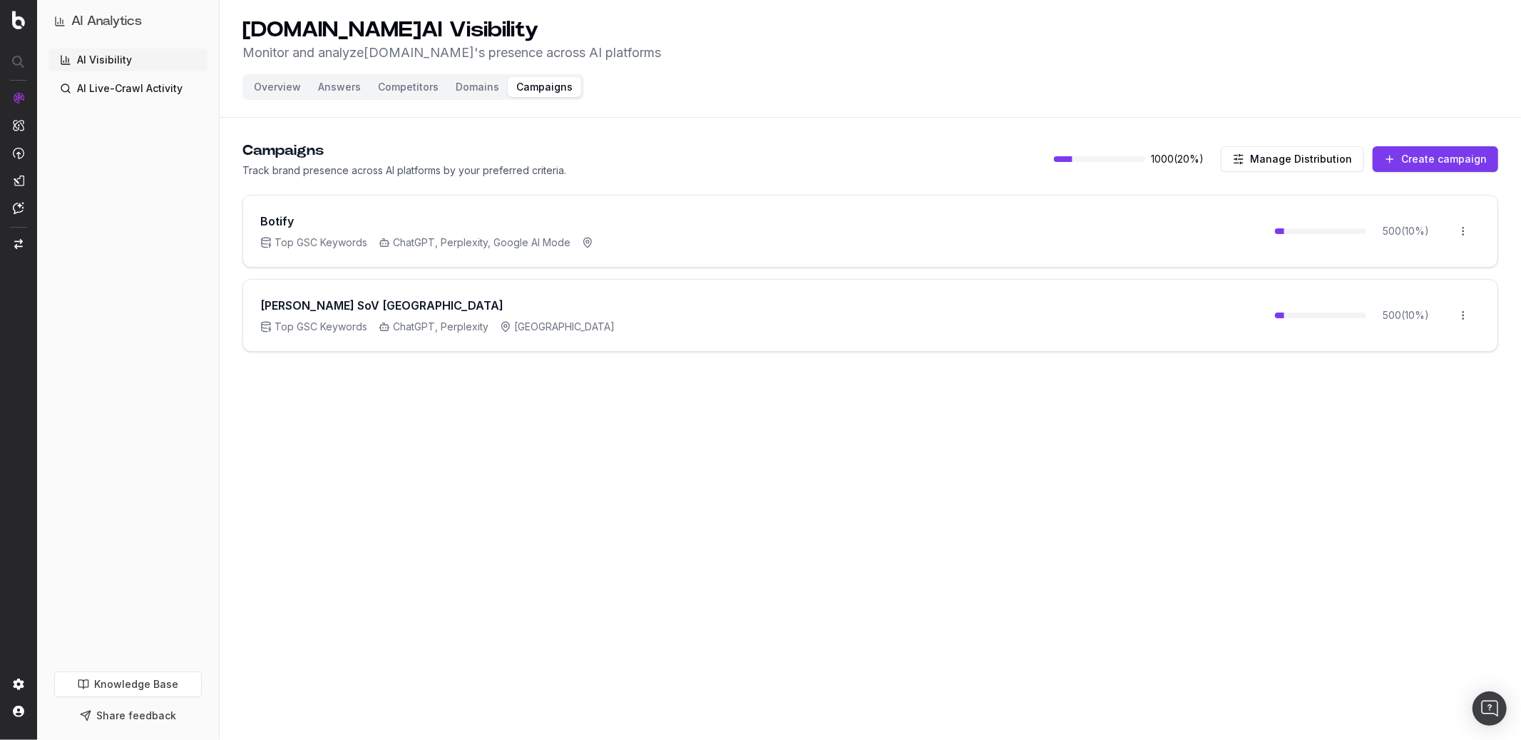
click at [1140, 230] on html "AI Analytics AI Visibility AI Live-Crawl Activity Knowledge Base Share feedback…" at bounding box center [760, 370] width 1521 height 740
click at [1140, 260] on div "Edit campaign" at bounding box center [1423, 261] width 108 height 23
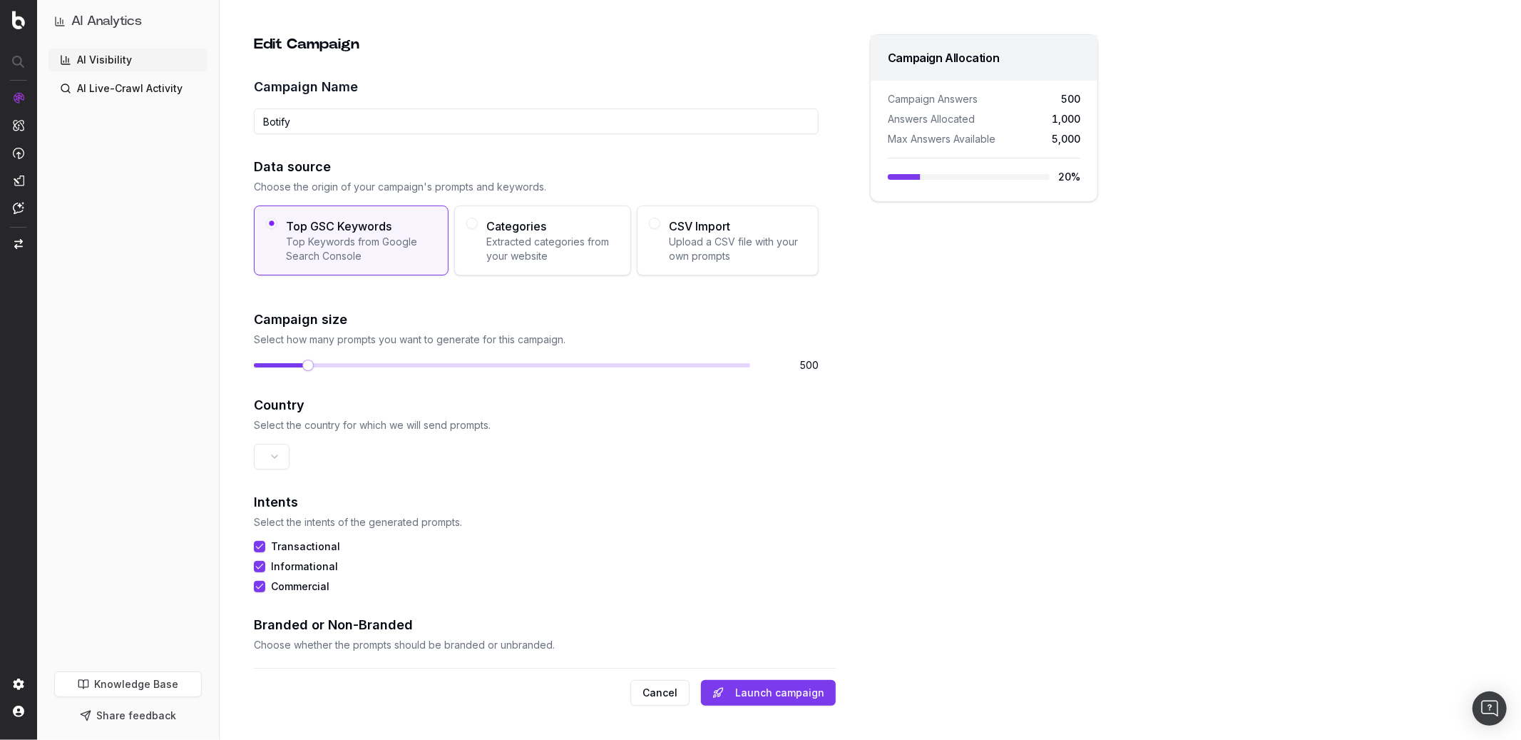
click at [277, 457] on html "AI Analytics AI Visibility AI Live-Crawl Activity Knowledge Base Share feedback…" at bounding box center [760, 370] width 1521 height 740
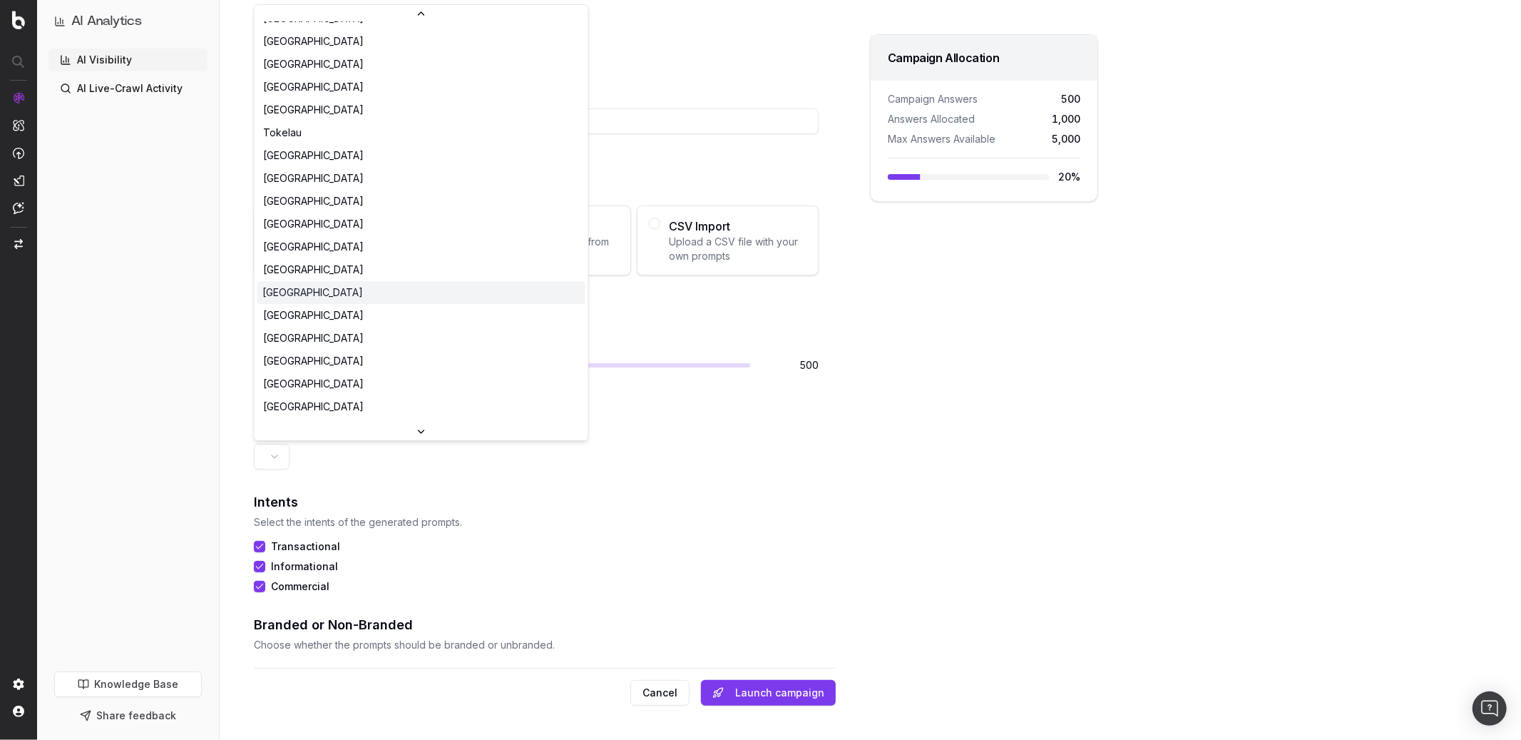
scroll to position [4769, 0]
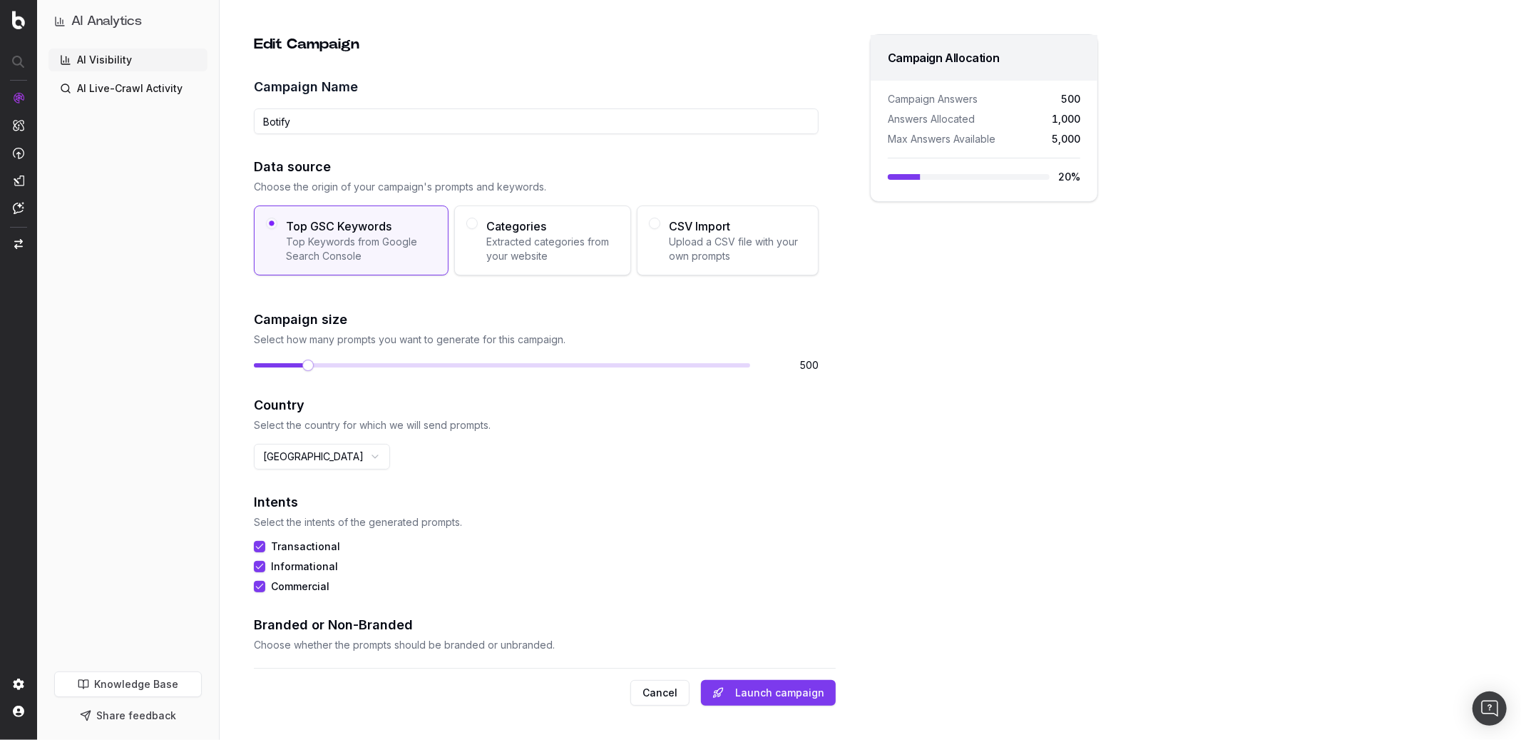
drag, startPoint x: 300, startPoint y: 122, endPoint x: 192, endPoint y: 120, distance: 107.7
click at [192, 120] on div "AI Analytics AI Visibility AI Live-Crawl Activity Knowledge Base Share feedback…" at bounding box center [760, 370] width 1521 height 740
type input "SoV USA"
click at [277, 168] on h2 "Data source" at bounding box center [536, 167] width 565 height 20
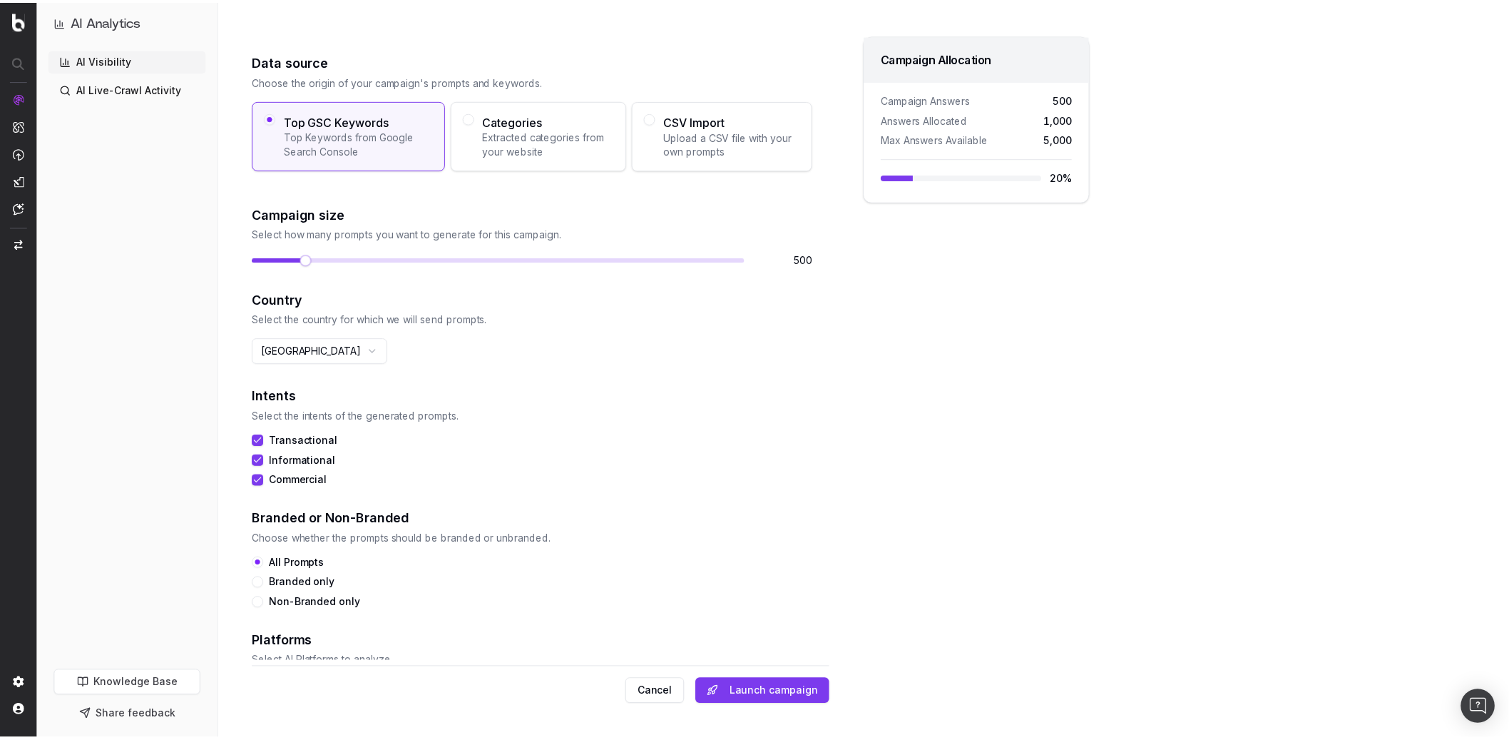
scroll to position [191, 0]
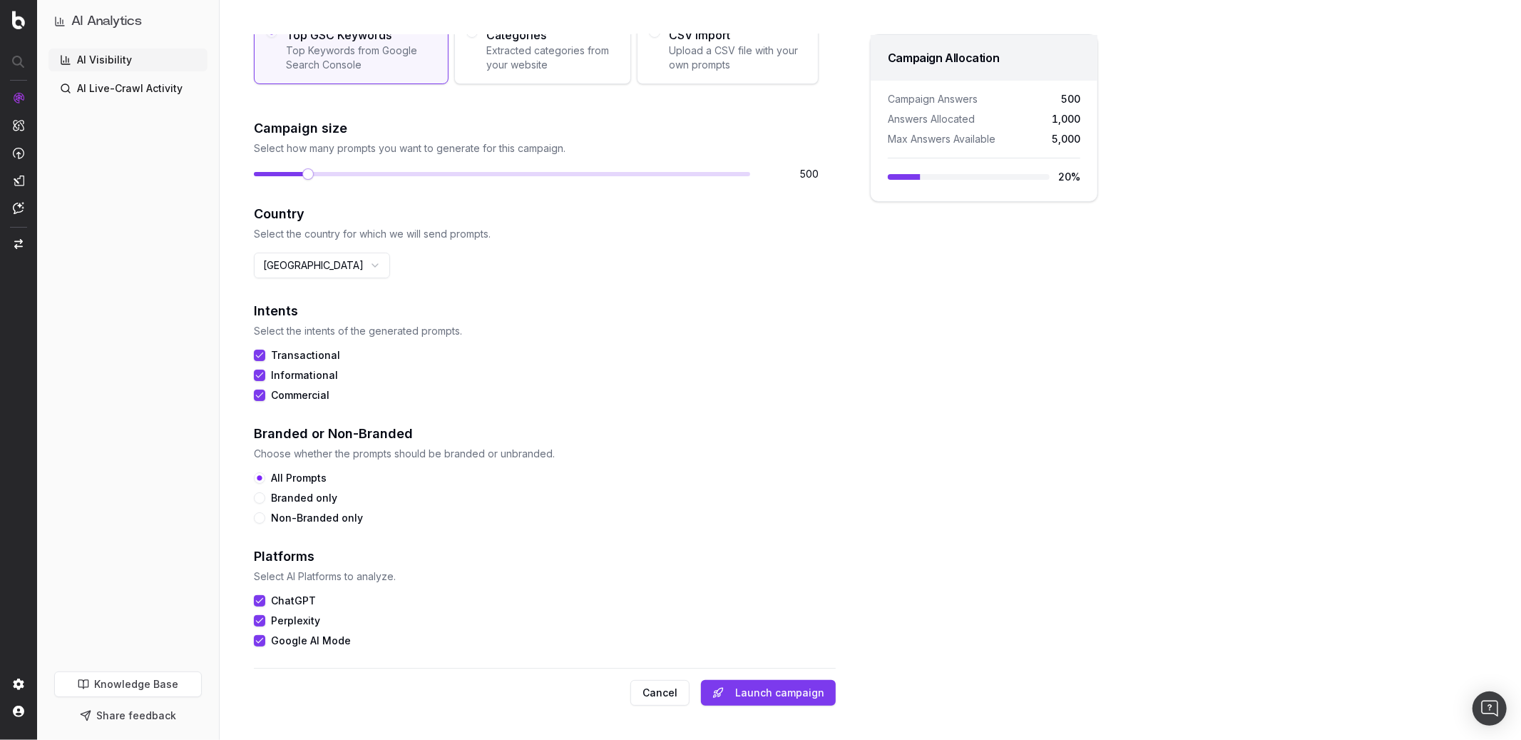
click at [787, 540] on button "Launch campaign" at bounding box center [768, 693] width 135 height 26
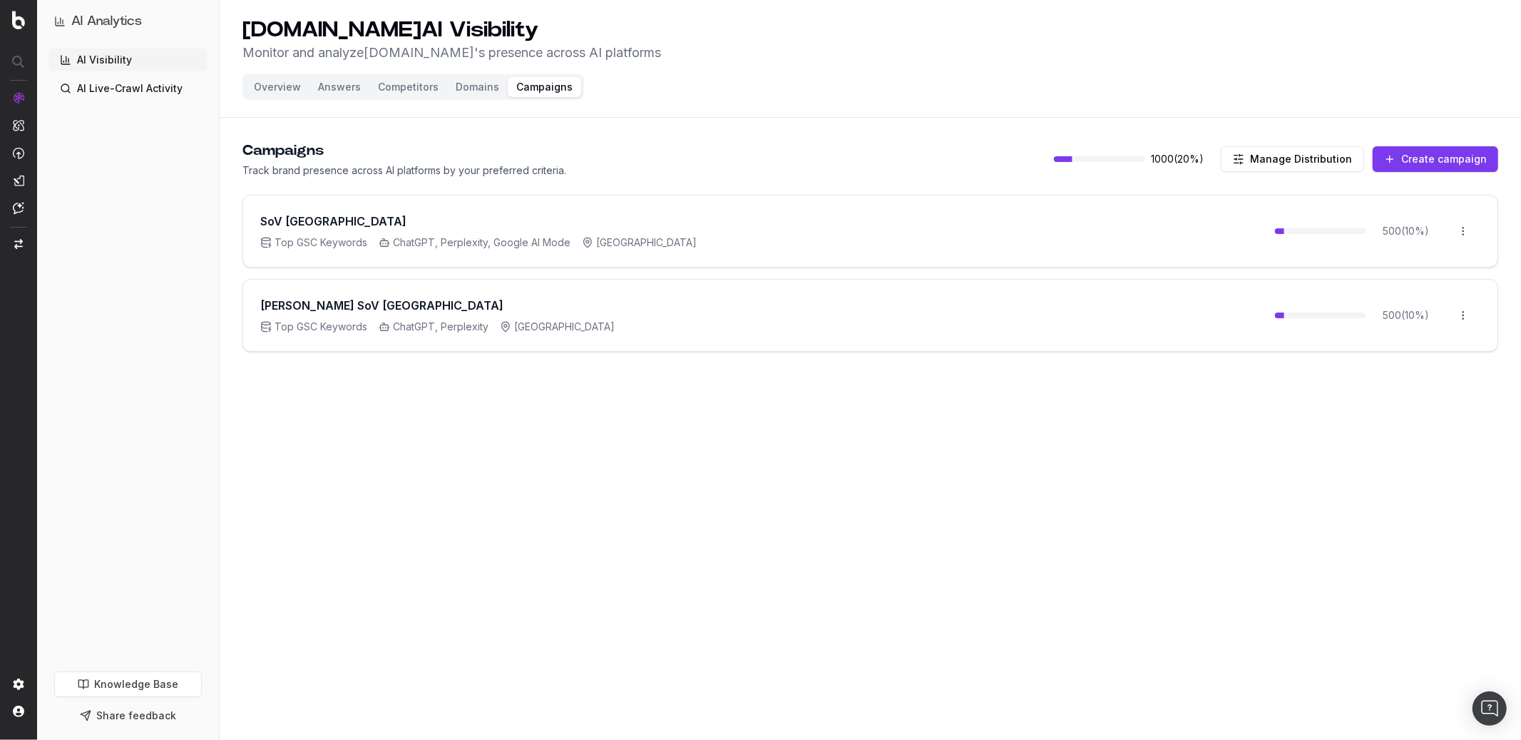
click at [282, 86] on button "Overview" at bounding box center [277, 87] width 64 height 20
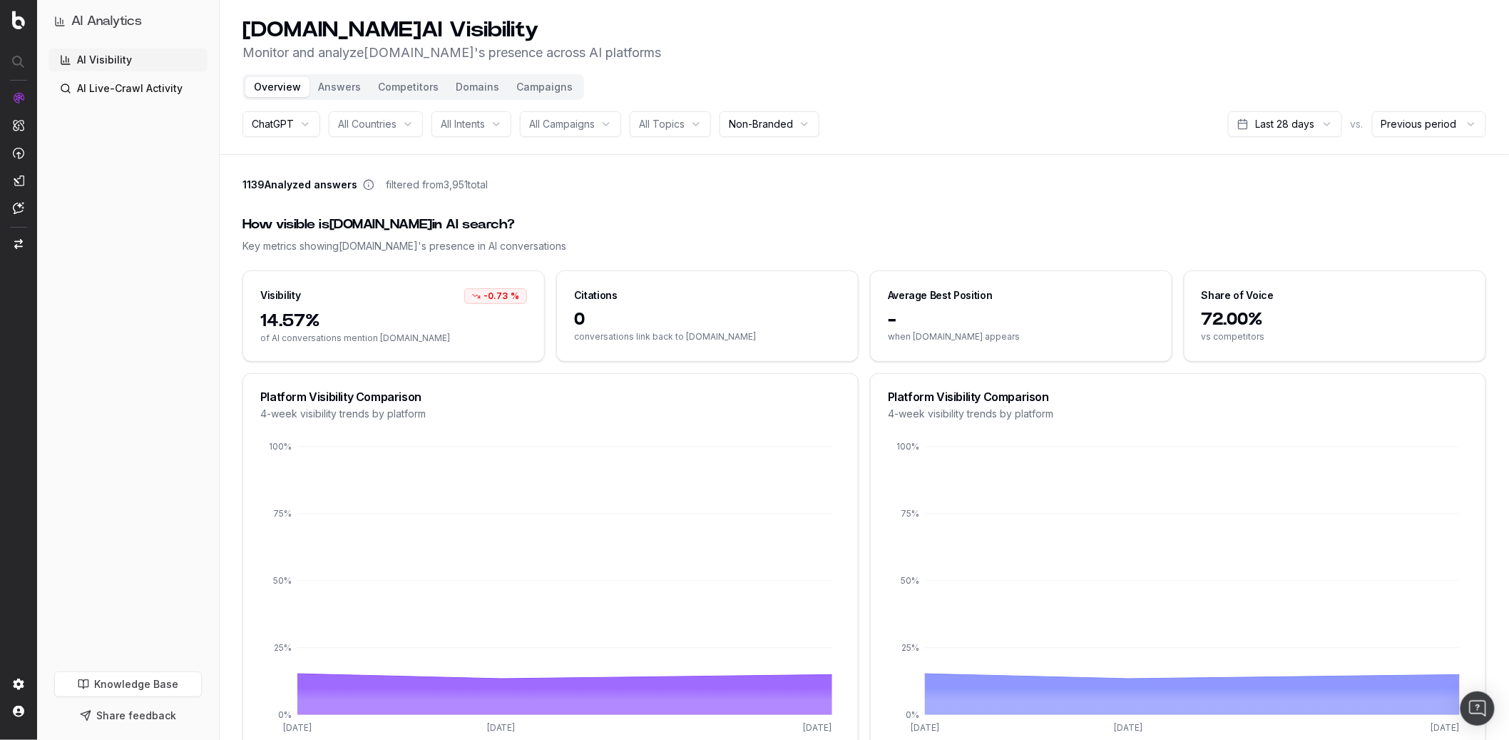
click at [529, 88] on button "Campaigns" at bounding box center [544, 87] width 73 height 20
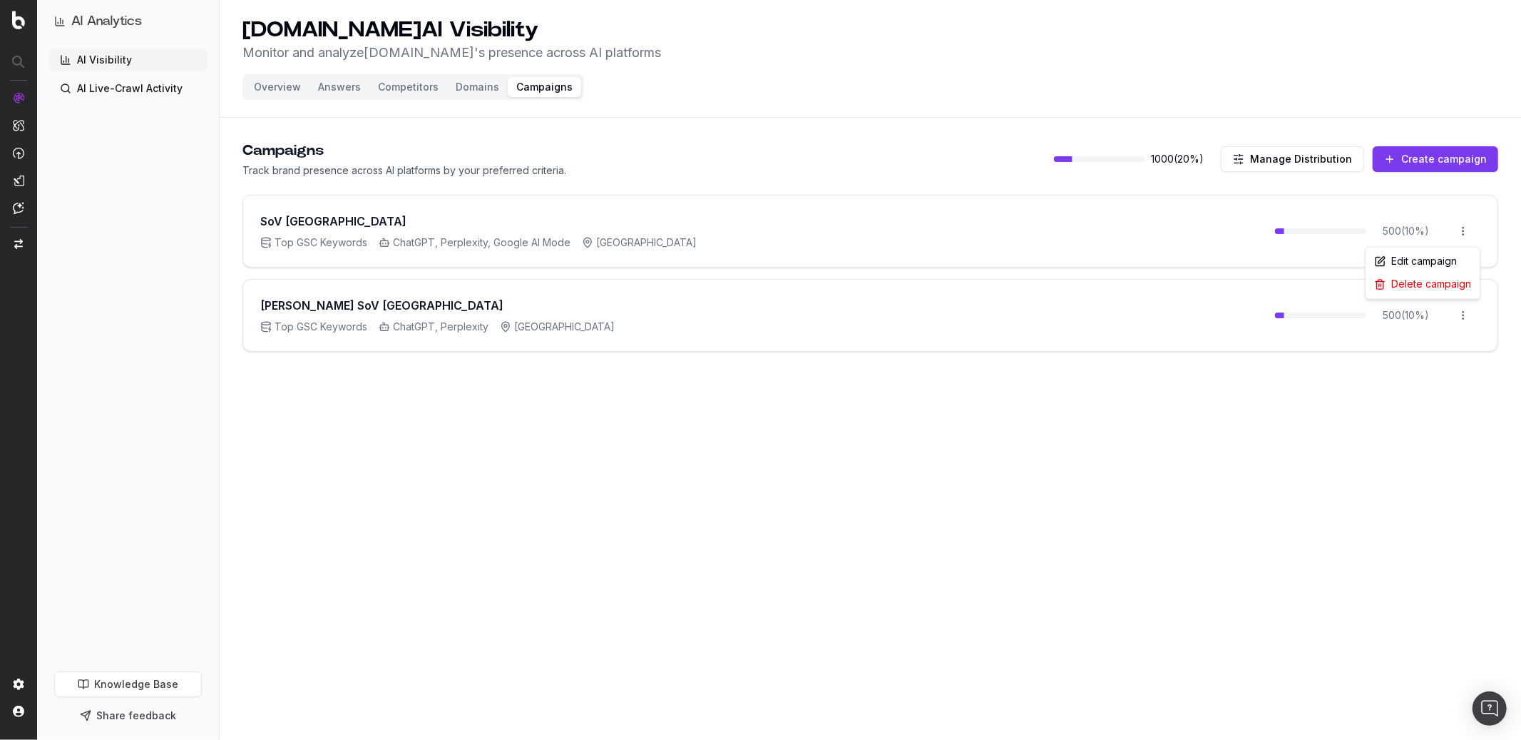
click at [1140, 237] on html "AI Analytics AI Visibility AI Live-Crawl Activity Knowledge Base Share feedback…" at bounding box center [760, 370] width 1521 height 740
click at [855, 476] on html "AI Analytics AI Visibility AI Live-Crawl Activity Knowledge Base Share feedback…" at bounding box center [760, 370] width 1521 height 740
click at [577, 208] on div "SoV USA Top GSC Keywords ChatGPT, Perplexity, Google AI Mode United States of A…" at bounding box center [870, 230] width 1255 height 71
click at [283, 223] on h3 "SoV USA" at bounding box center [333, 221] width 146 height 17
click at [274, 76] on div "Overview Answers Competitors Domains Campaigns" at bounding box center [414, 87] width 342 height 26
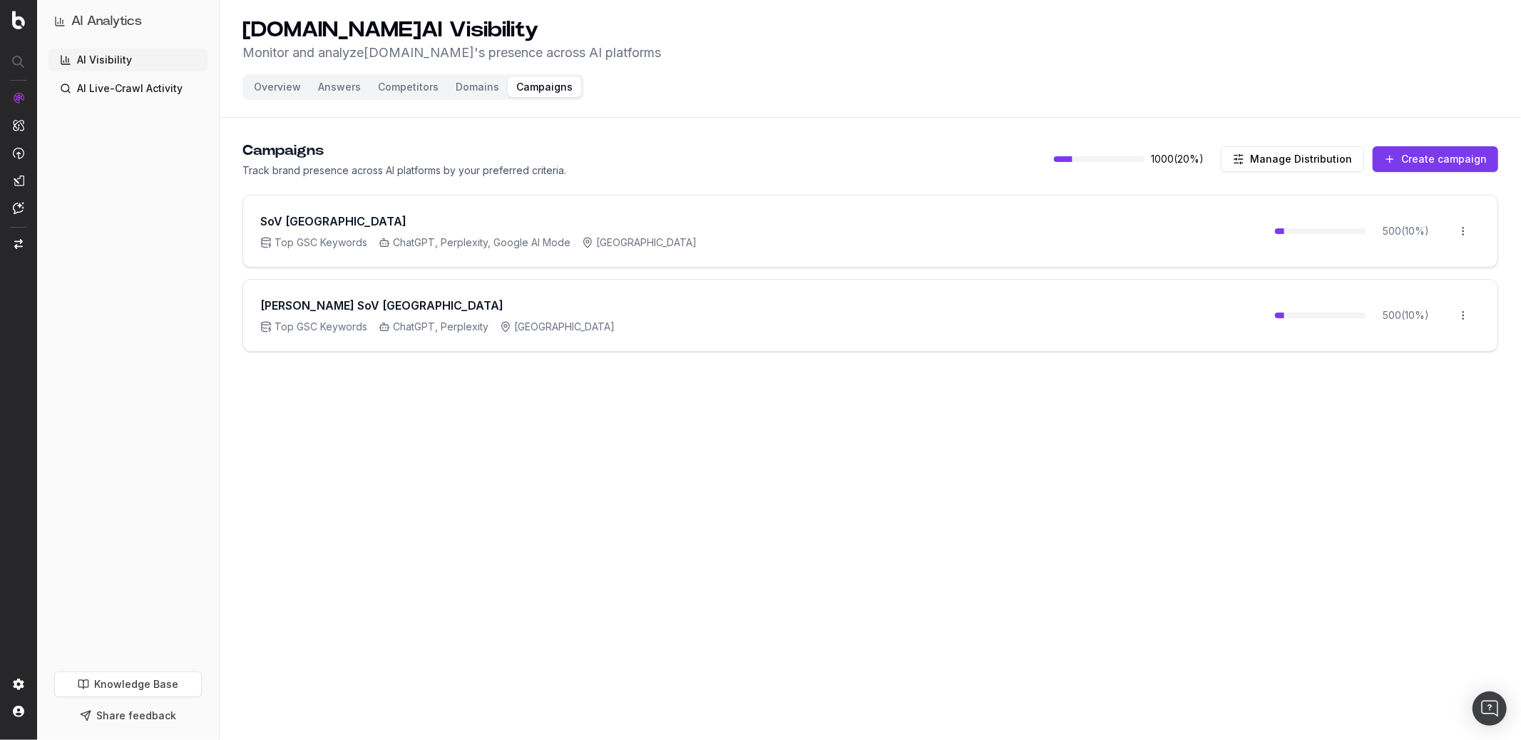
click at [272, 89] on button "Overview" at bounding box center [277, 87] width 64 height 20
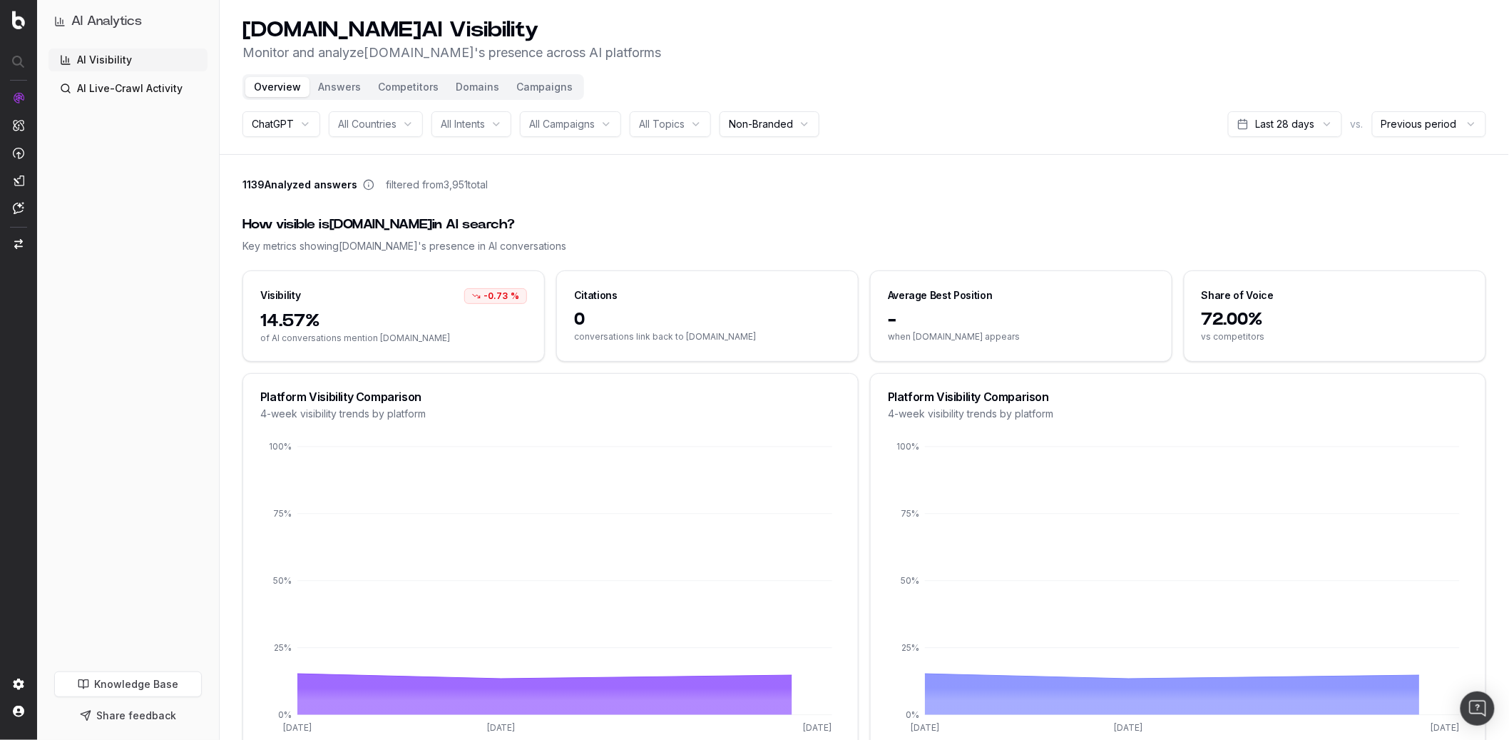
click at [278, 118] on span "ChatGPT" at bounding box center [273, 124] width 42 height 14
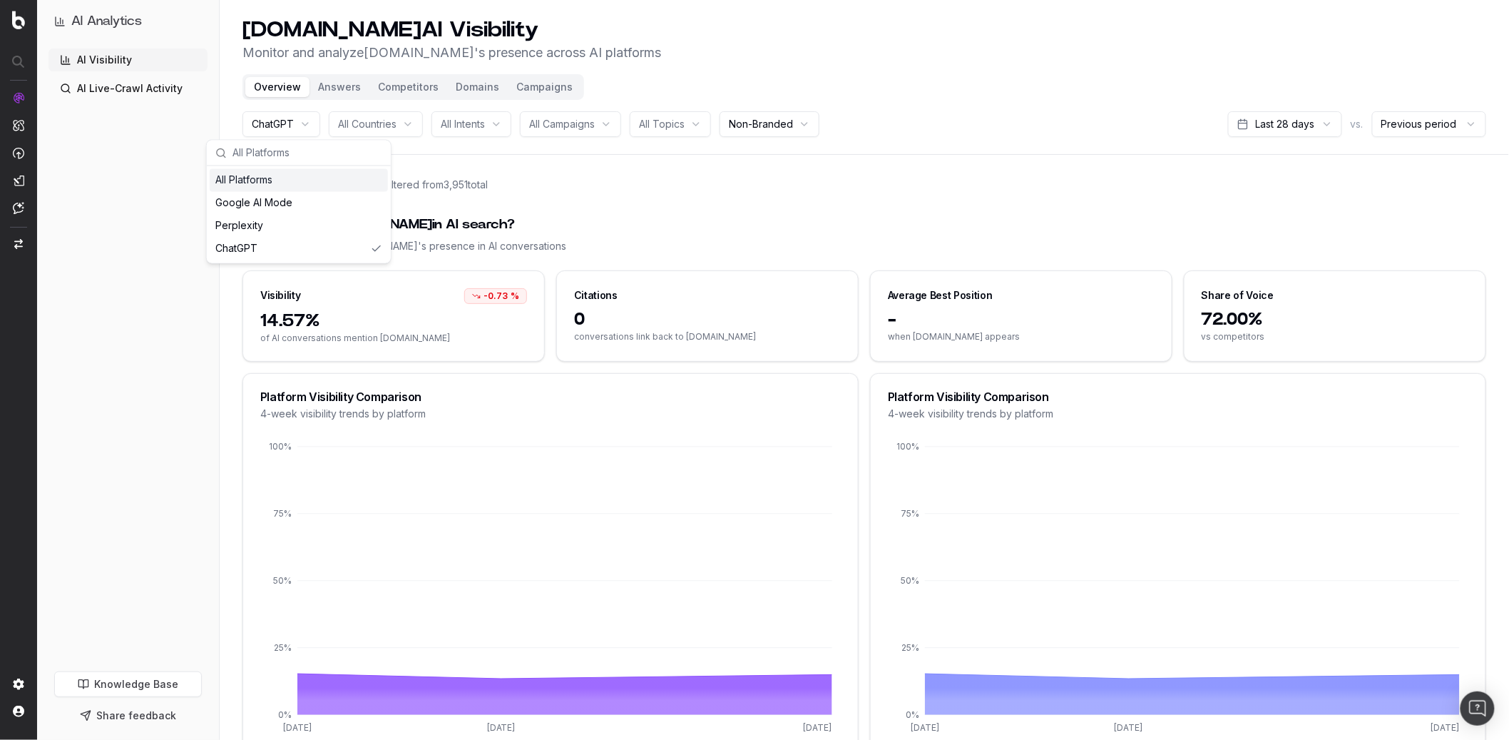
click at [260, 175] on div "All Platforms" at bounding box center [299, 180] width 178 height 23
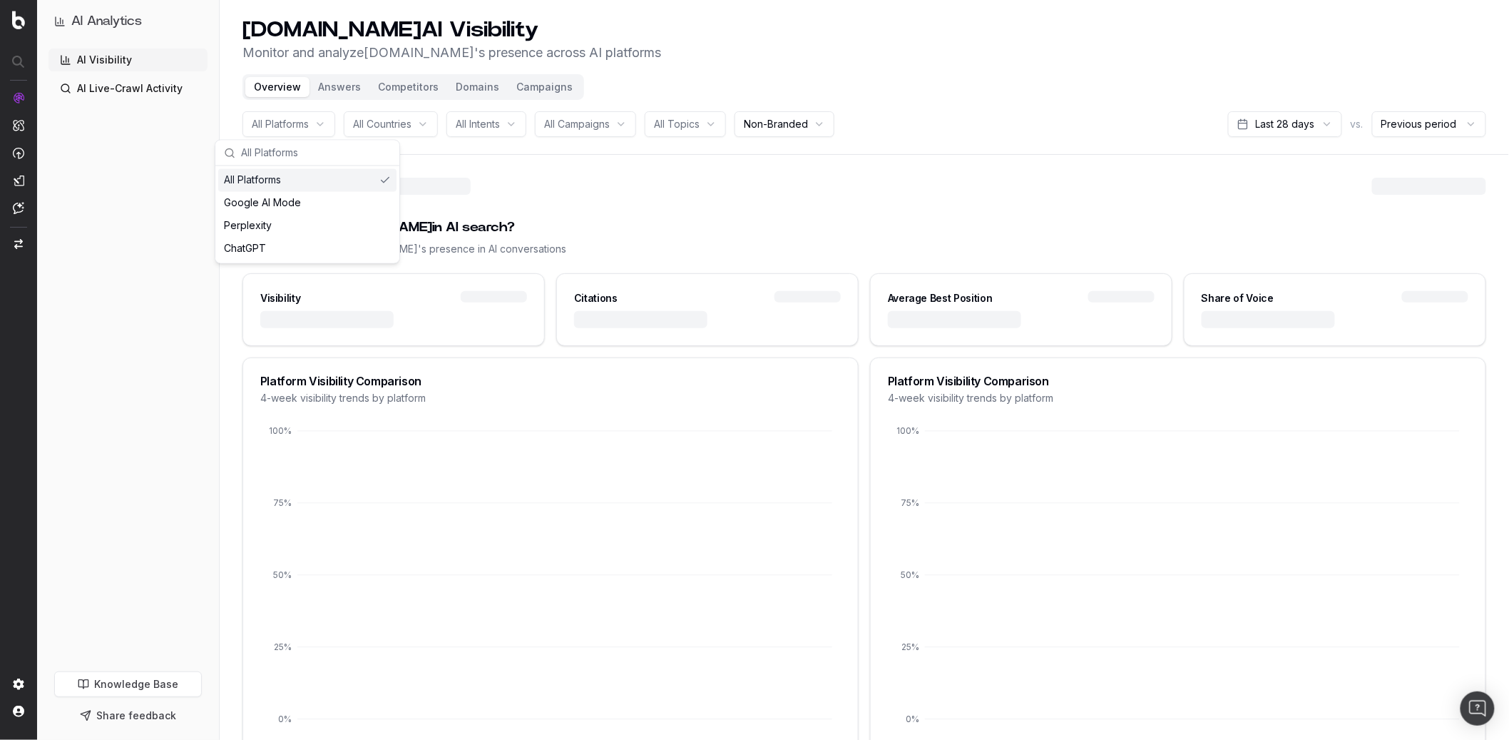
click at [601, 123] on span "All Campaigns" at bounding box center [577, 124] width 66 height 14
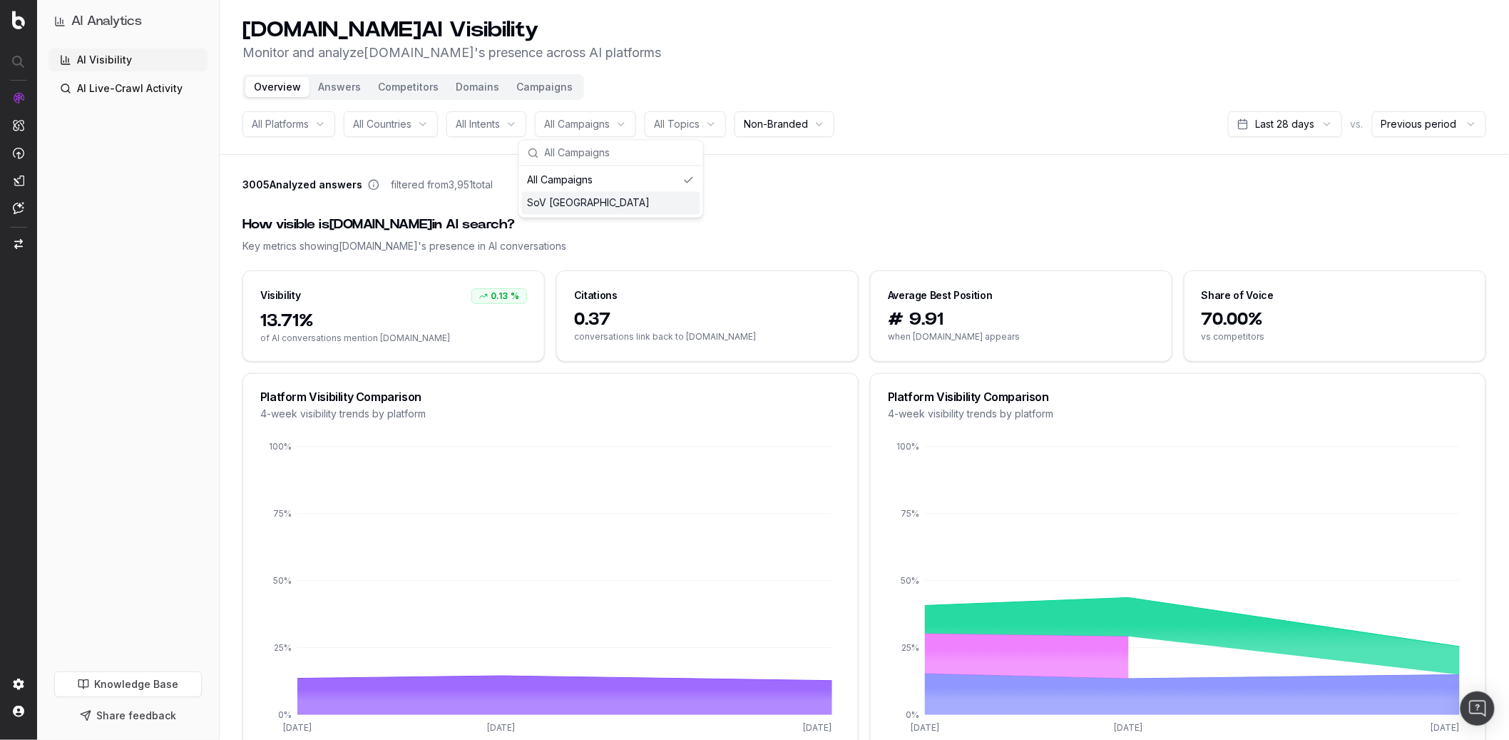
click at [589, 201] on div "SoV USA" at bounding box center [611, 203] width 178 height 23
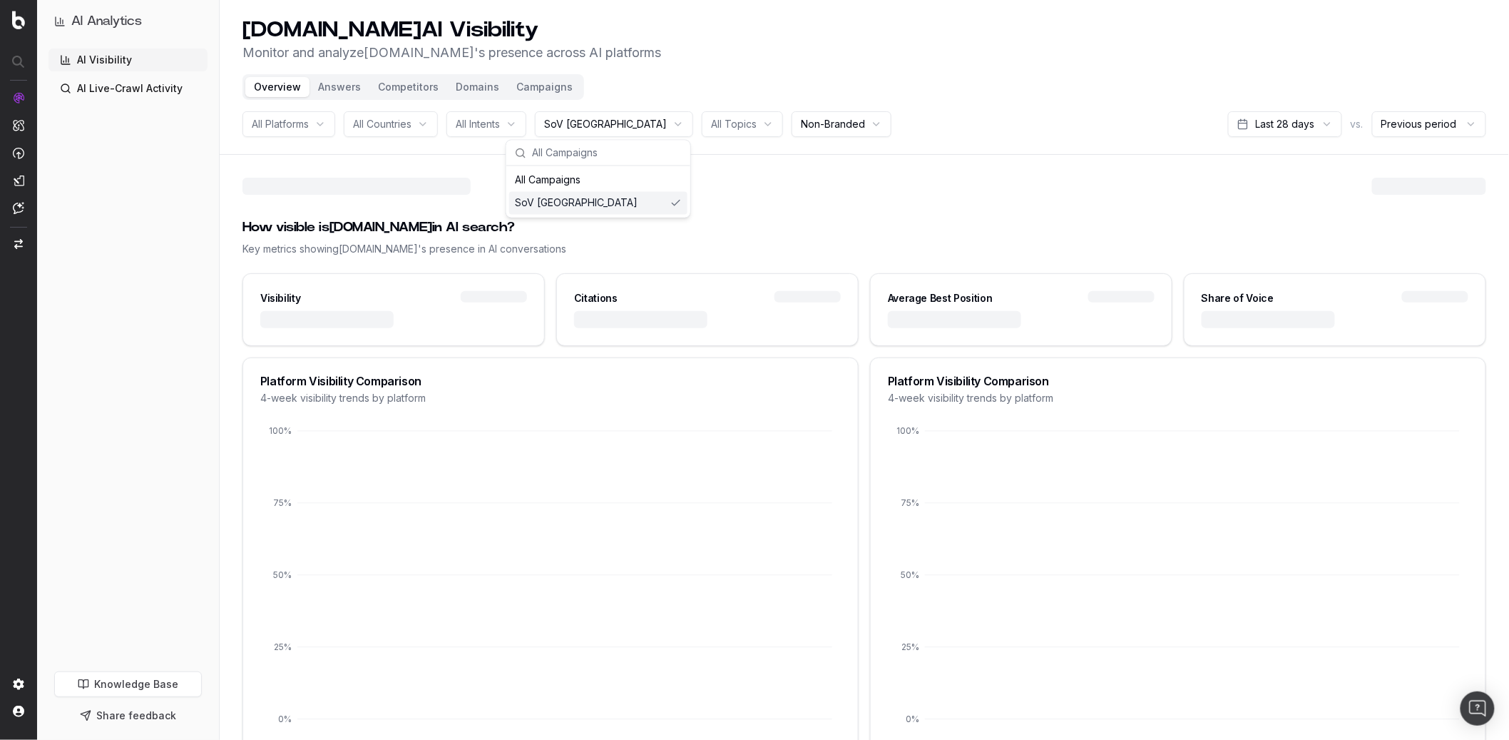
click at [830, 187] on div at bounding box center [865, 189] width 1244 height 23
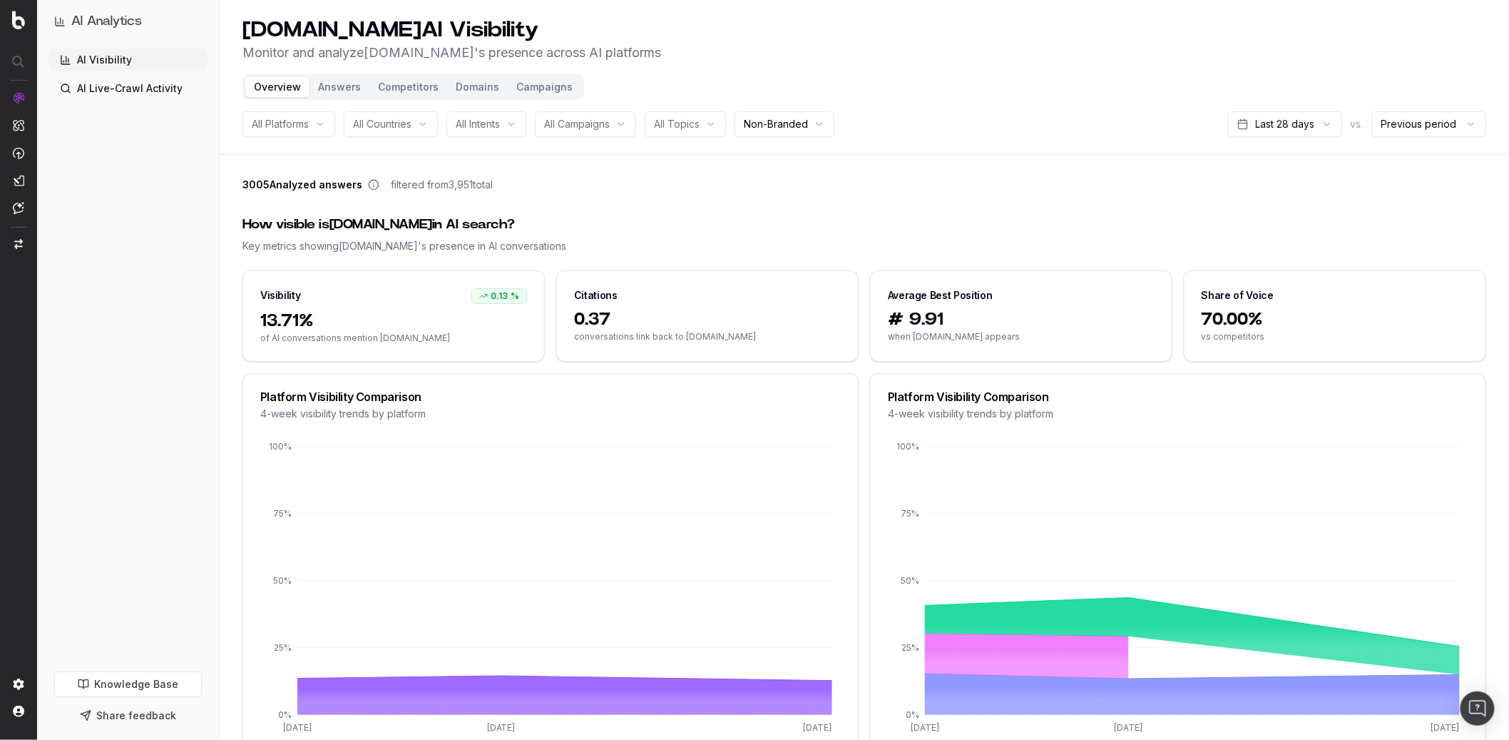
click at [538, 95] on button "Campaigns" at bounding box center [544, 87] width 73 height 20
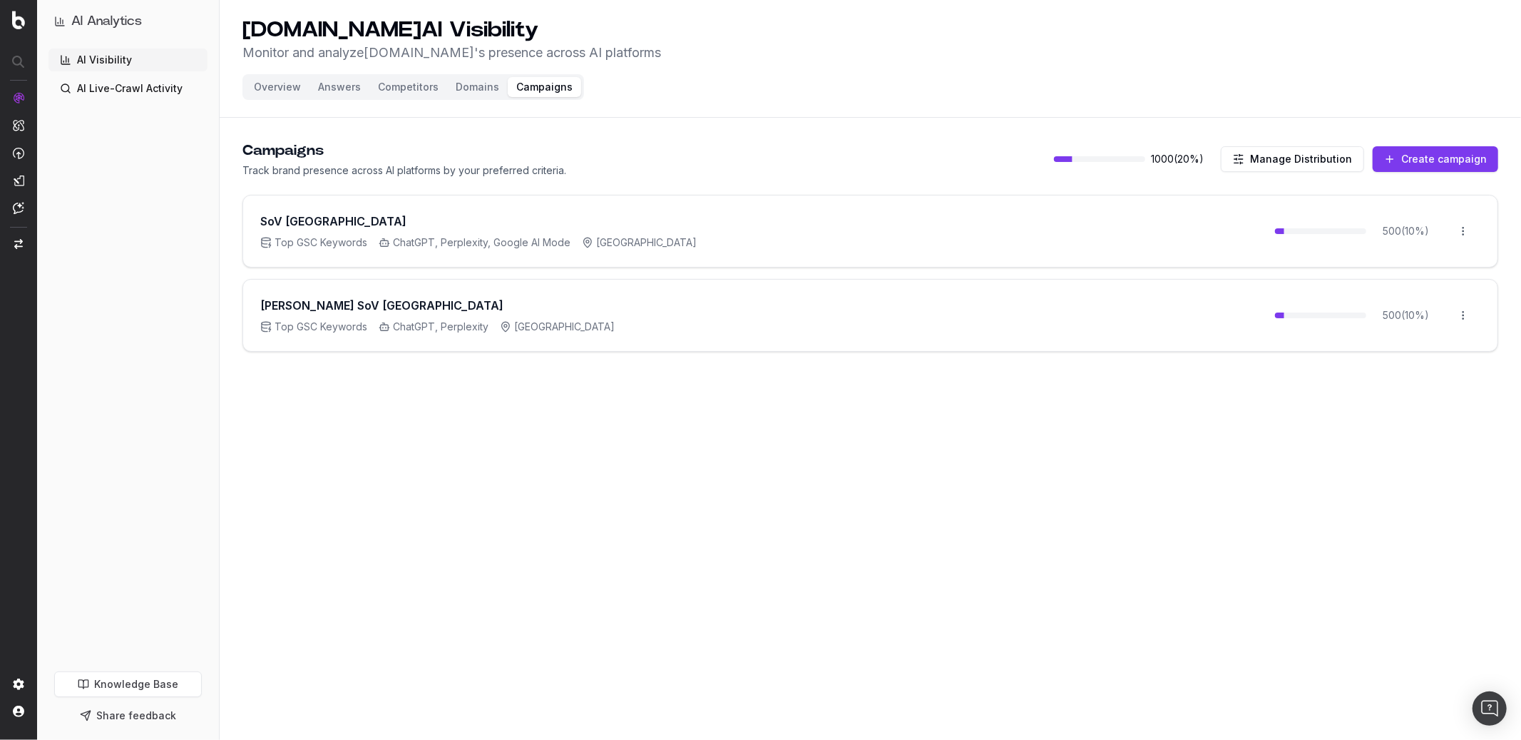
click at [1140, 315] on html "AI Analytics AI Visibility AI Live-Crawl Activity Knowledge Base Share feedback…" at bounding box center [760, 370] width 1521 height 740
click at [820, 457] on html "AI Analytics AI Visibility AI Live-Crawl Activity Knowledge Base Share feedback…" at bounding box center [760, 370] width 1521 height 740
click at [103, 92] on link "AI Live-Crawl Activity" at bounding box center [128, 88] width 159 height 23
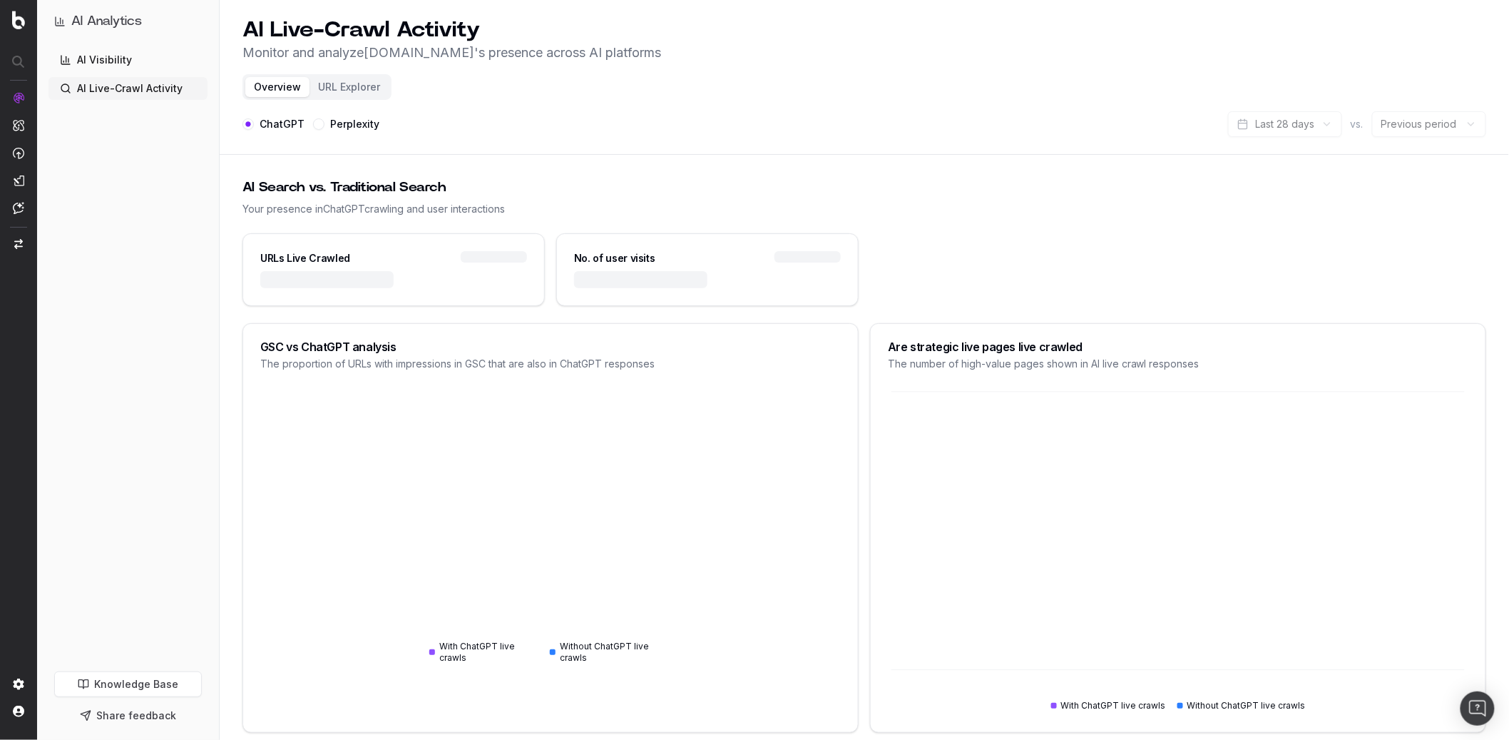
click at [133, 58] on link "AI Visibility" at bounding box center [128, 60] width 159 height 23
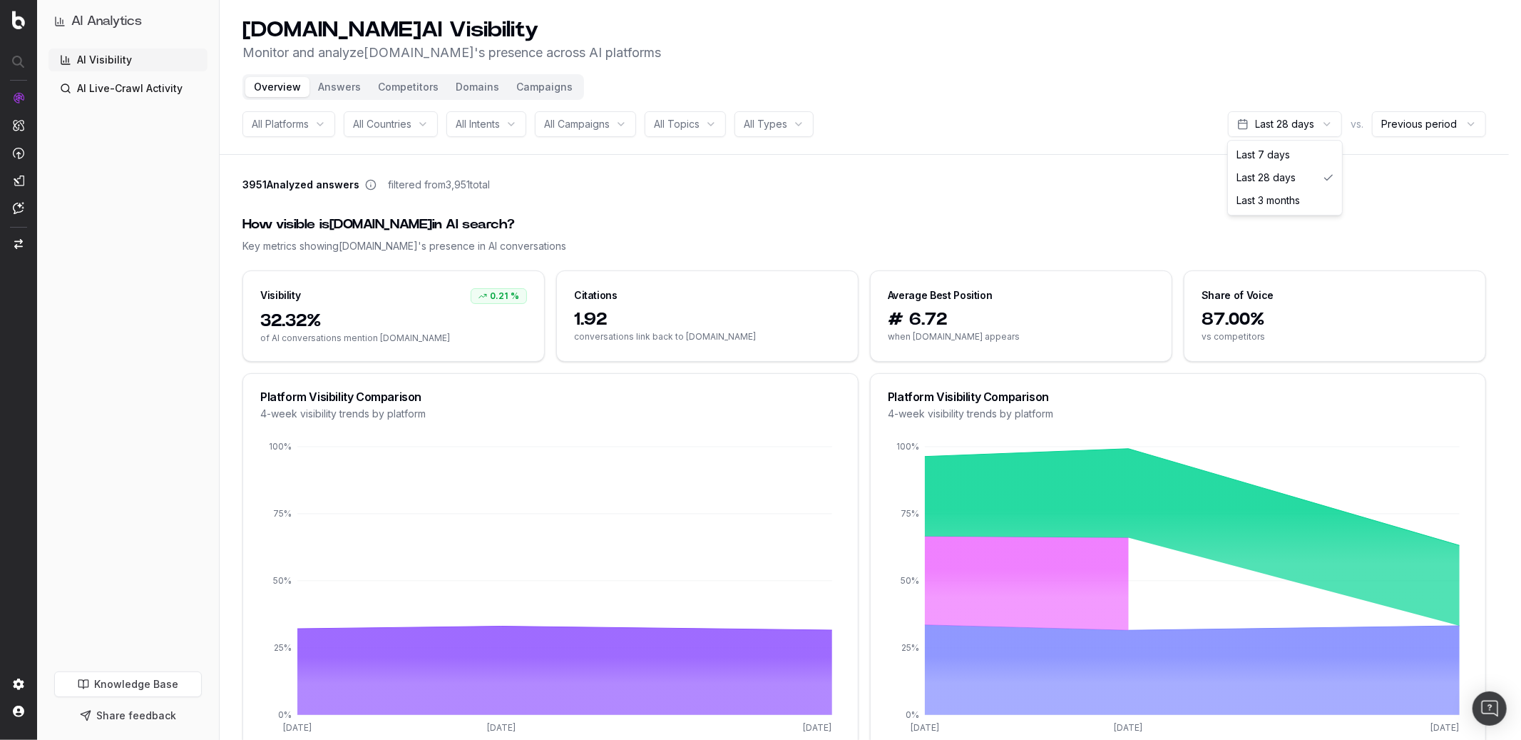
click at [1140, 118] on html "AI Analytics AI Visibility AI Live-Crawl Activity Knowledge Base Share feedback…" at bounding box center [760, 370] width 1521 height 740
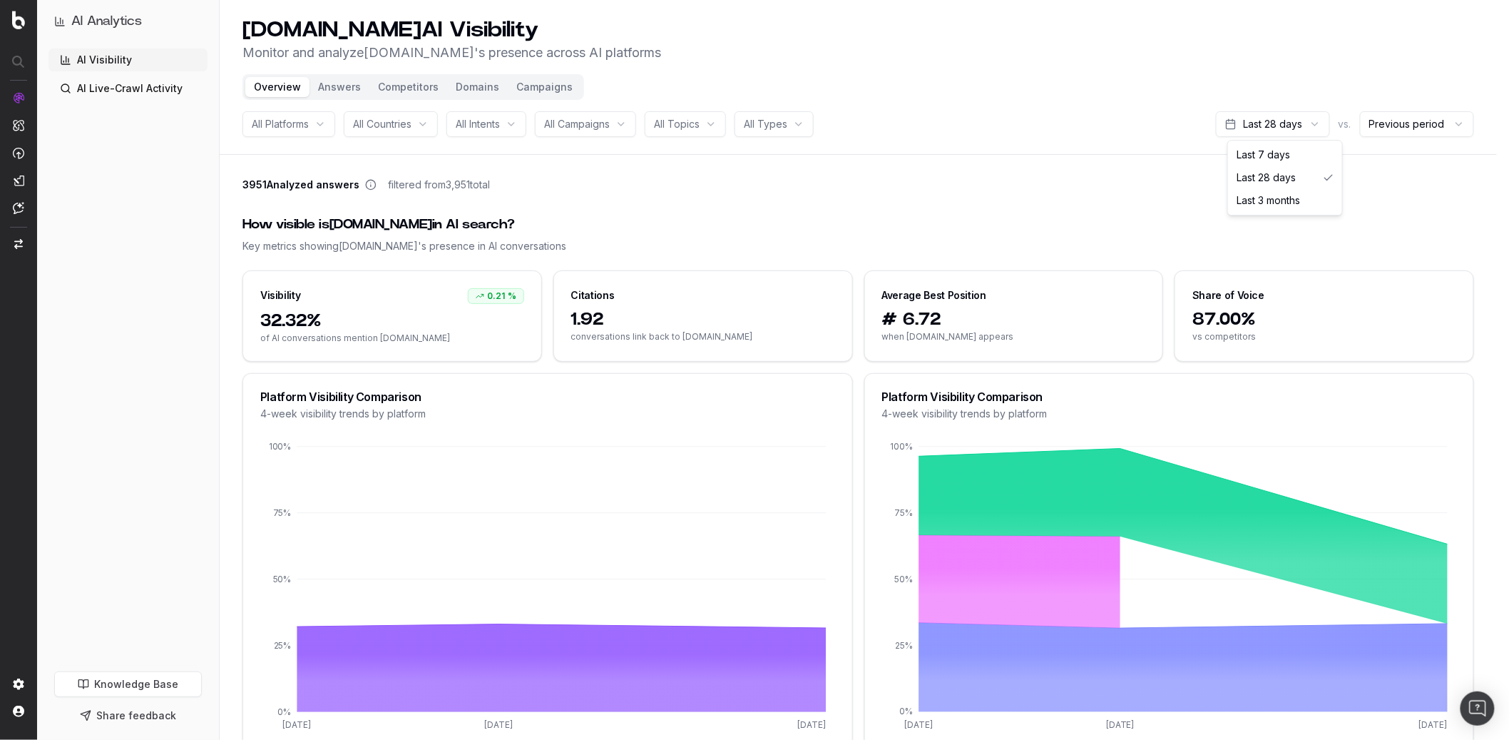
click at [1011, 173] on html "AI Analytics AI Visibility AI Live-Crawl Activity Knowledge Base Share feedback…" at bounding box center [754, 370] width 1509 height 740
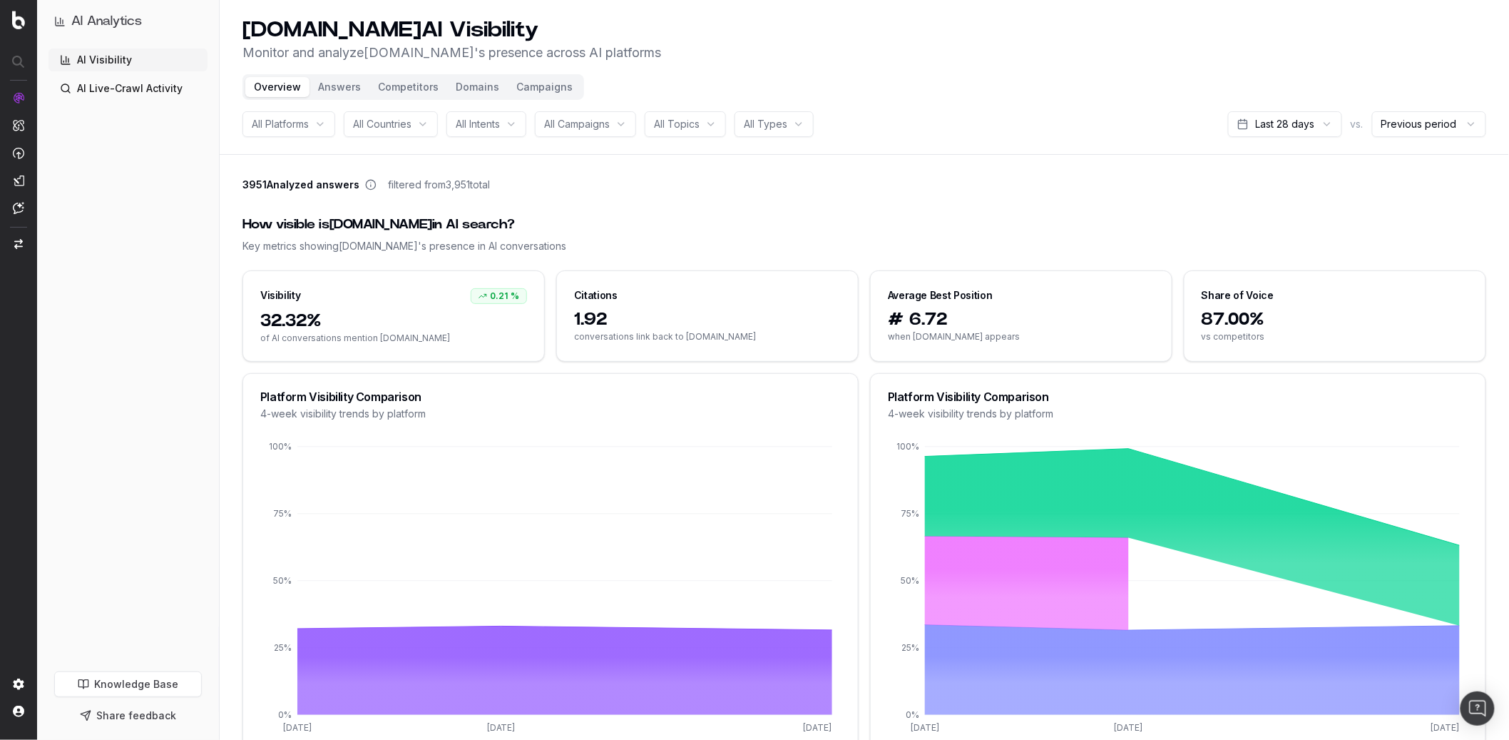
click at [410, 88] on button "Competitors" at bounding box center [408, 87] width 78 height 20
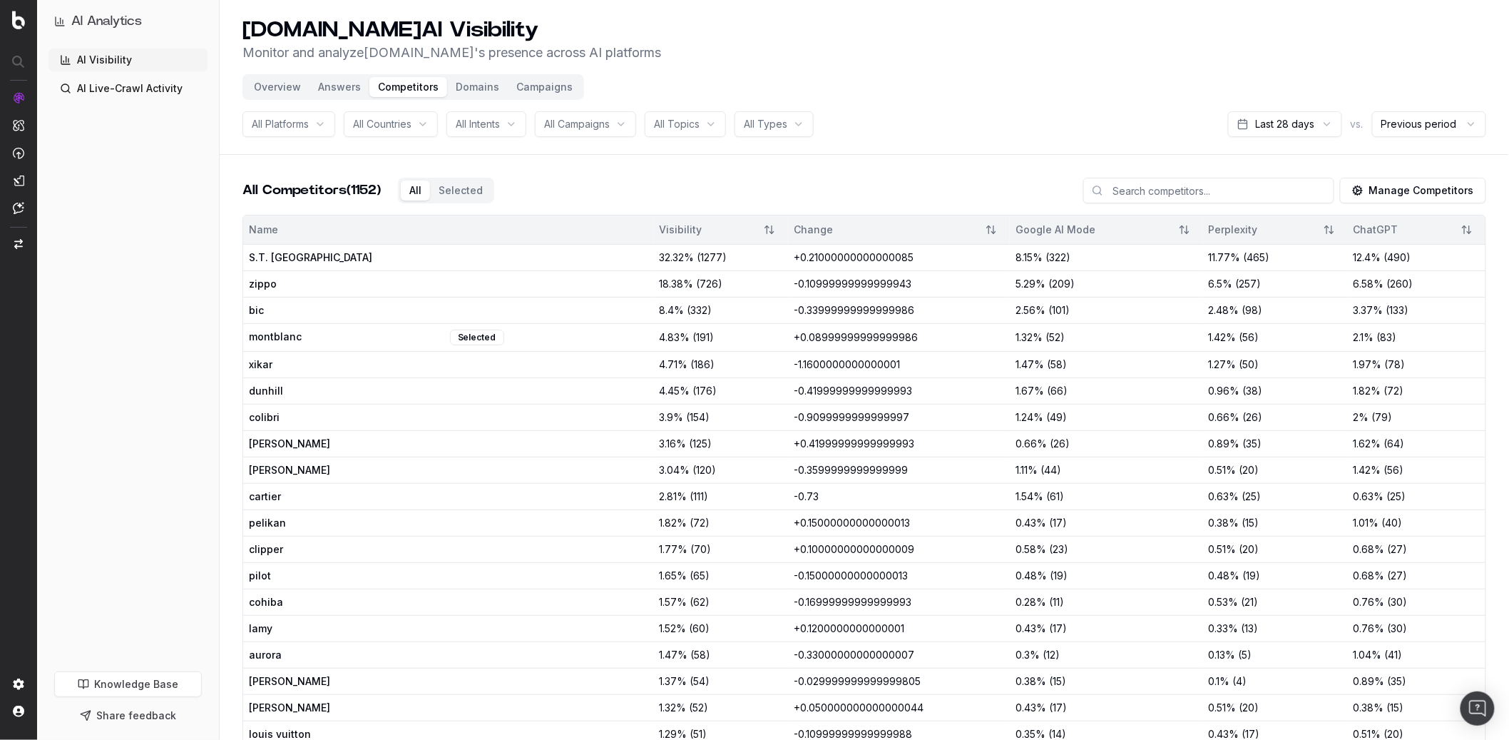
click at [474, 89] on button "Domains" at bounding box center [477, 87] width 61 height 20
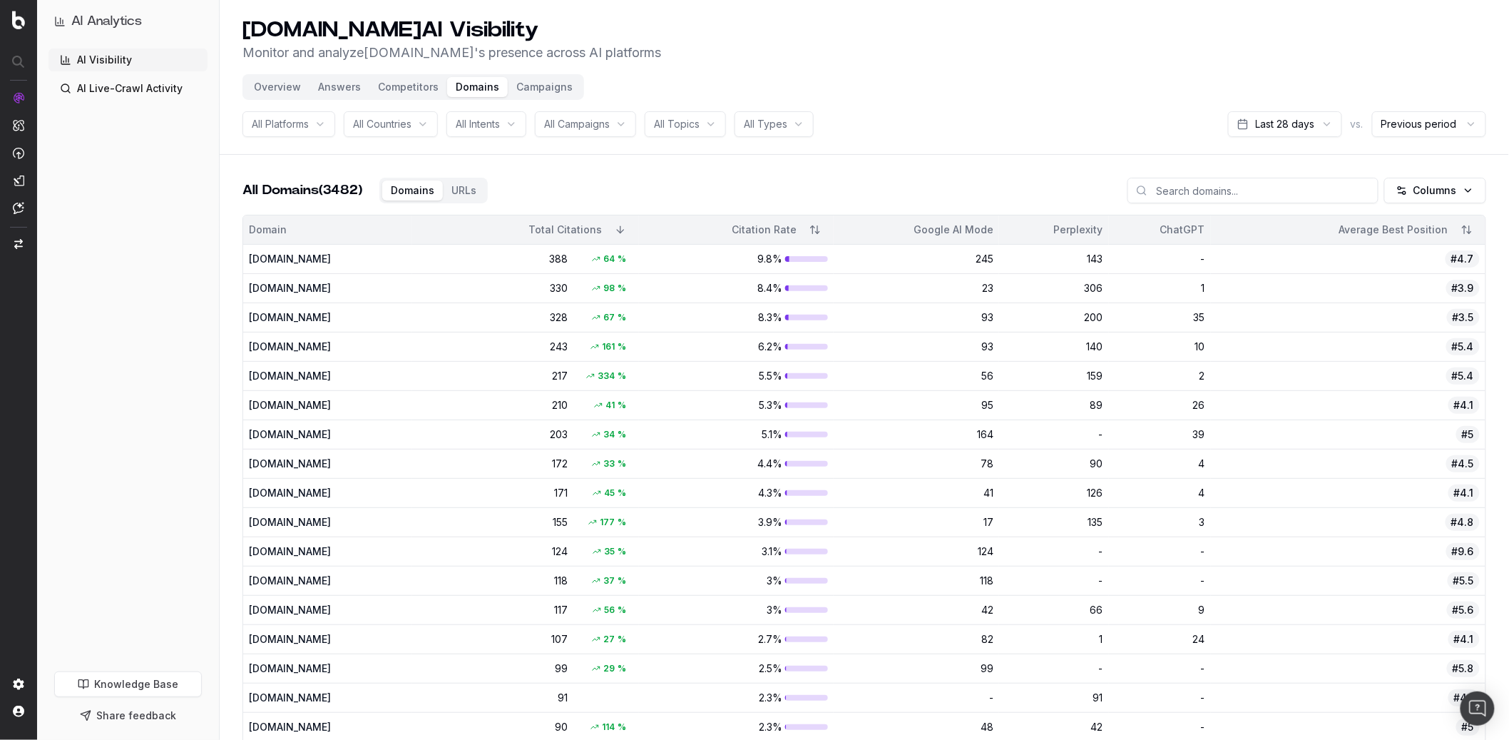
click at [335, 87] on button "Answers" at bounding box center [340, 87] width 60 height 20
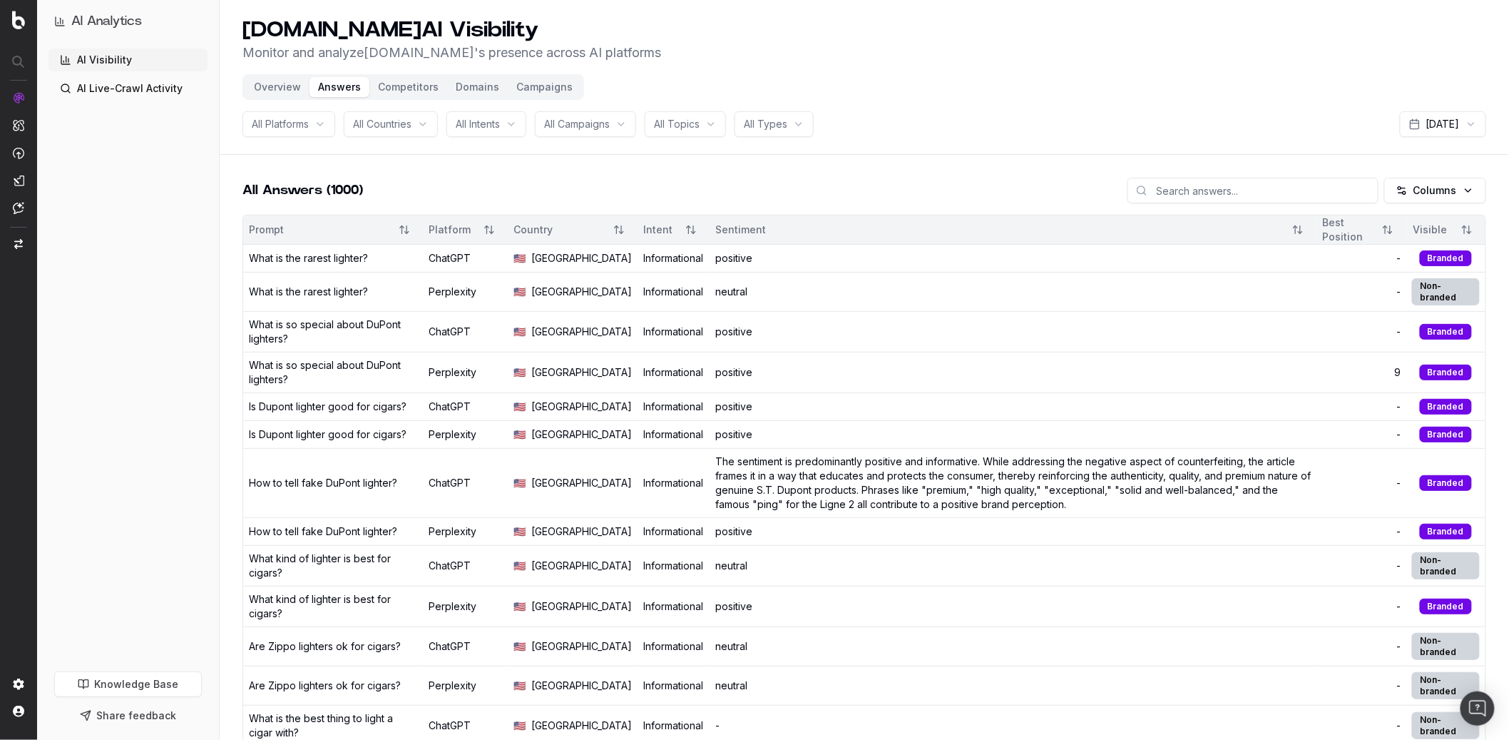
click at [822, 120] on div "All Platforms All Countries All Intents All Campaigns All Topics All Types 2 Oc…" at bounding box center [865, 124] width 1244 height 26
click at [552, 86] on button "Campaigns" at bounding box center [544, 87] width 73 height 20
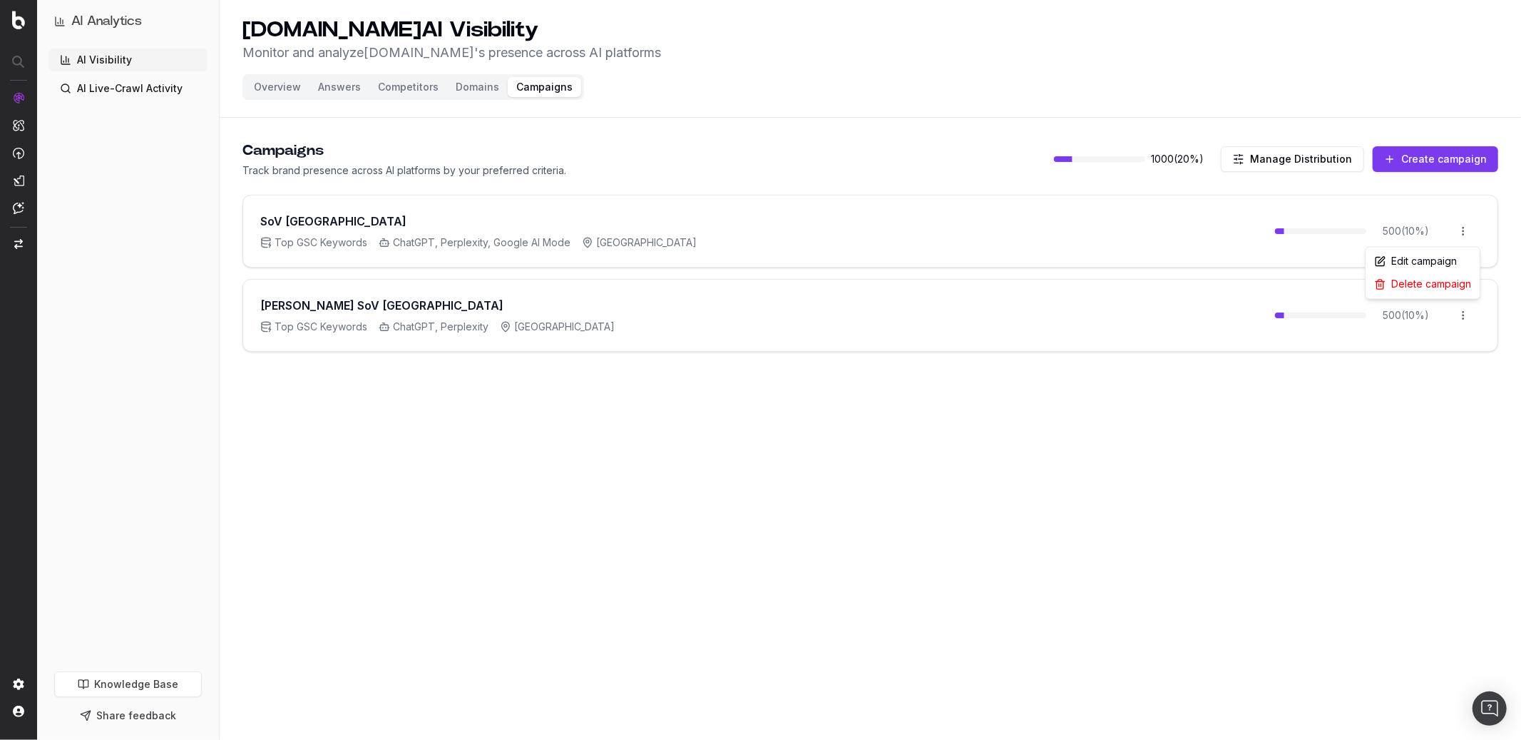
click at [1140, 235] on html "AI Analytics AI Visibility AI Live-Crawl Activity Knowledge Base Share feedback…" at bounding box center [760, 370] width 1521 height 740
click at [1140, 264] on div "Edit campaign" at bounding box center [1423, 261] width 108 height 23
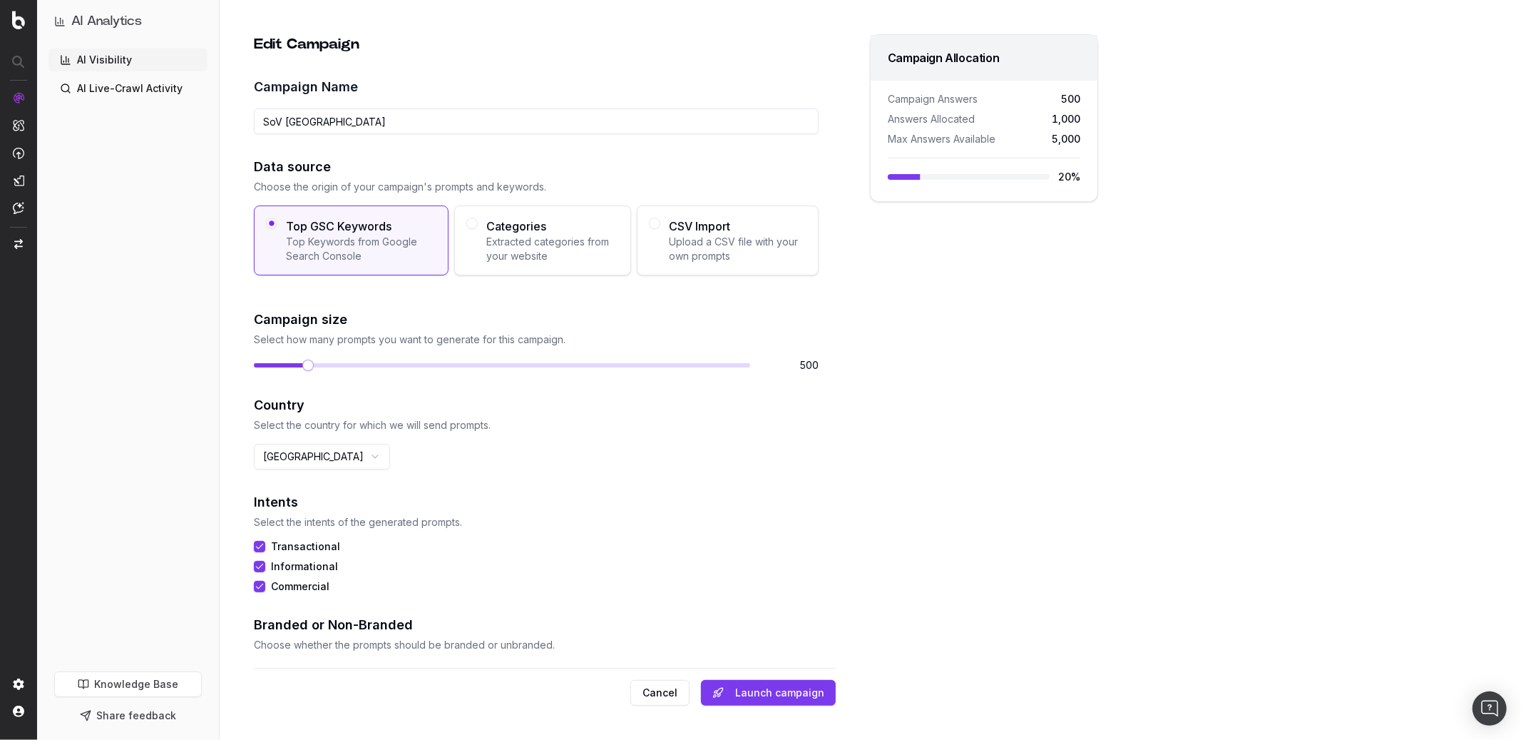
click at [560, 252] on span "Extracted categories from your website" at bounding box center [552, 249] width 133 height 29
click at [478, 229] on button "Categories Extracted categories from your website" at bounding box center [471, 223] width 11 height 11
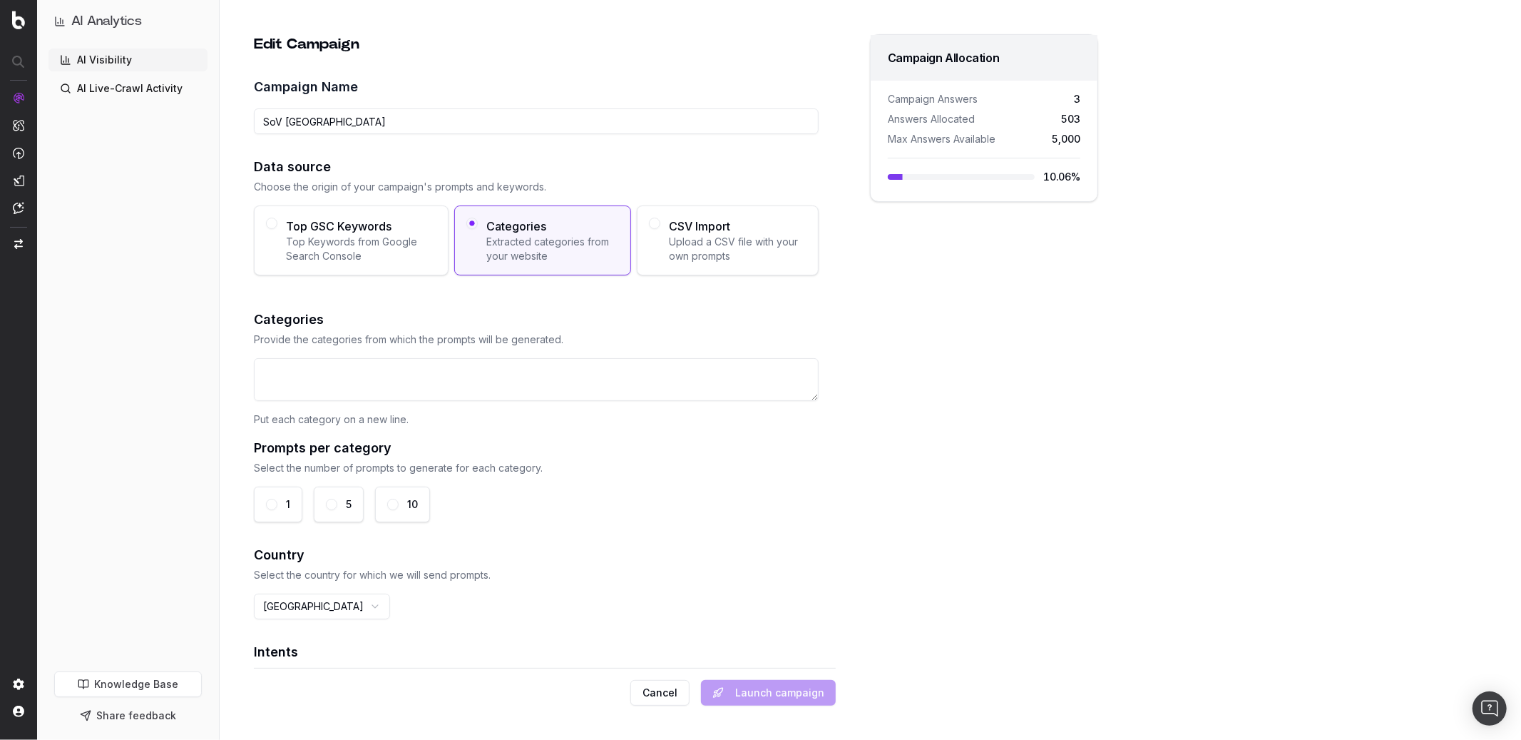
click at [519, 367] on textarea at bounding box center [536, 379] width 565 height 43
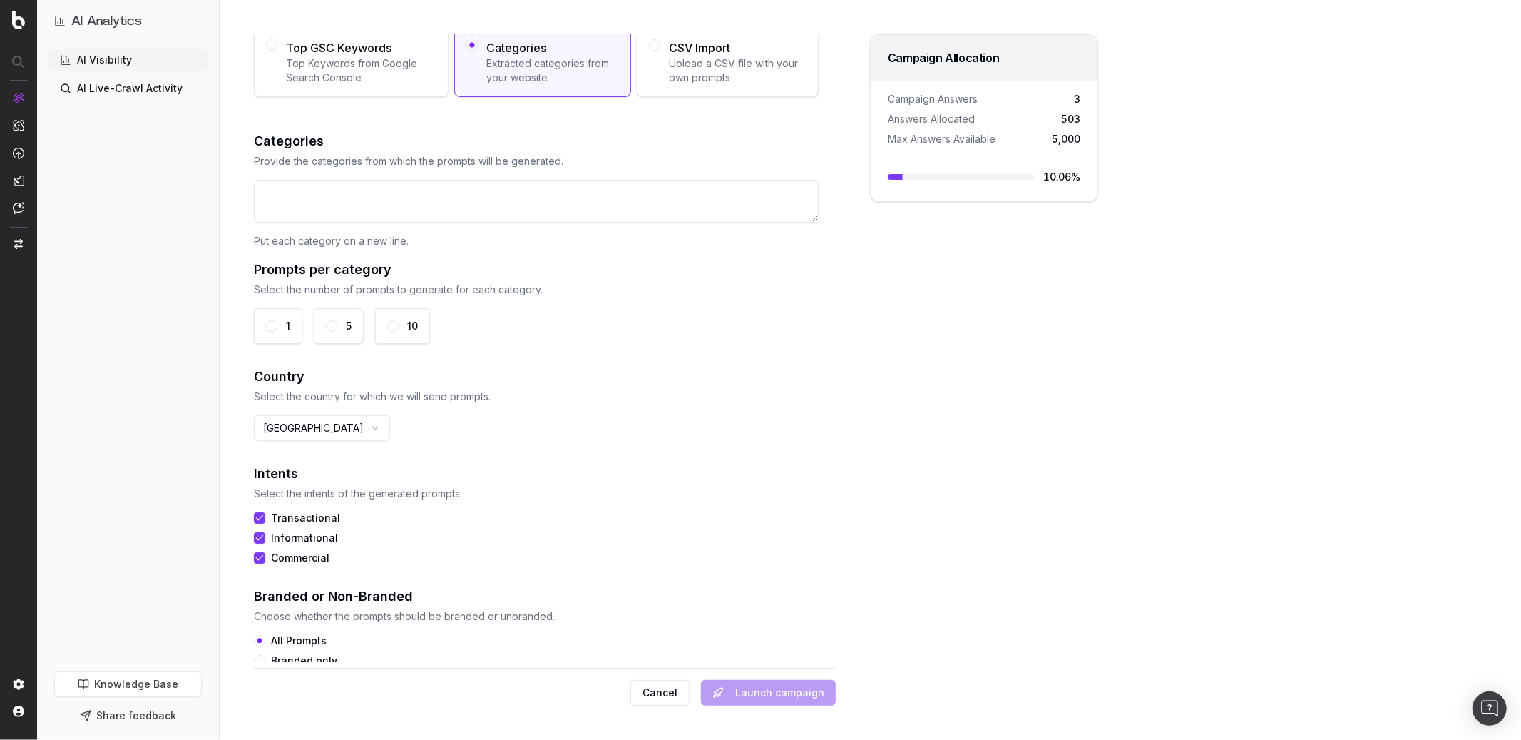
scroll to position [173, 0]
click at [344, 83] on span "Top Keywords from Google Search Console" at bounding box center [361, 76] width 150 height 29
click at [277, 56] on button "Top GSC Keywords Top Keywords from Google Search Console" at bounding box center [271, 50] width 11 height 11
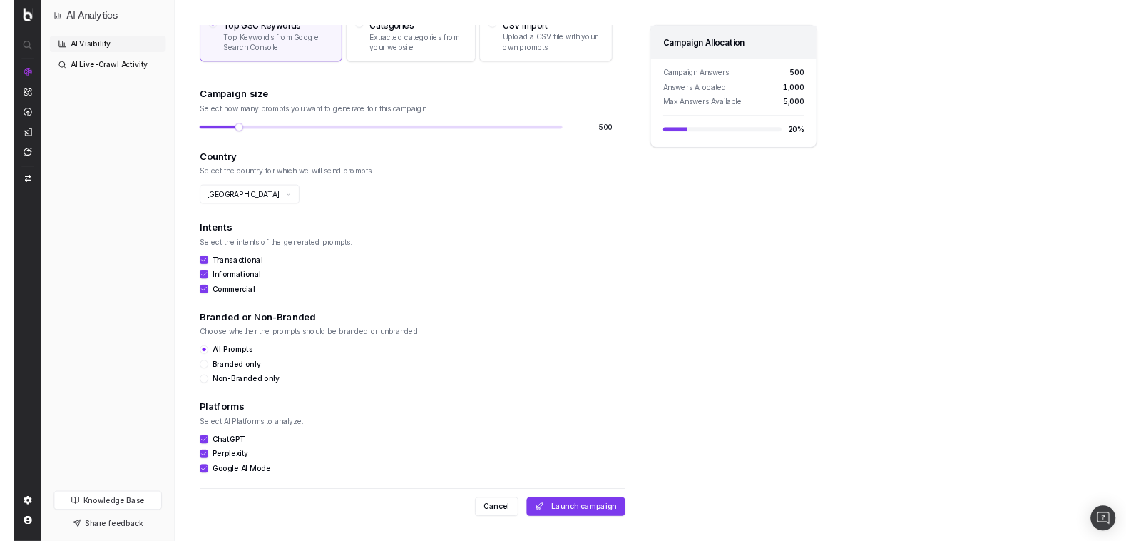
scroll to position [0, 0]
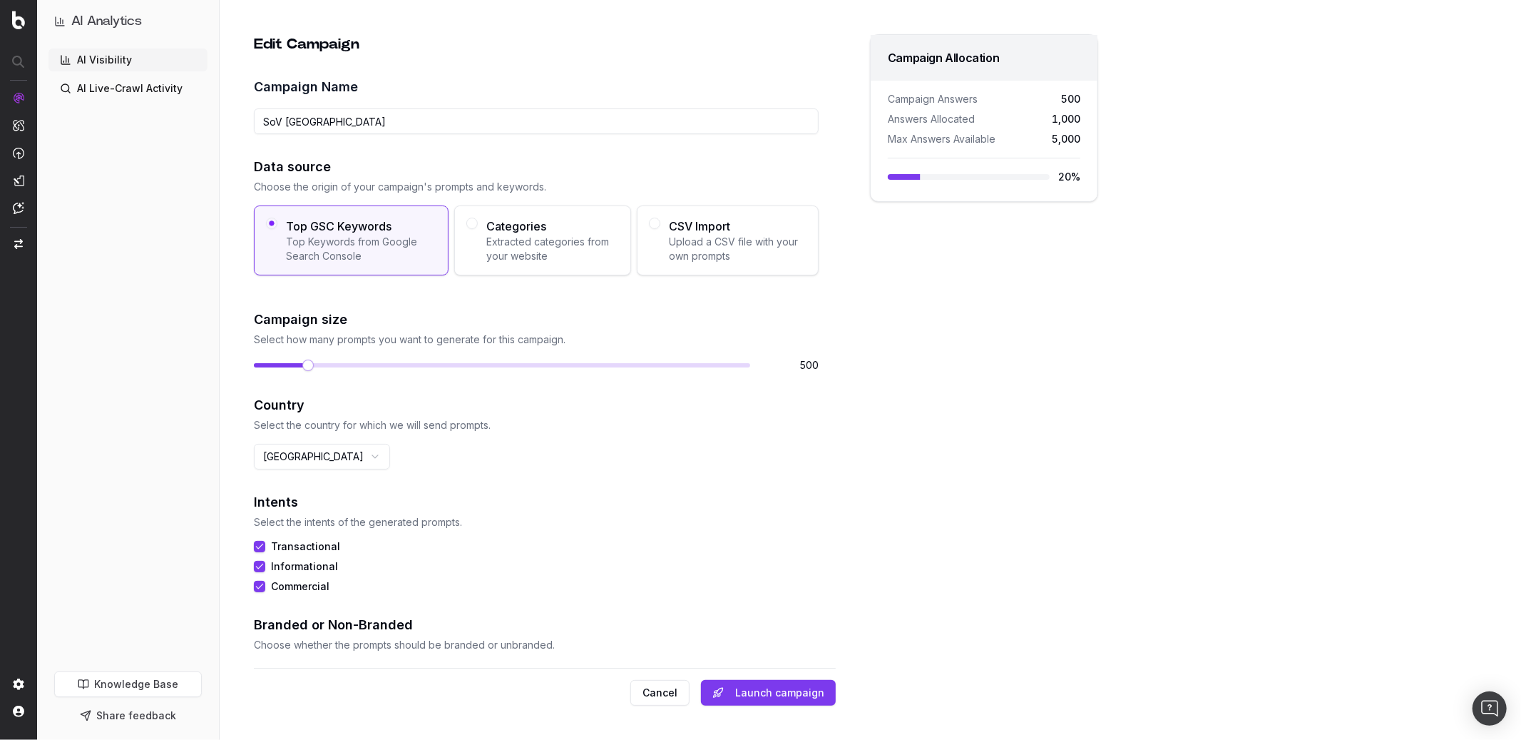
click at [661, 540] on button "Cancel" at bounding box center [660, 693] width 59 height 26
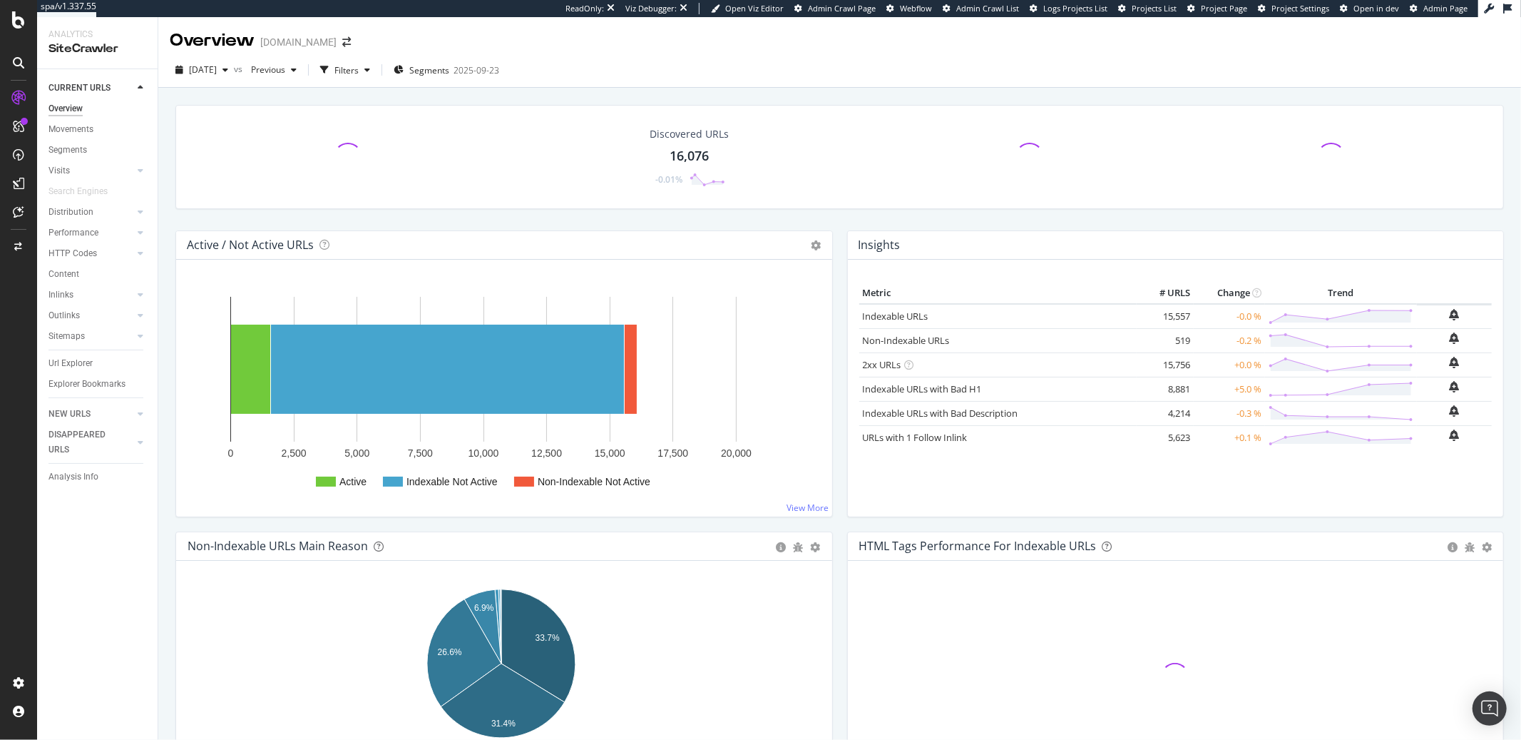
click at [729, 68] on div "[DATE] vs Previous Filters Segments [DATE]" at bounding box center [839, 72] width 1363 height 29
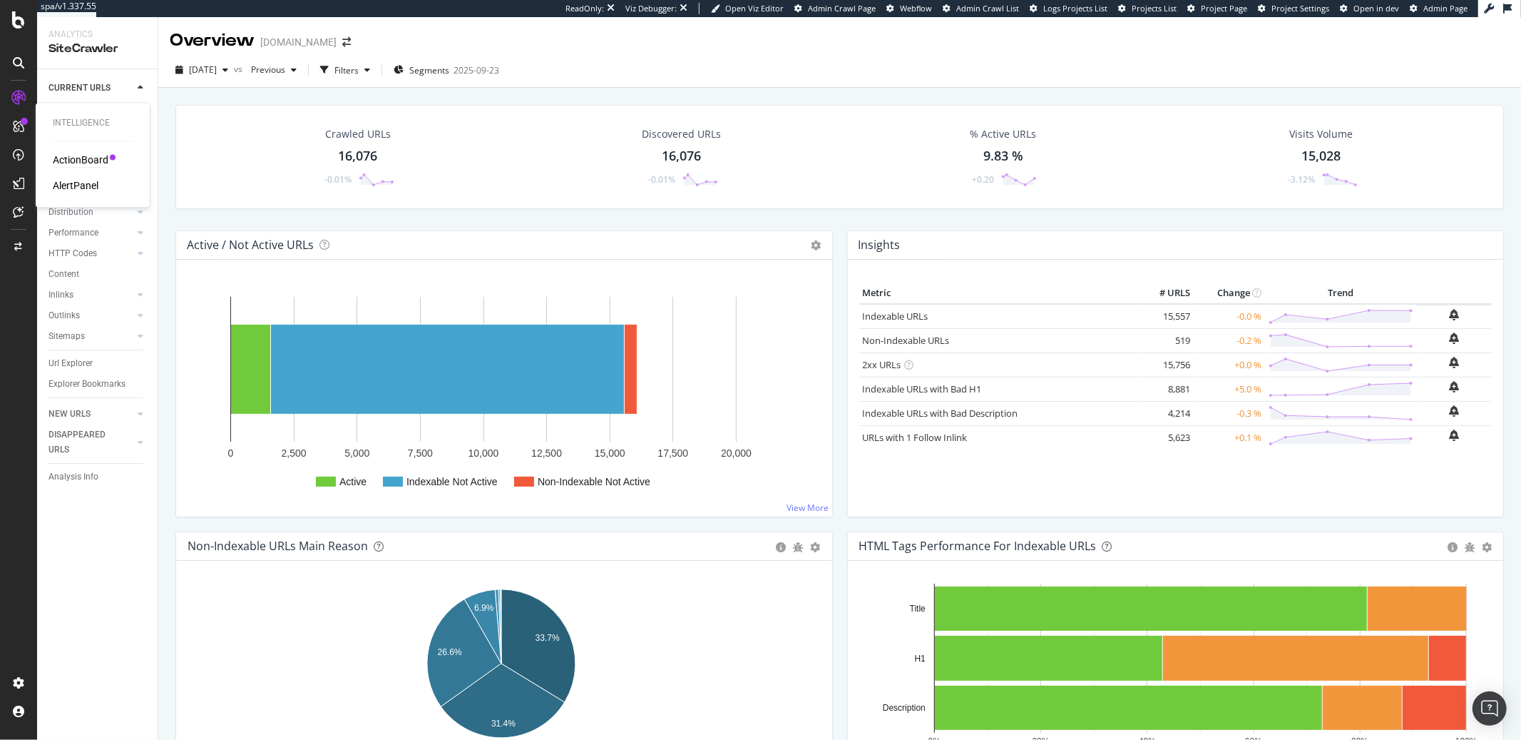
click at [71, 157] on div "ActionBoard" at bounding box center [81, 160] width 56 height 14
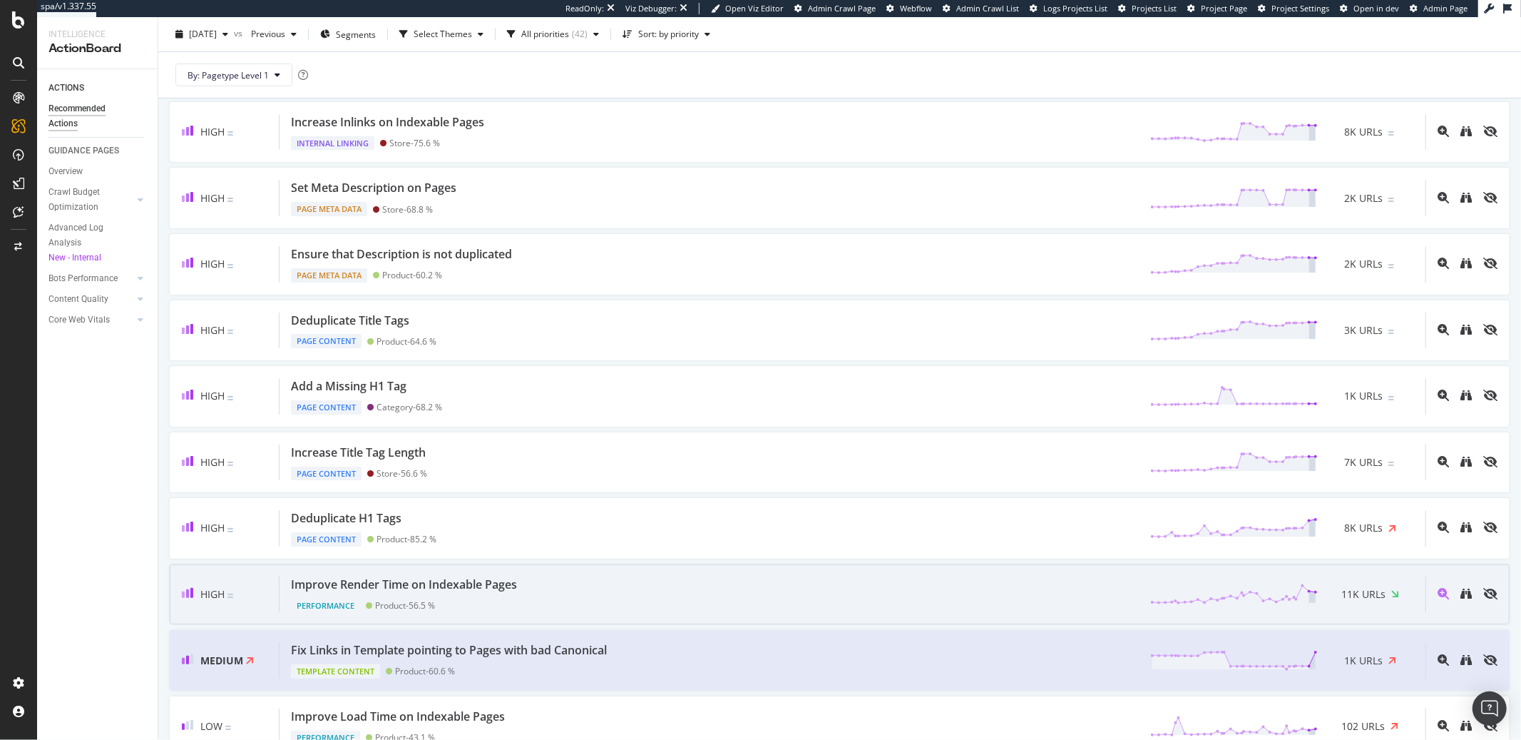
scroll to position [768, 0]
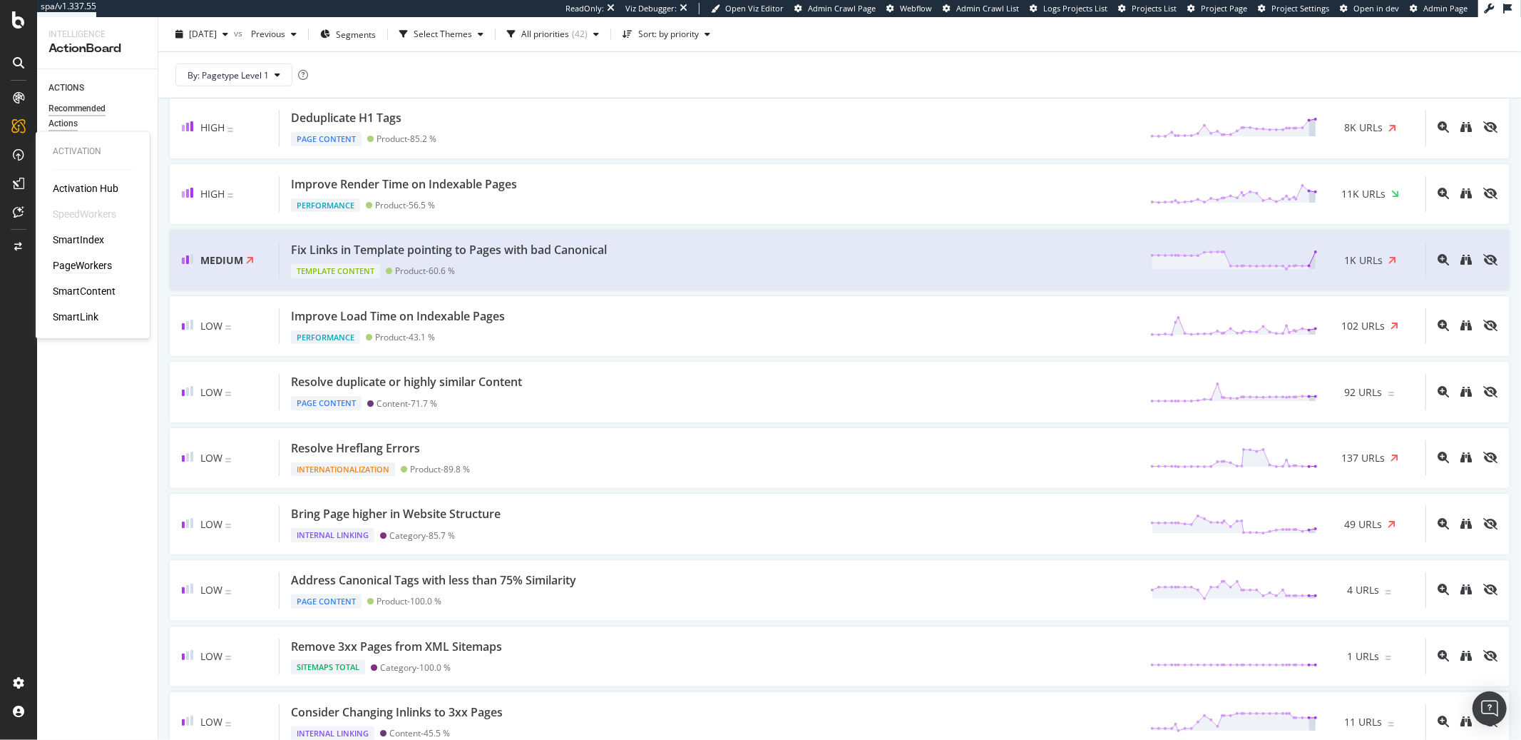
click at [79, 267] on div "PageWorkers" at bounding box center [82, 266] width 59 height 14
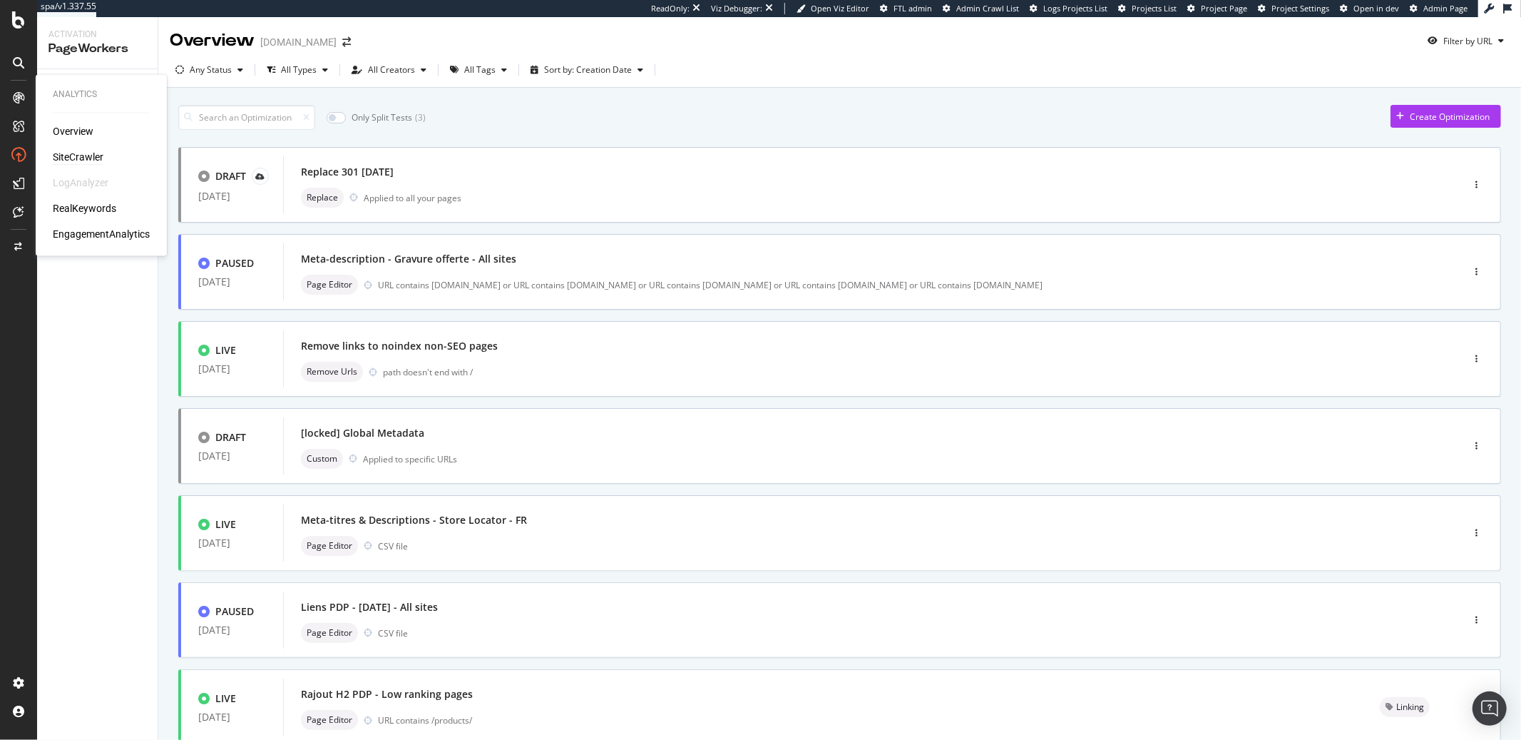
click at [70, 160] on div "SiteCrawler" at bounding box center [78, 157] width 51 height 14
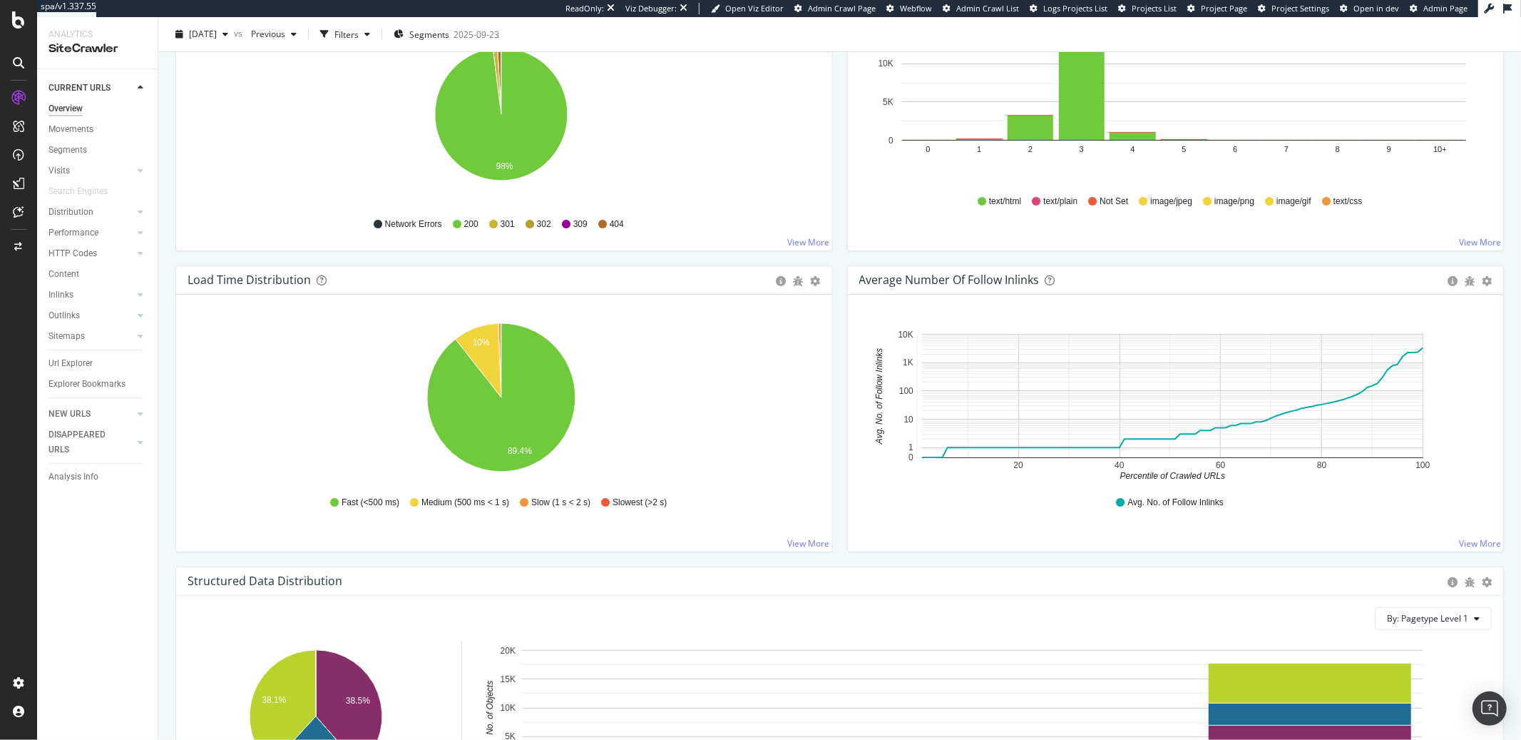
scroll to position [417, 0]
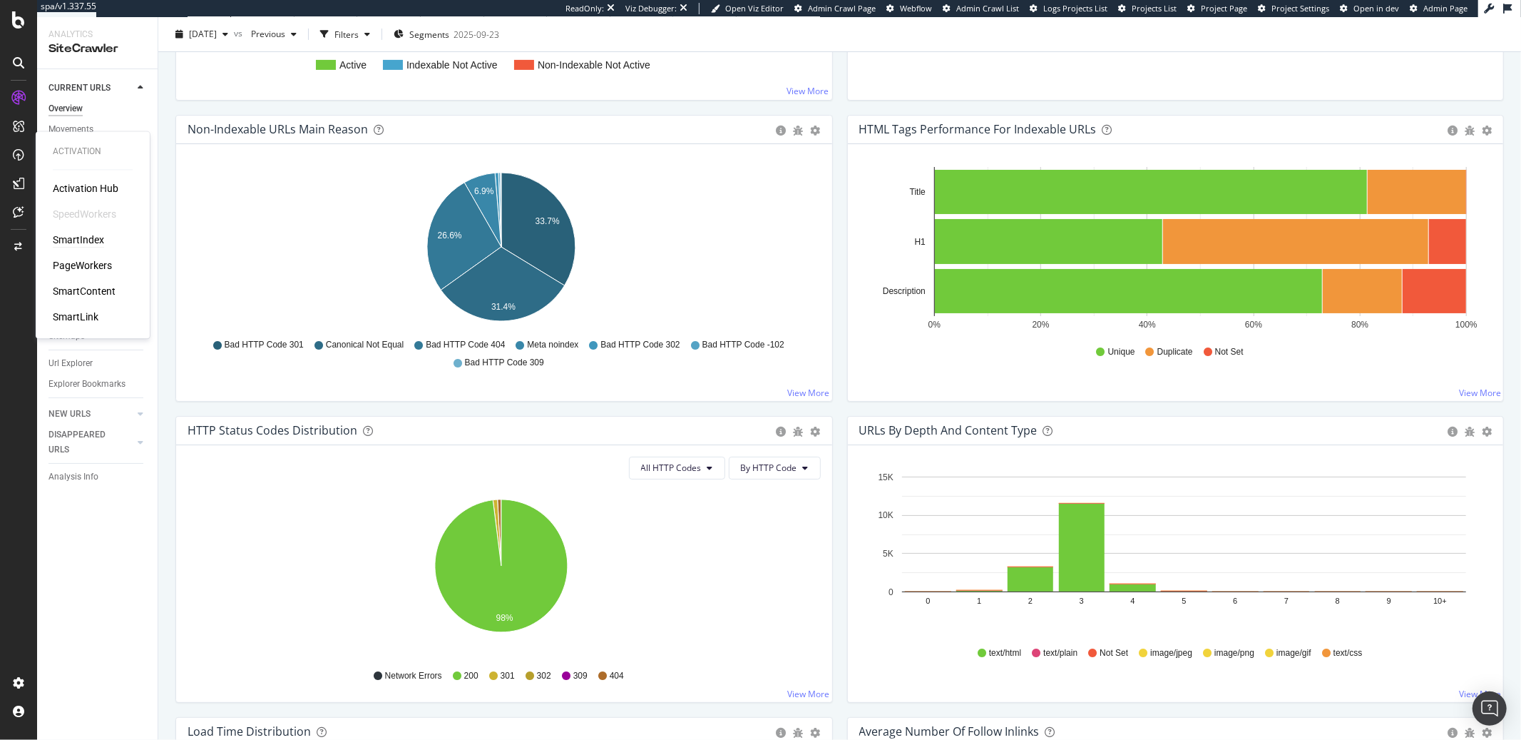
click at [88, 240] on div "SmartIndex" at bounding box center [78, 240] width 51 height 14
